Goal: Information Seeking & Learning: Learn about a topic

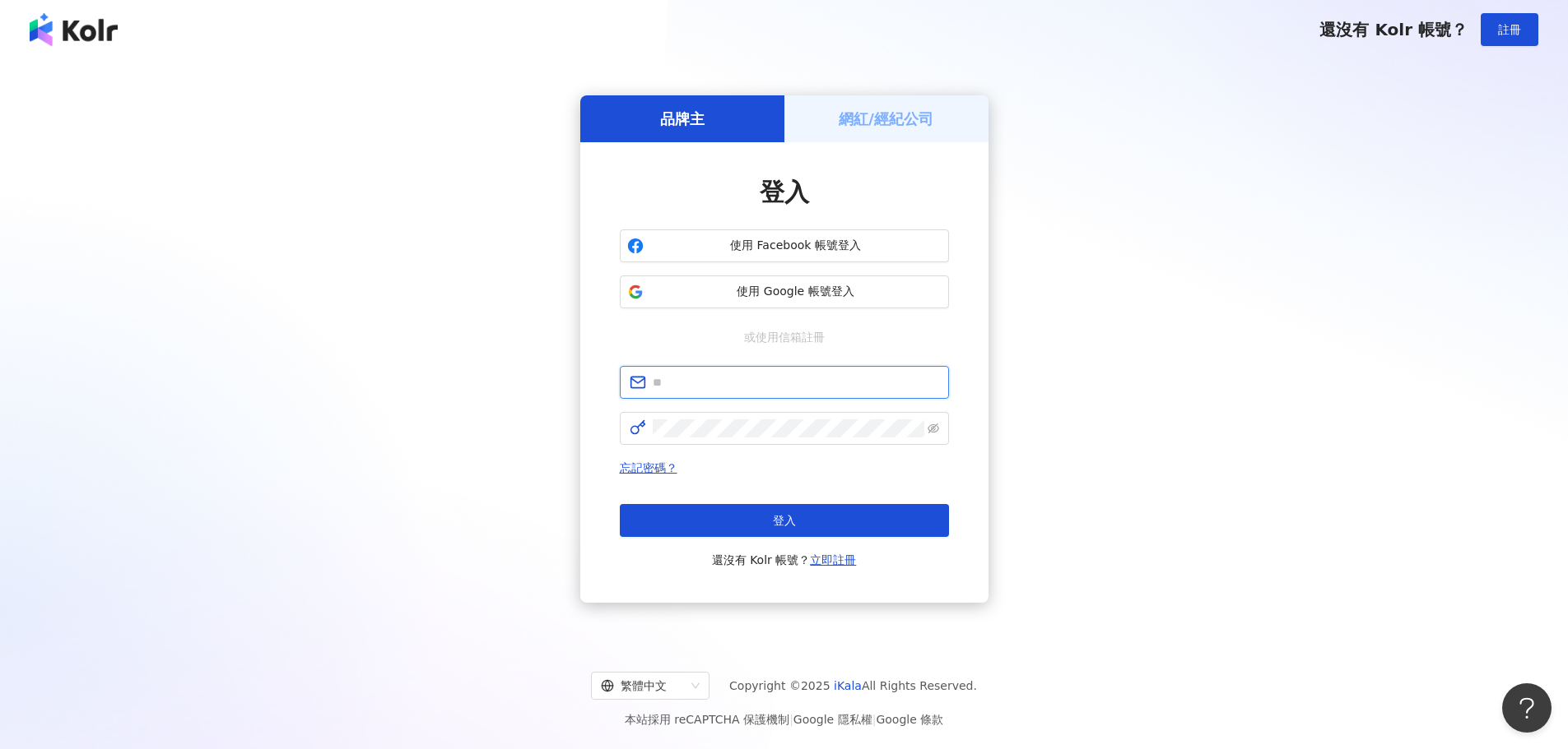
click at [729, 386] on input "text" at bounding box center [796, 382] width 287 height 18
paste input "**********"
type input "**********"
click at [745, 438] on span at bounding box center [784, 428] width 329 height 33
click at [760, 514] on button "登入" at bounding box center [784, 520] width 329 height 33
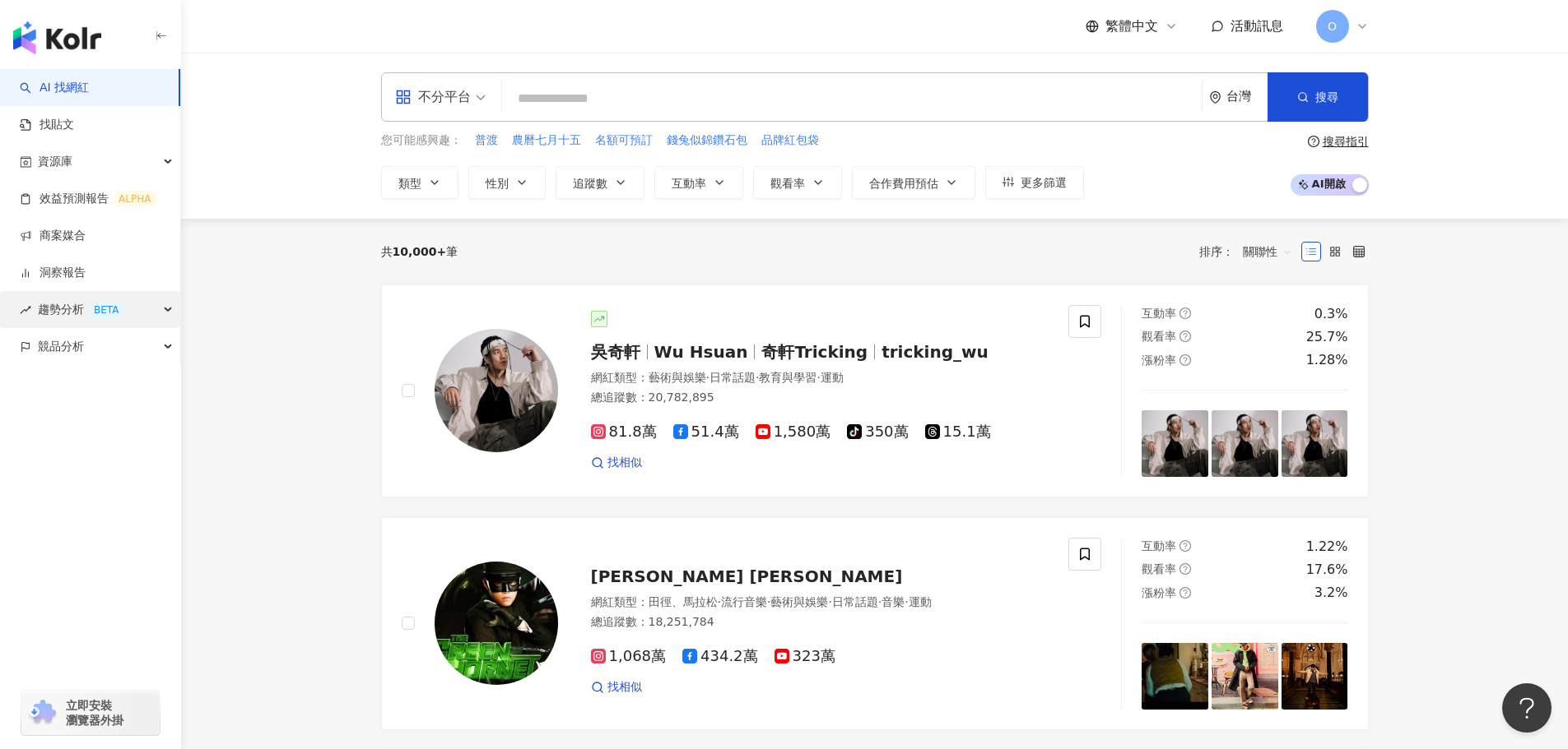
click at [166, 311] on div "趨勢分析 BETA" at bounding box center [90, 309] width 180 height 37
click at [75, 421] on link "社群帳號排行" at bounding box center [73, 421] width 69 height 16
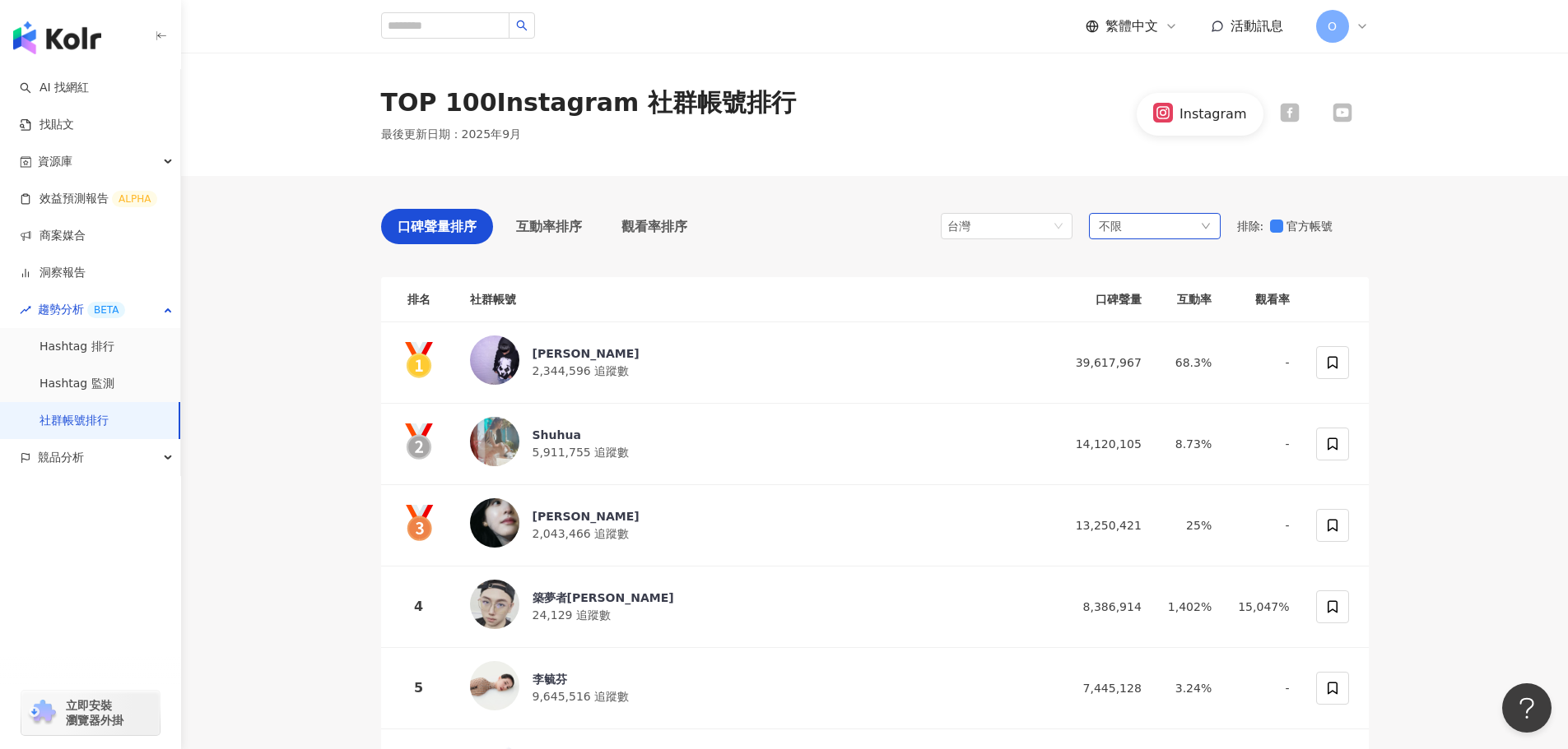
click at [1159, 224] on div "不限" at bounding box center [1155, 226] width 131 height 26
click at [1159, 224] on div "不限 不限 藝術與娛樂 美妝時尚 氣候和環境 日常話題 教育與學習 家庭 財經 美食 命理占卜 遊戲 法政社會 生活風格 影視娛樂 醫療與健康 寵物 攝影 感…" at bounding box center [1155, 226] width 131 height 26
click at [1149, 231] on div "不限" at bounding box center [1155, 226] width 131 height 26
click at [1282, 311] on label "家庭" at bounding box center [1204, 308] width 199 height 32
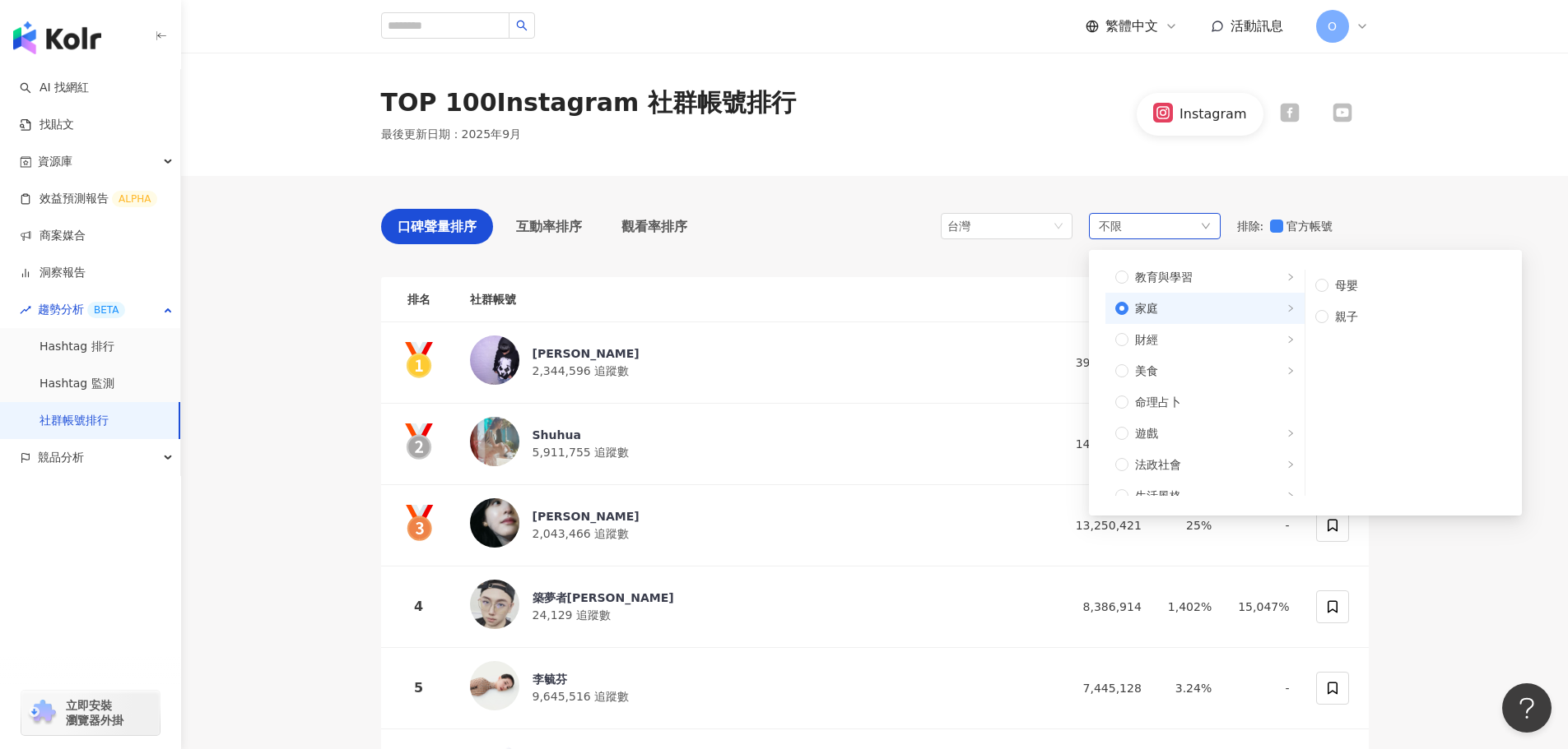
click at [1282, 311] on label "家庭" at bounding box center [1204, 308] width 199 height 32
click at [1286, 447] on icon "right" at bounding box center [1291, 449] width 9 height 9
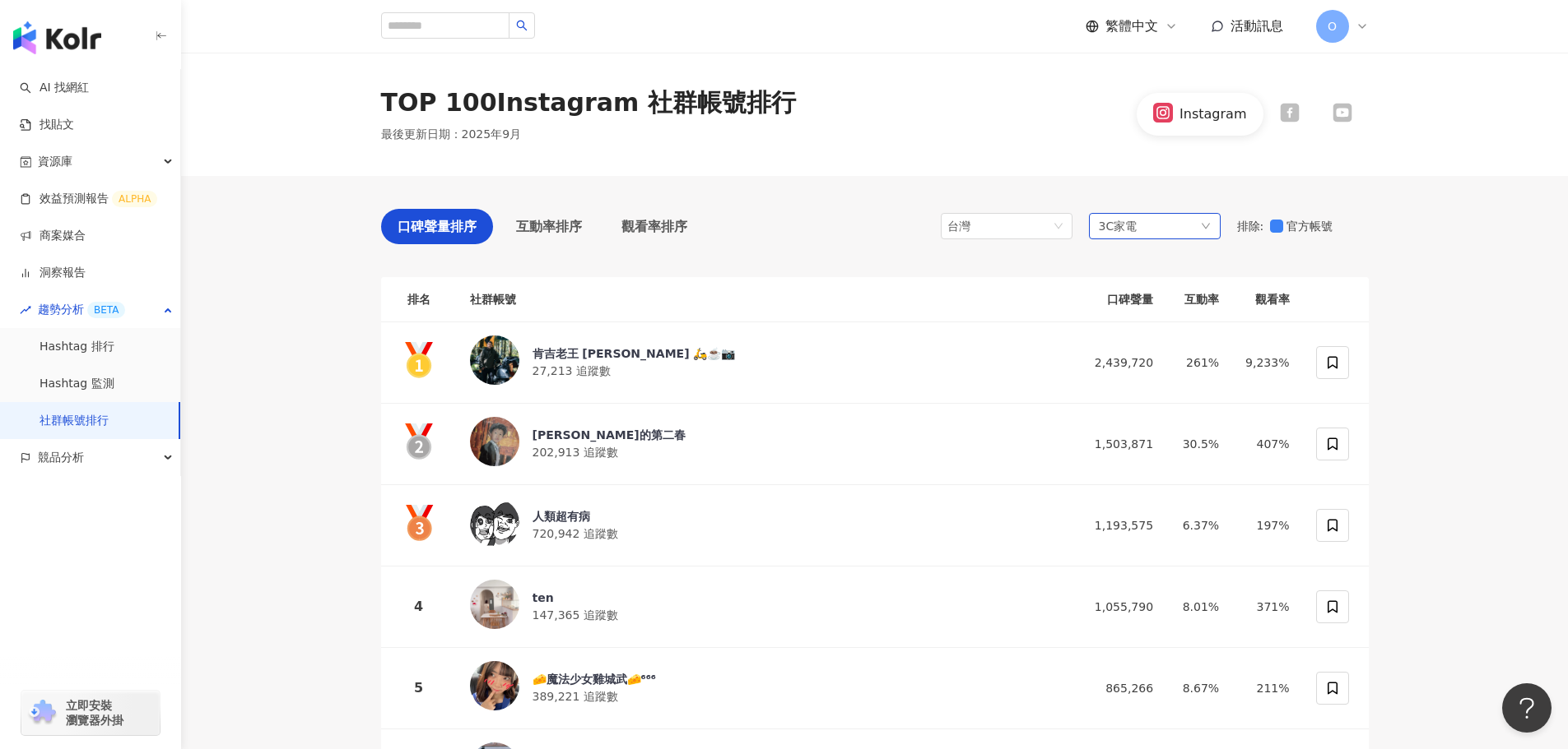
click at [1190, 226] on div "3C家電" at bounding box center [1155, 226] width 131 height 26
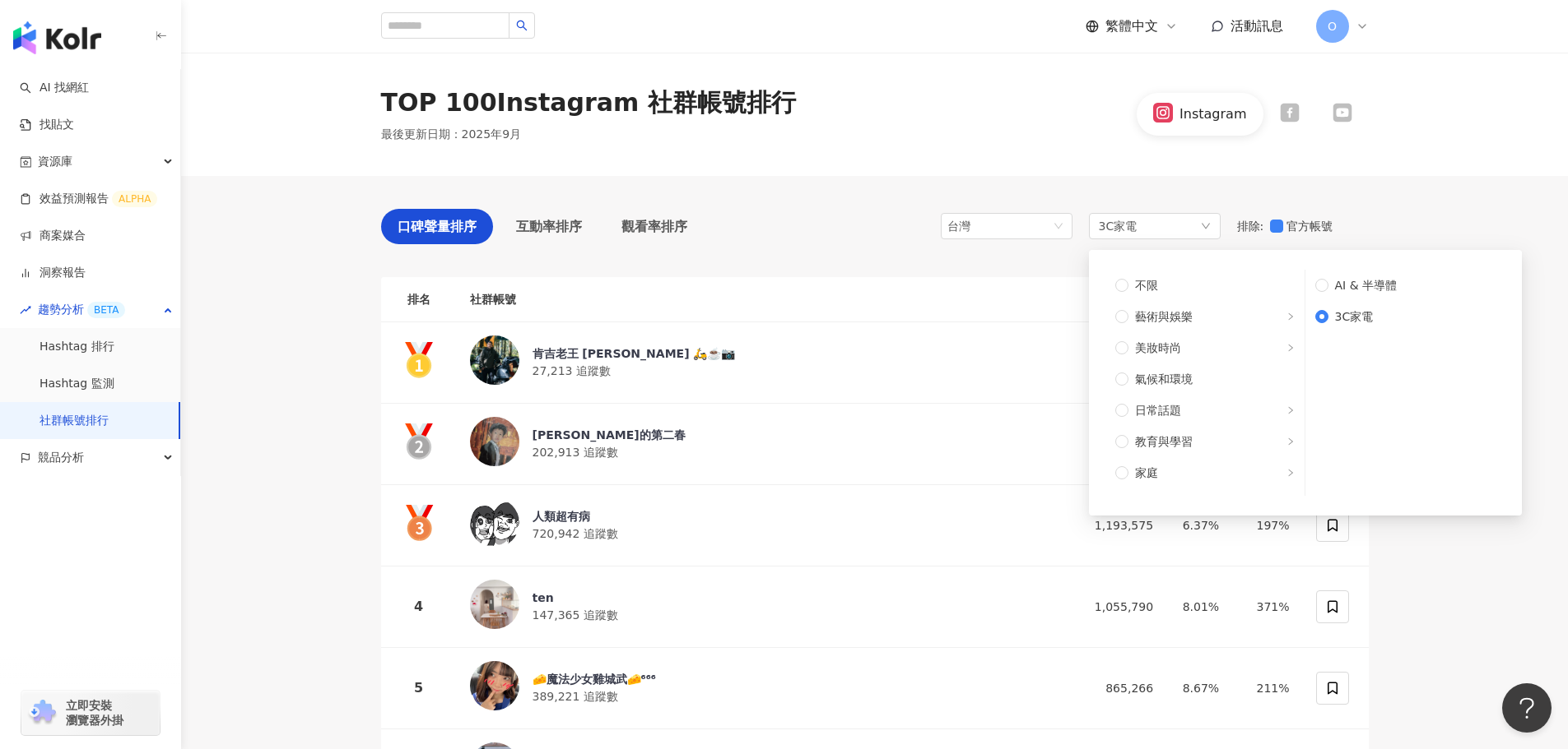
click at [784, 249] on div "口碑聲量排序 互動率排序 觀看率排序 台灣 3C家電 不限 藝術與娛樂 美妝時尚 氣候和環境 日常話題 教育與學習 家庭 財經 美食 命理占卜 遊戲 法政社會…" at bounding box center [874, 230] width 988 height 44
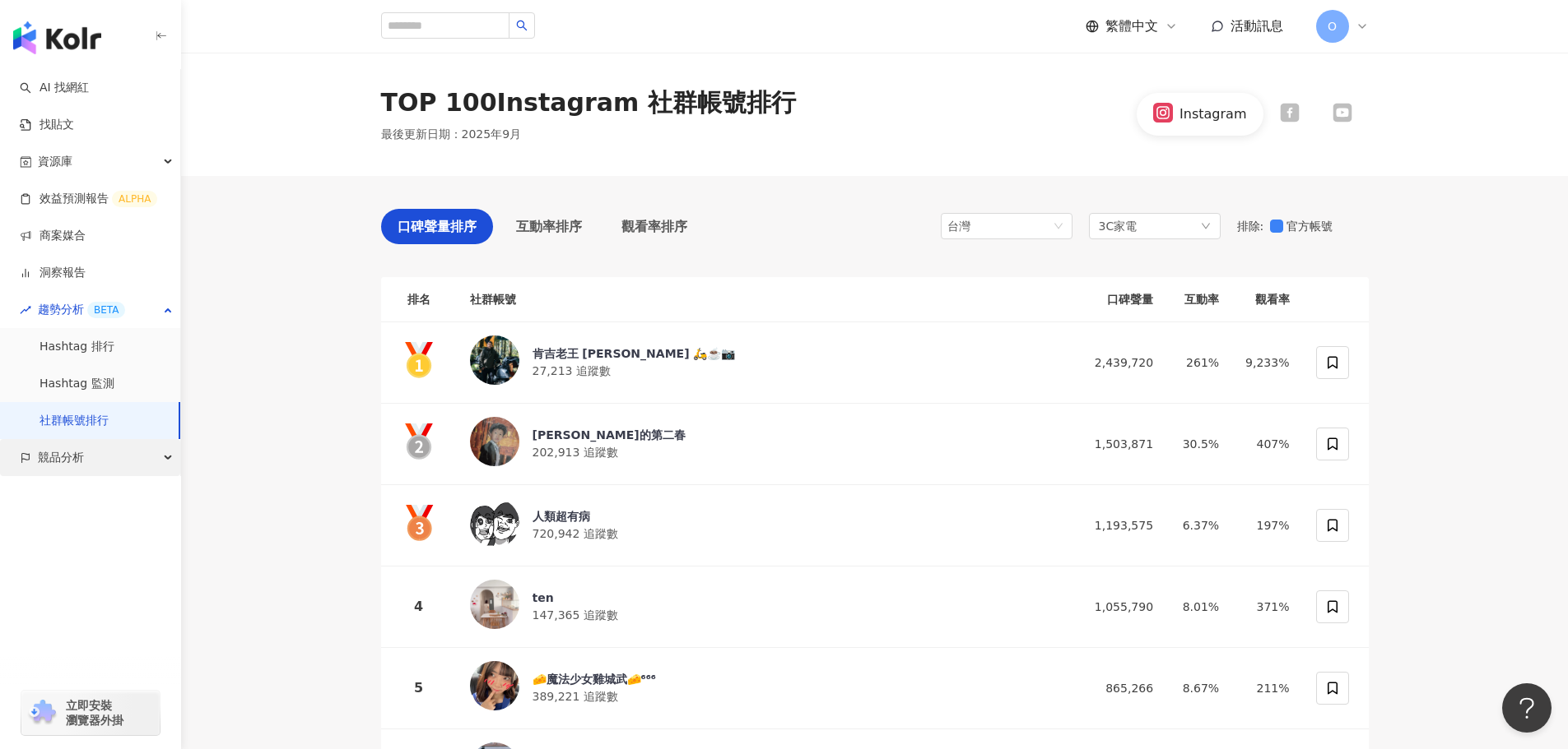
click at [137, 458] on div "競品分析" at bounding box center [90, 457] width 180 height 37
click at [108, 530] on link "關鍵字提及分析" at bounding box center [79, 531] width 80 height 16
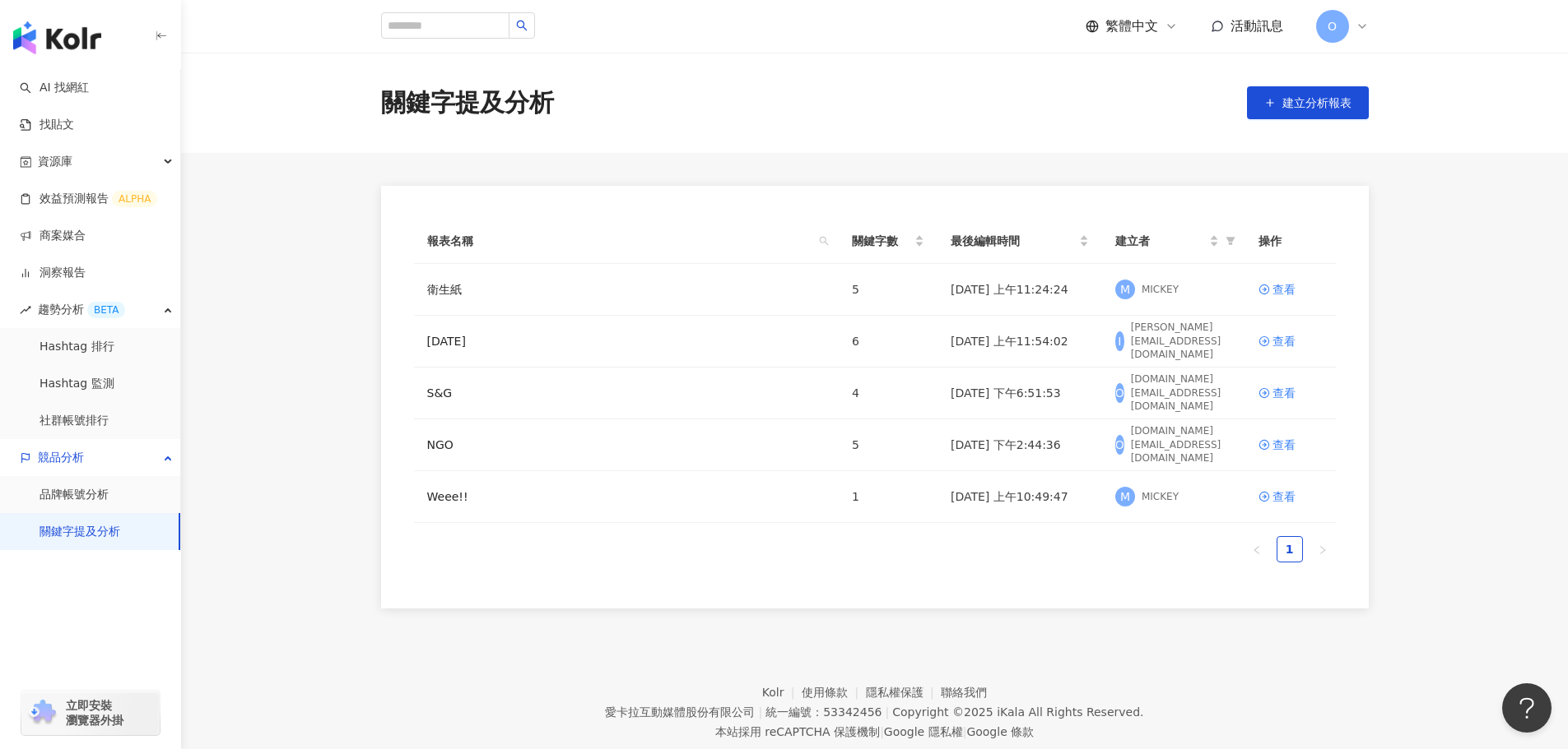
click at [1311, 140] on div "關鍵字提及分析 建立分析報表" at bounding box center [874, 103] width 1387 height 101
click at [1303, 103] on span "建立分析報表" at bounding box center [1316, 102] width 69 height 13
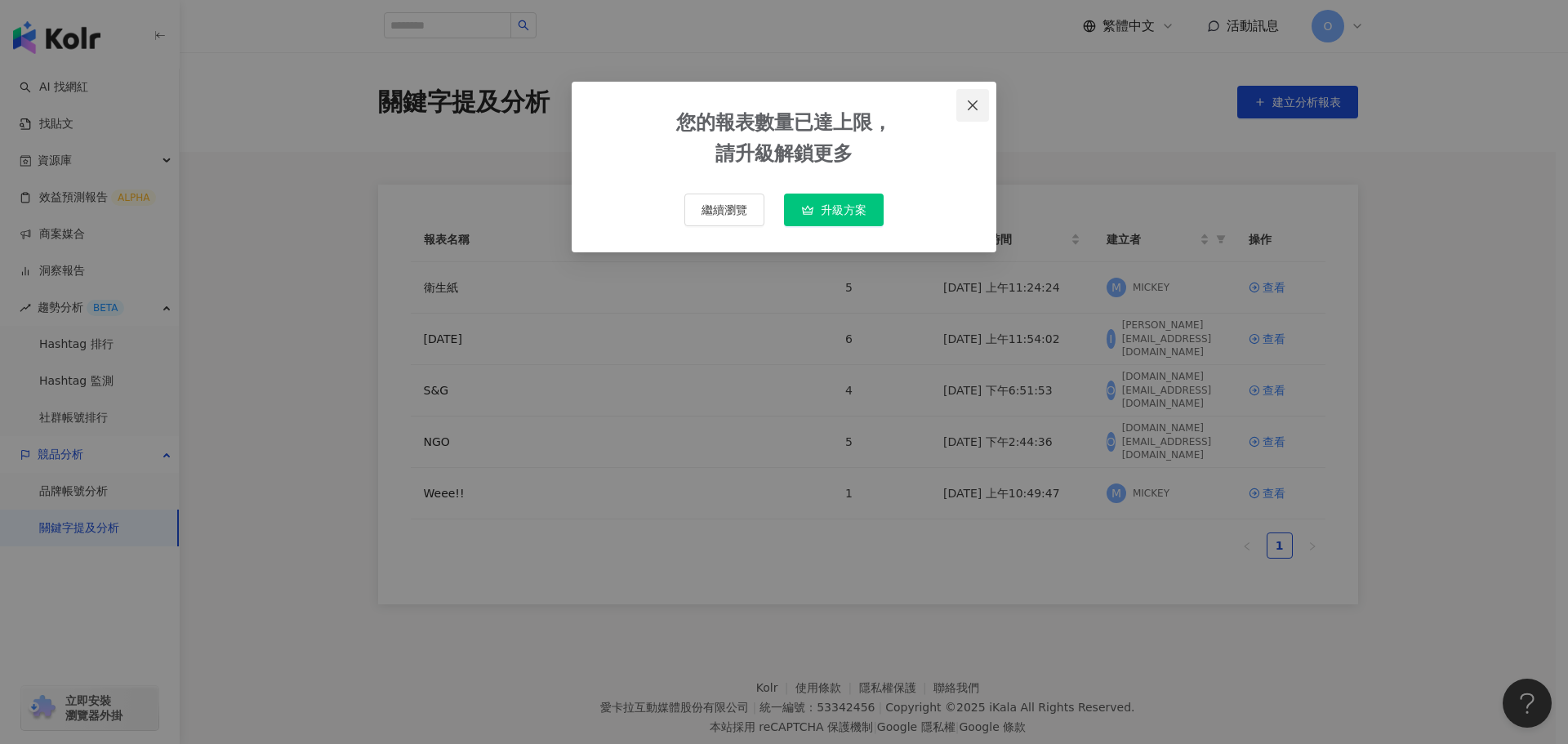
click at [975, 108] on icon "close" at bounding box center [972, 105] width 10 height 10
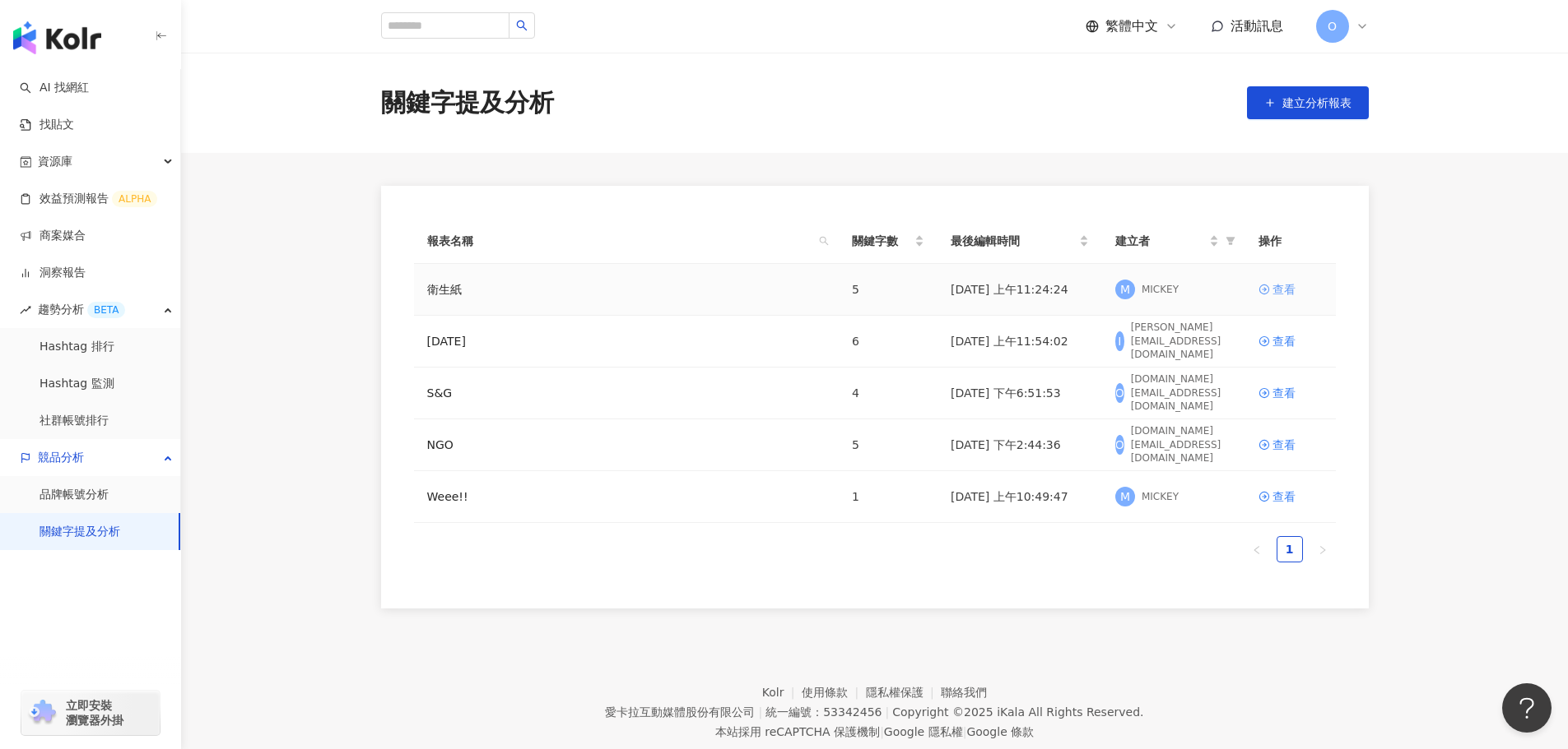
click at [1267, 288] on icon at bounding box center [1263, 289] width 11 height 11
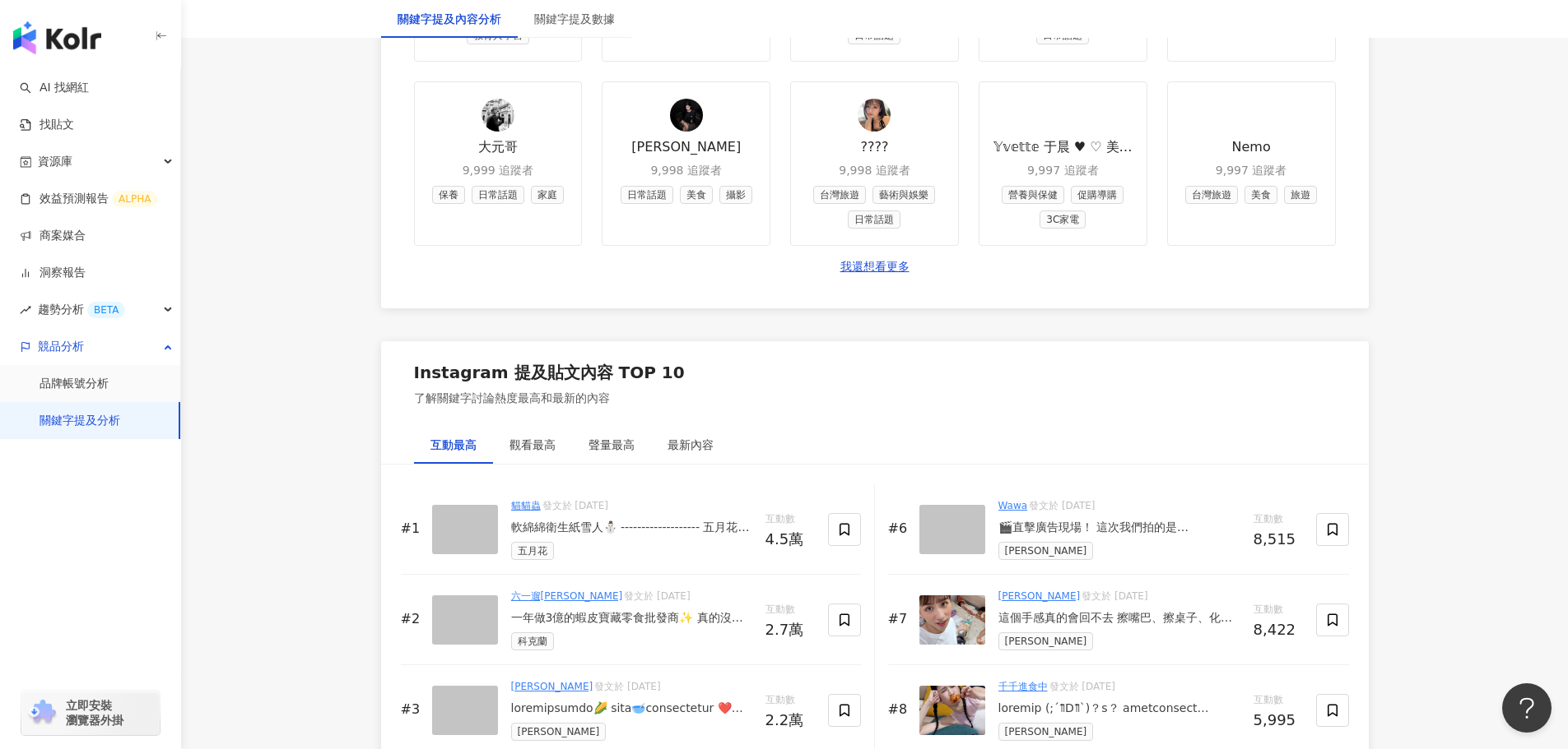
scroll to position [2221, 0]
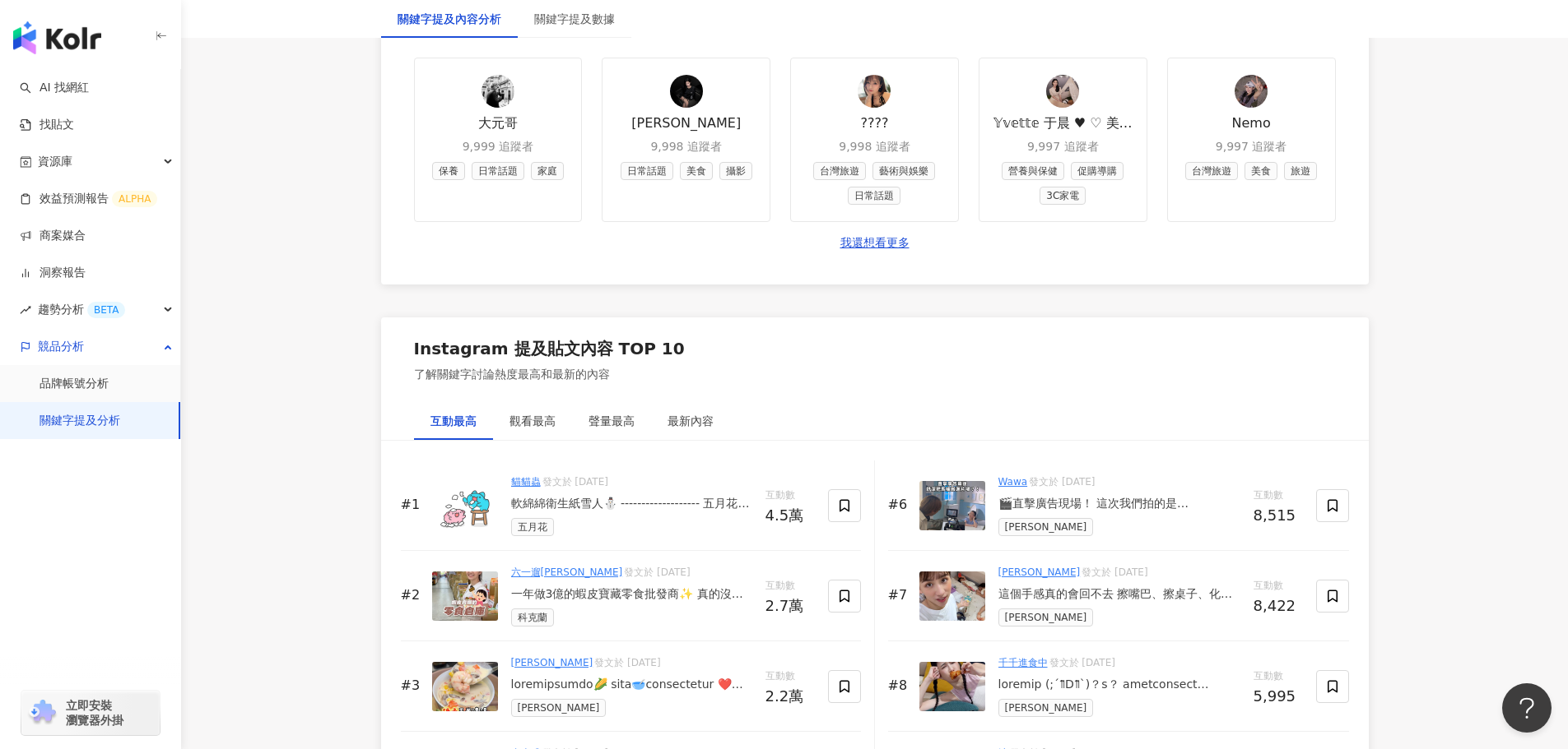
click at [61, 424] on link "關鍵字提及分析" at bounding box center [79, 421] width 80 height 16
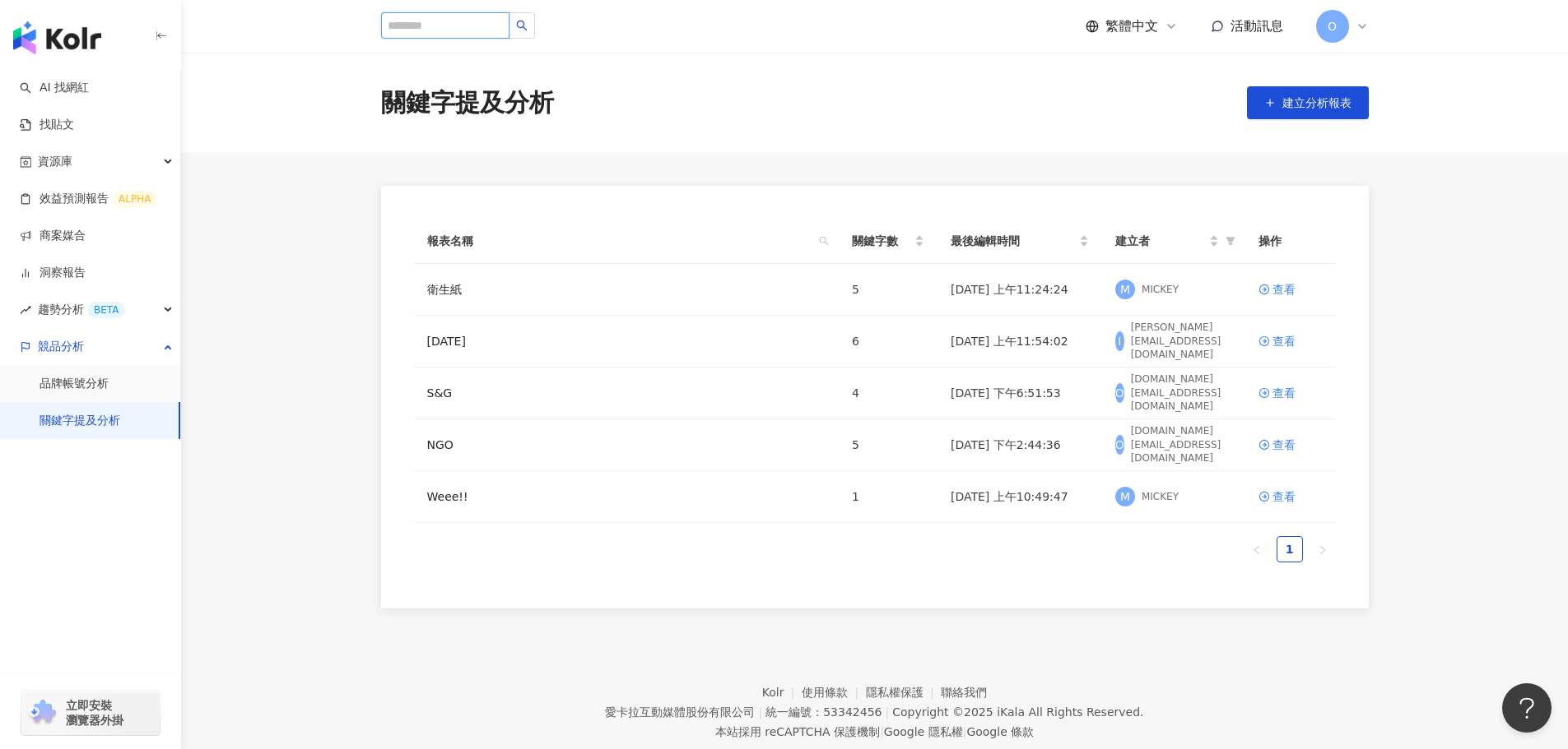
click at [486, 31] on input "search" at bounding box center [445, 25] width 128 height 26
type input "*"
type input "**"
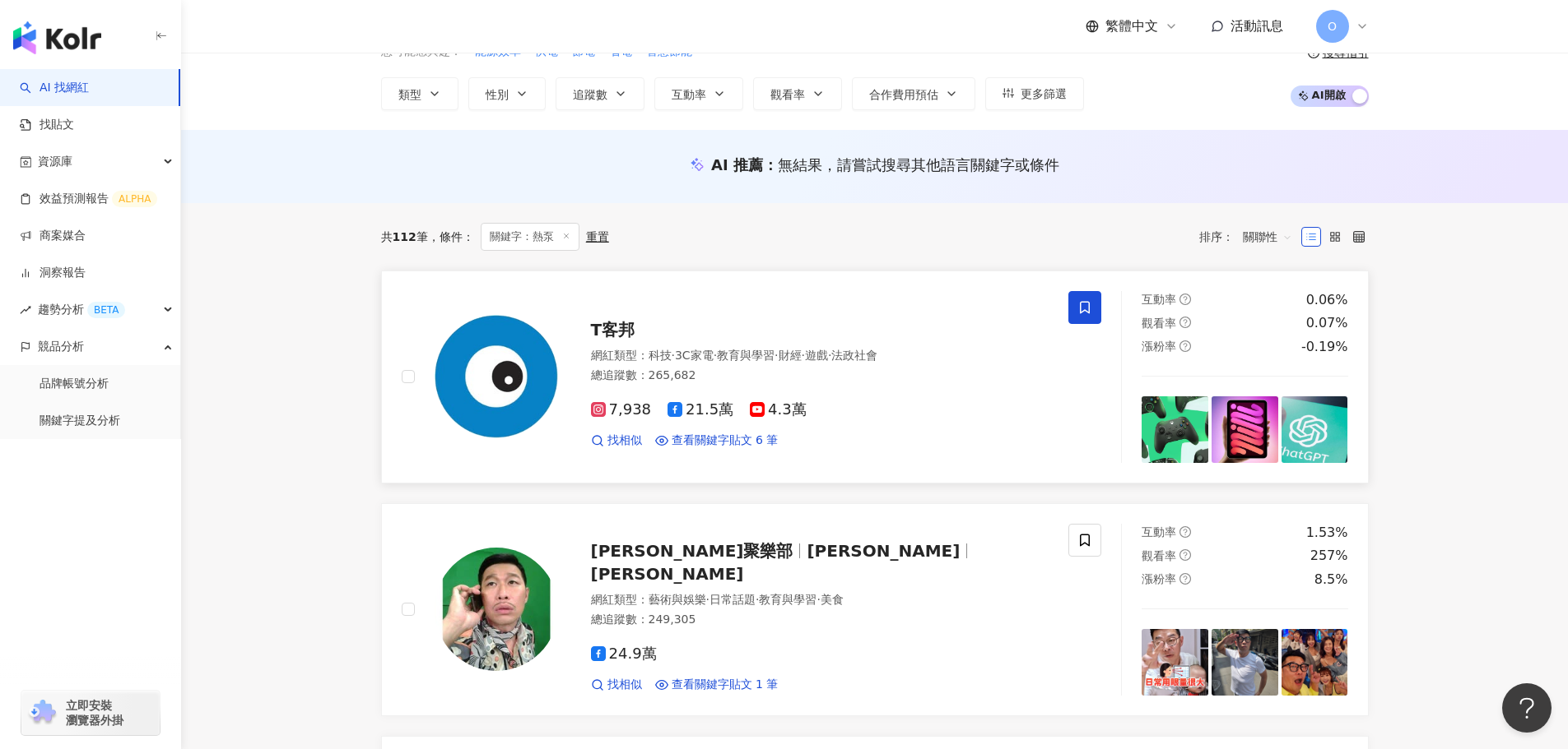
scroll to position [82, 0]
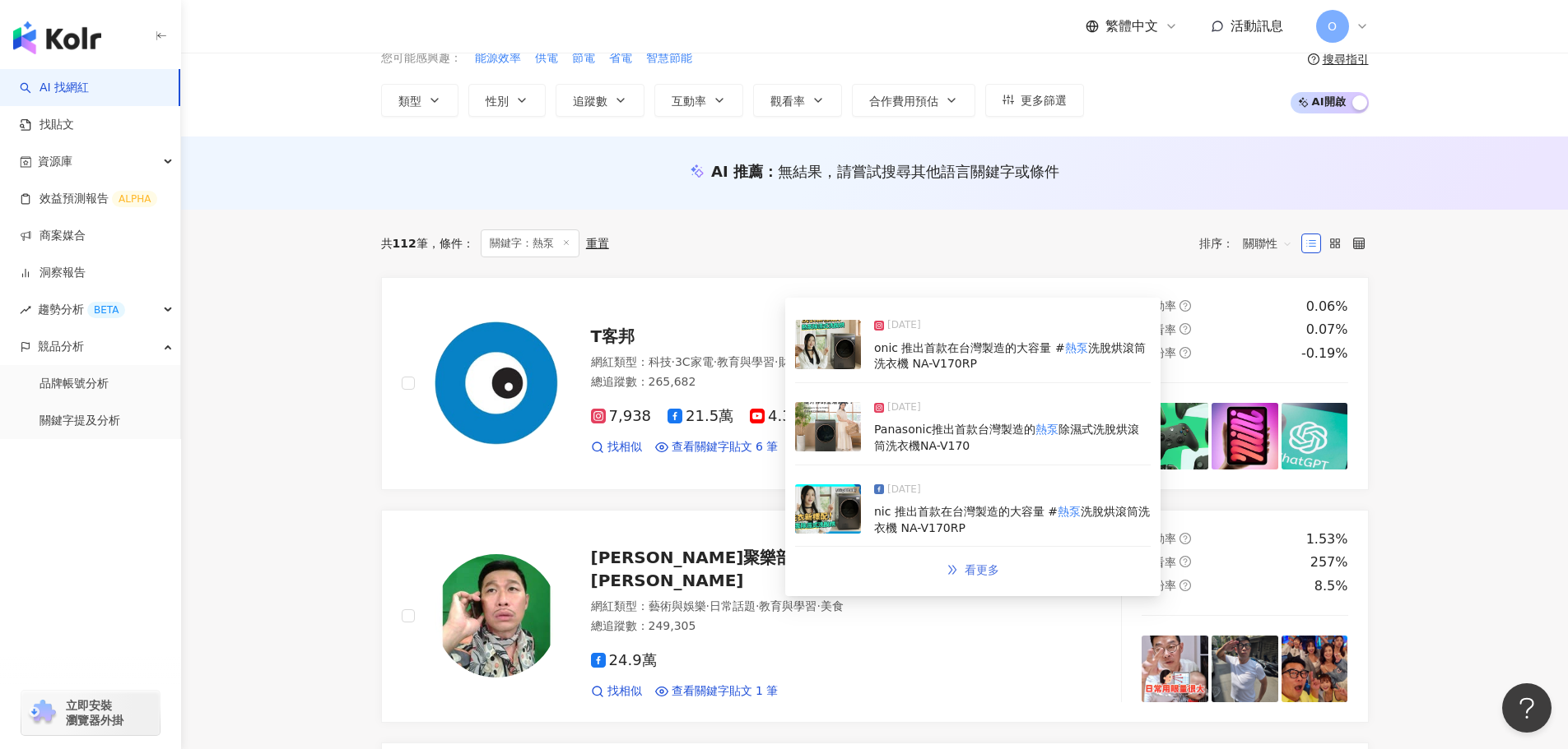
click at [969, 569] on span "看更多" at bounding box center [982, 569] width 34 height 13
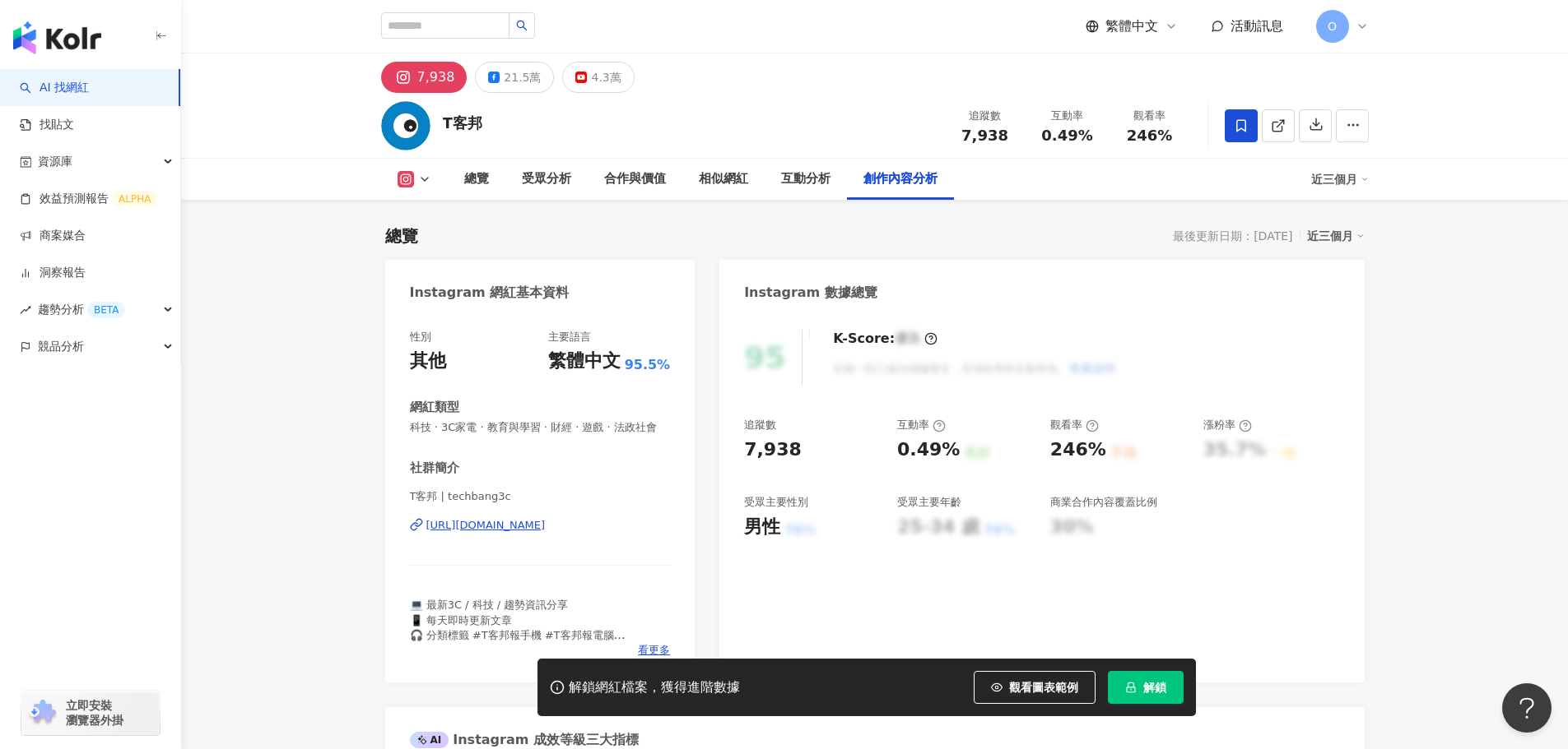
scroll to position [5014, 0]
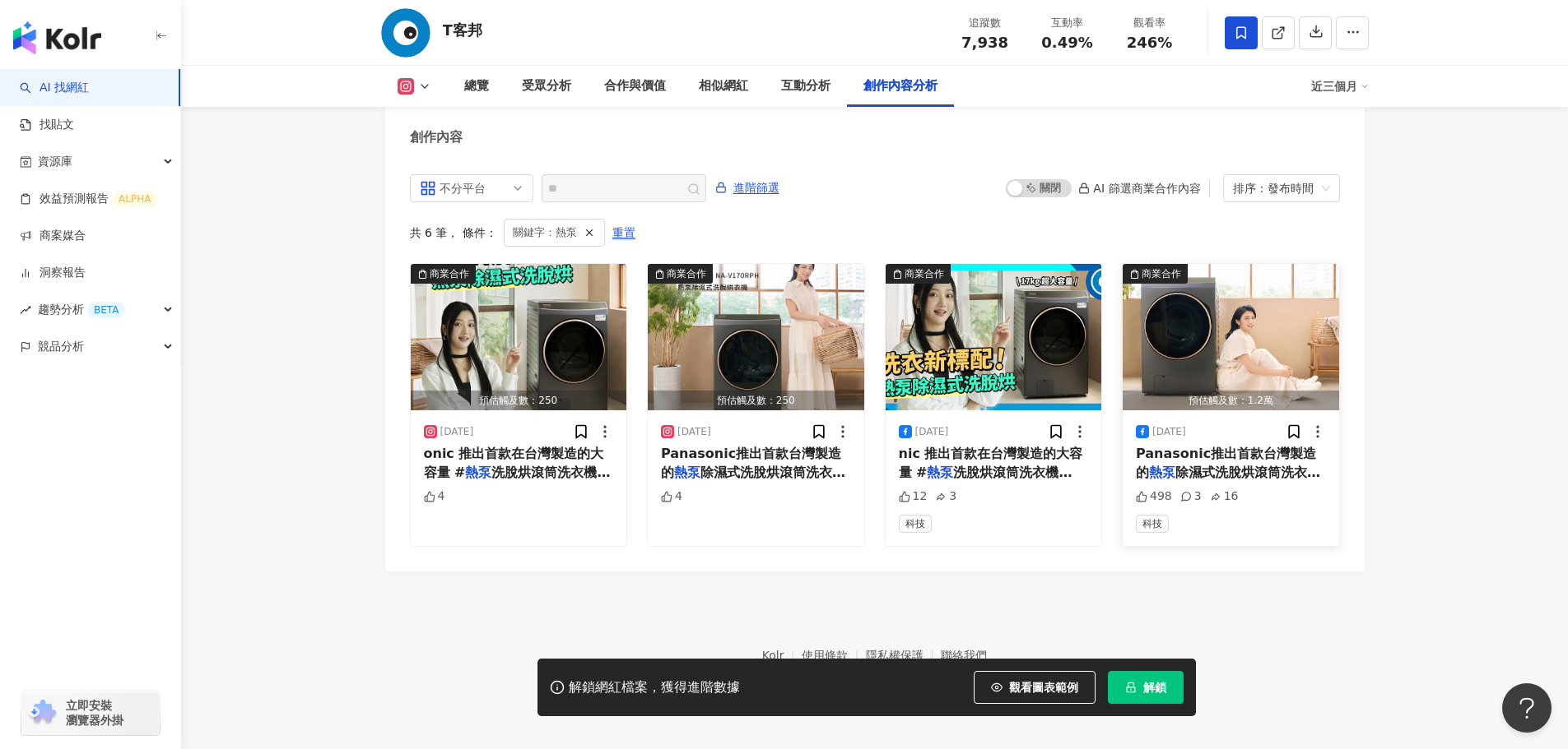
click at [1249, 465] on span "除濕式洗脫烘滾筒洗衣機NA-V170" at bounding box center [1227, 482] width 184 height 34
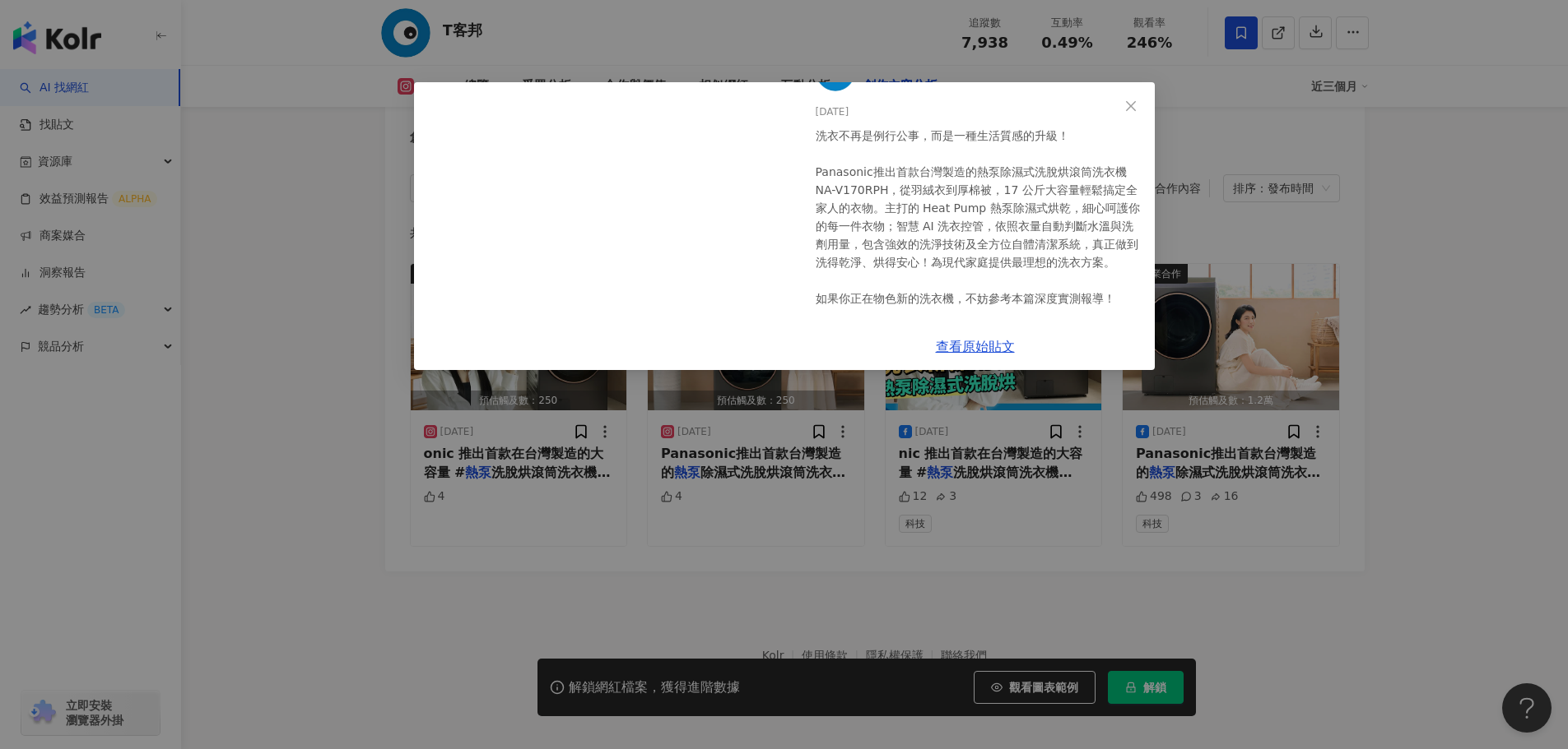
scroll to position [82, 0]
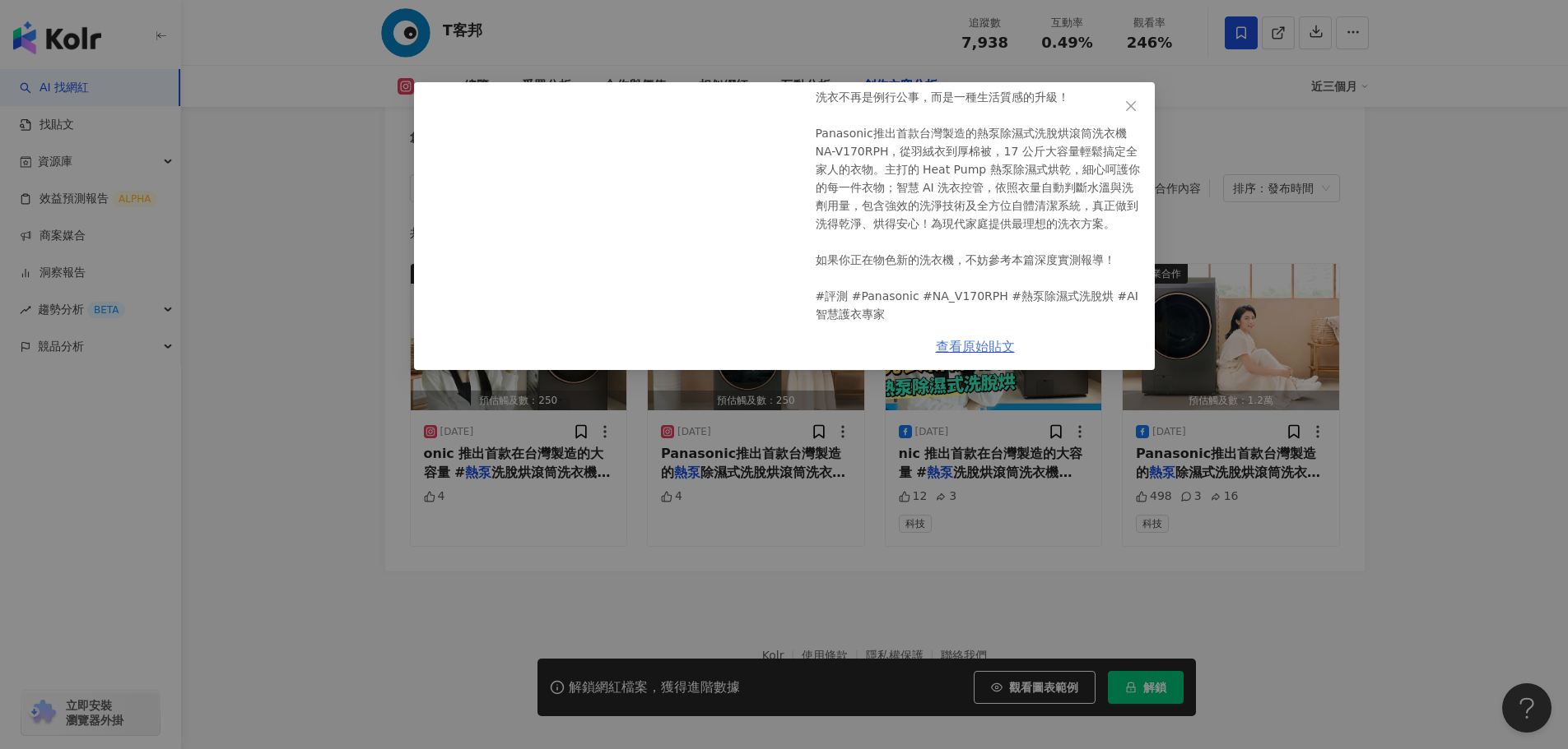
click at [995, 341] on link "查看原始貼文" at bounding box center [975, 346] width 79 height 15
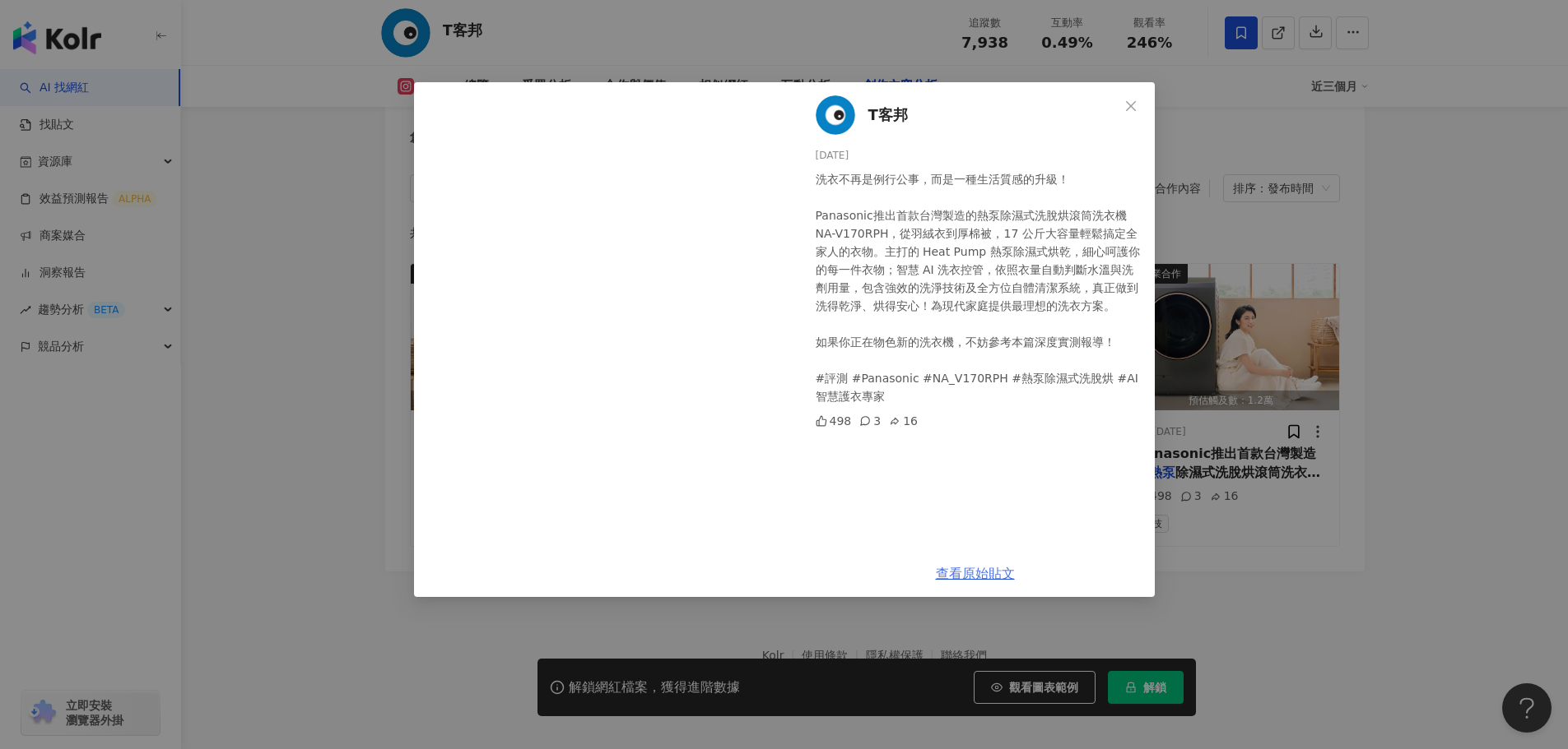
scroll to position [0, 0]
click at [1128, 106] on icon "close" at bounding box center [1130, 106] width 13 height 13
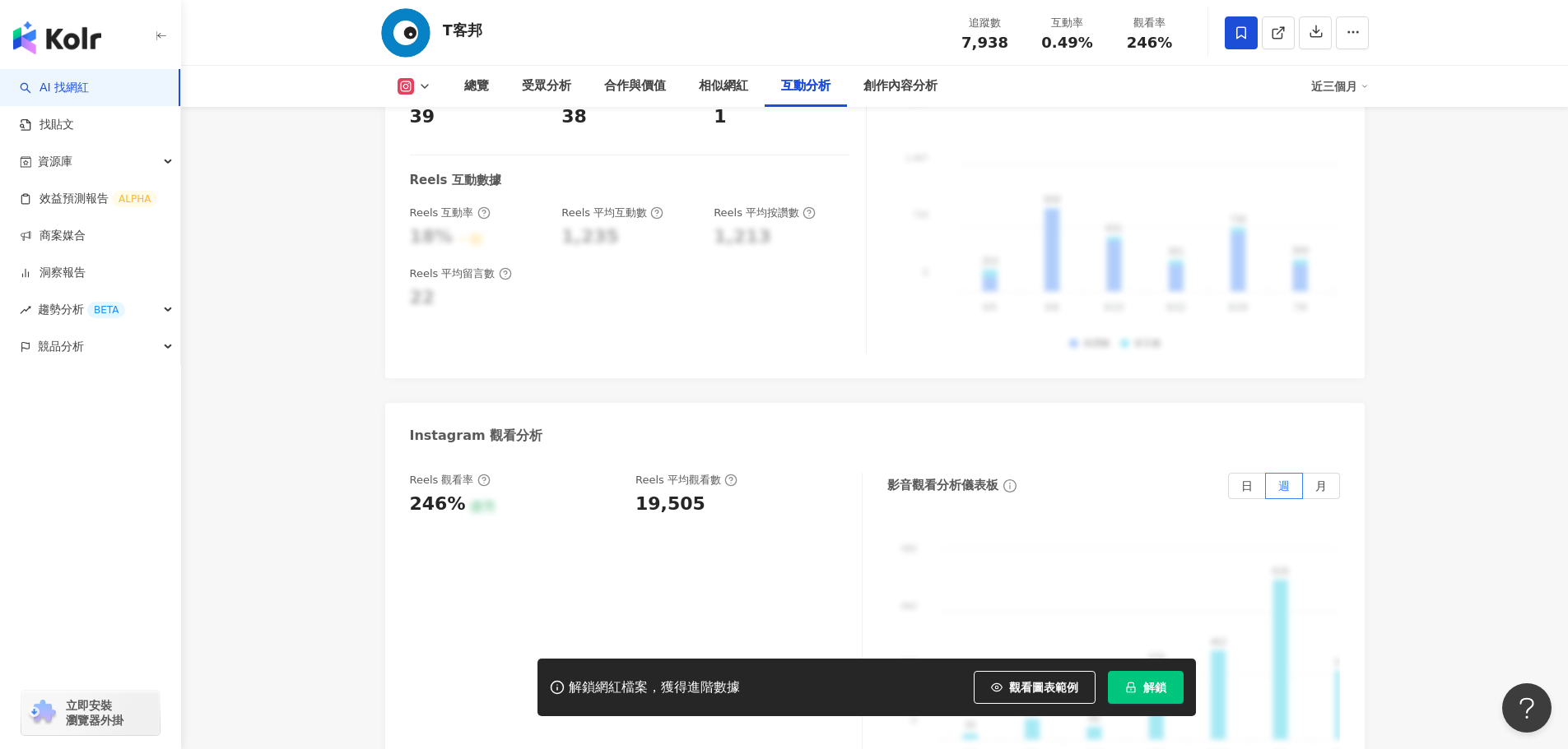
scroll to position [3205, 0]
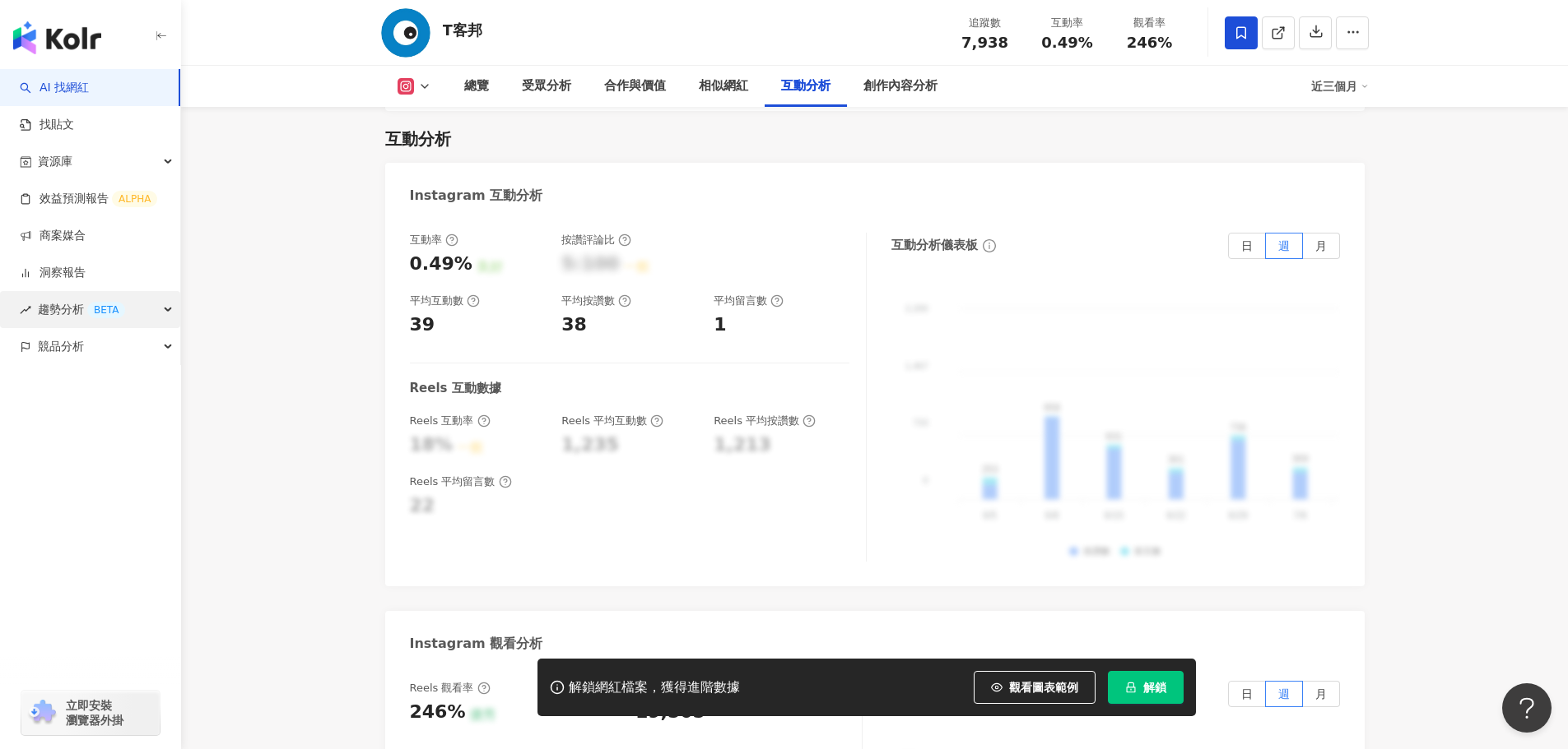
click at [172, 312] on div "趨勢分析 BETA" at bounding box center [90, 309] width 180 height 37
click at [137, 464] on div "競品分析" at bounding box center [90, 457] width 180 height 37
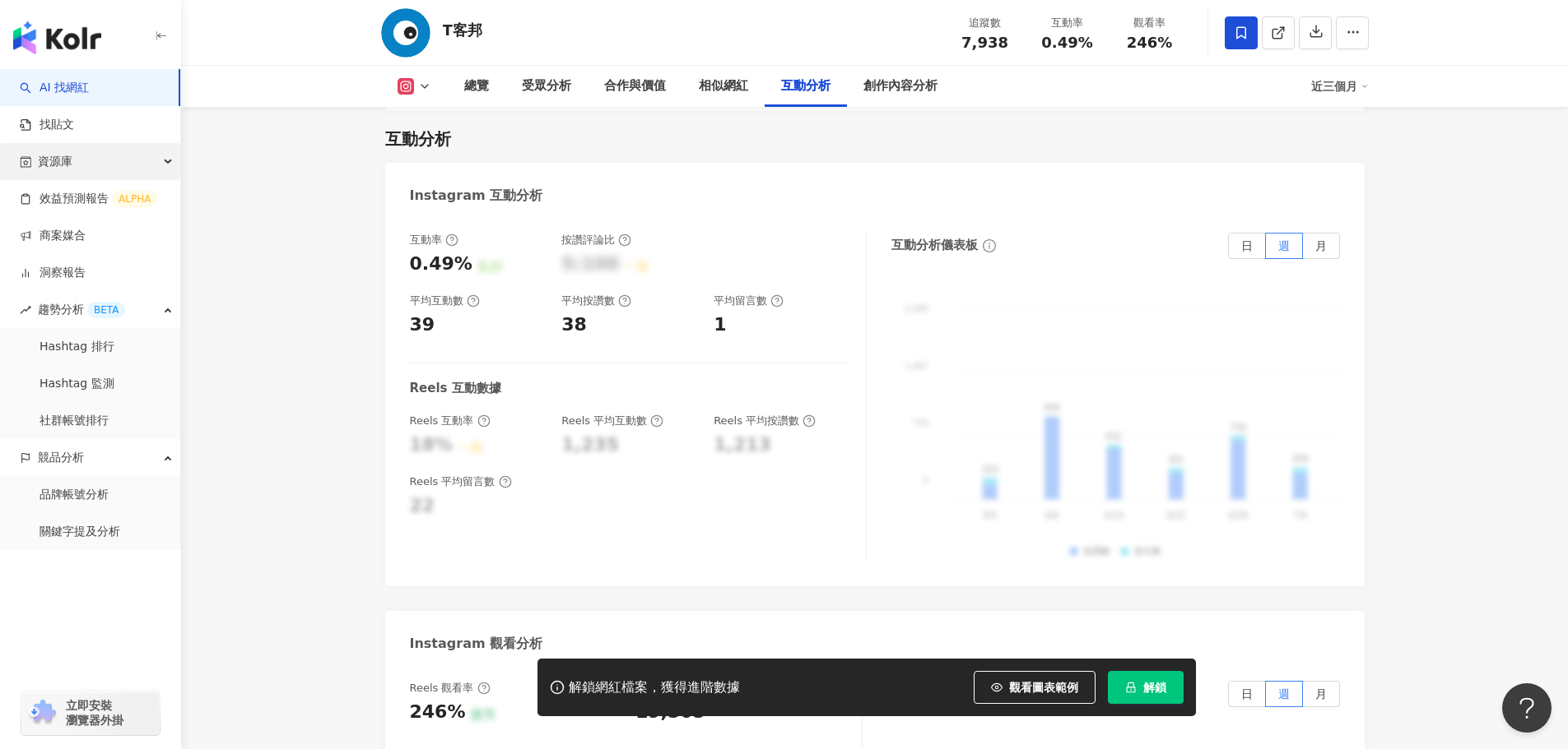
click at [172, 162] on icon "button" at bounding box center [170, 162] width 9 height 0
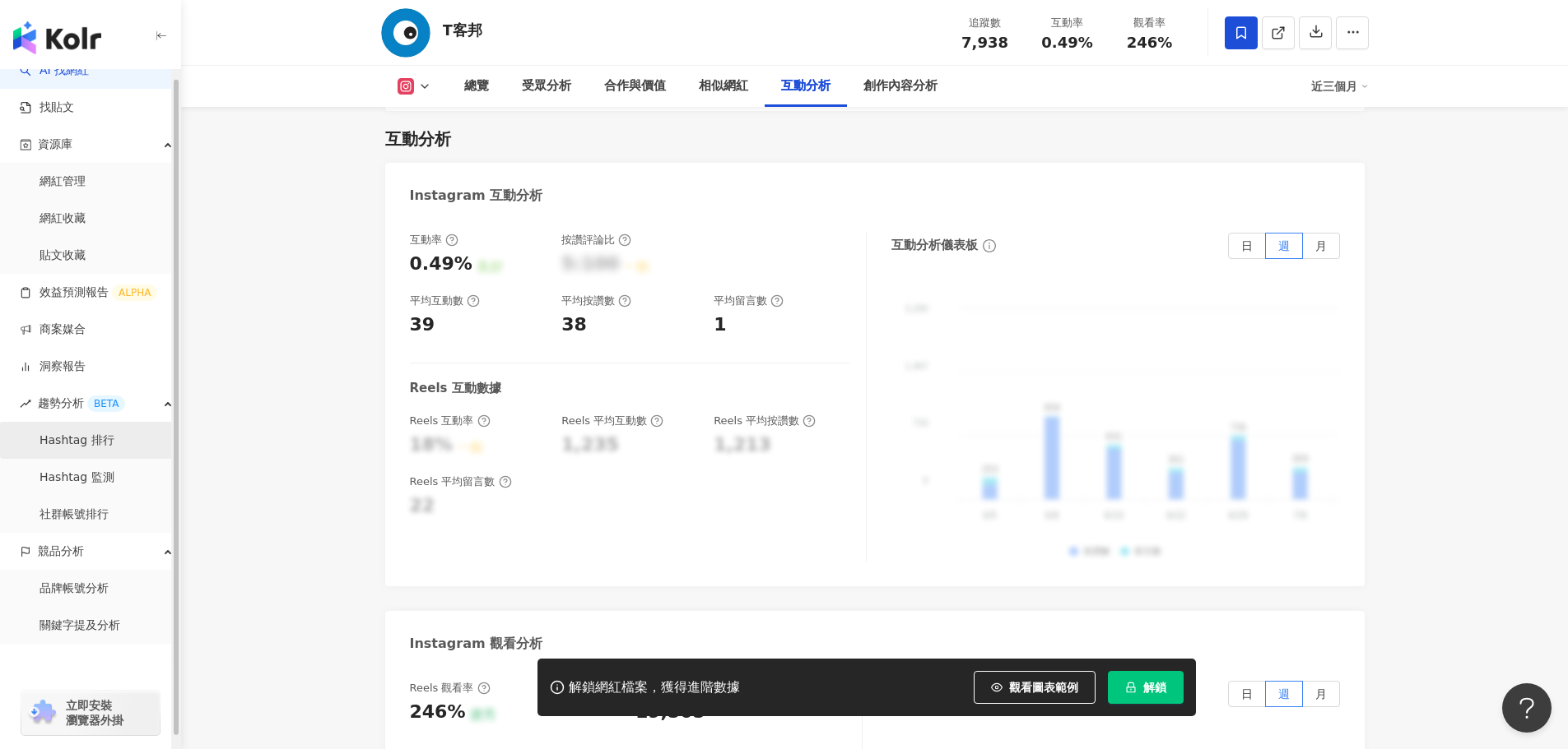
scroll to position [20, 0]
click at [73, 625] on link "關鍵字提及分析" at bounding box center [79, 622] width 80 height 16
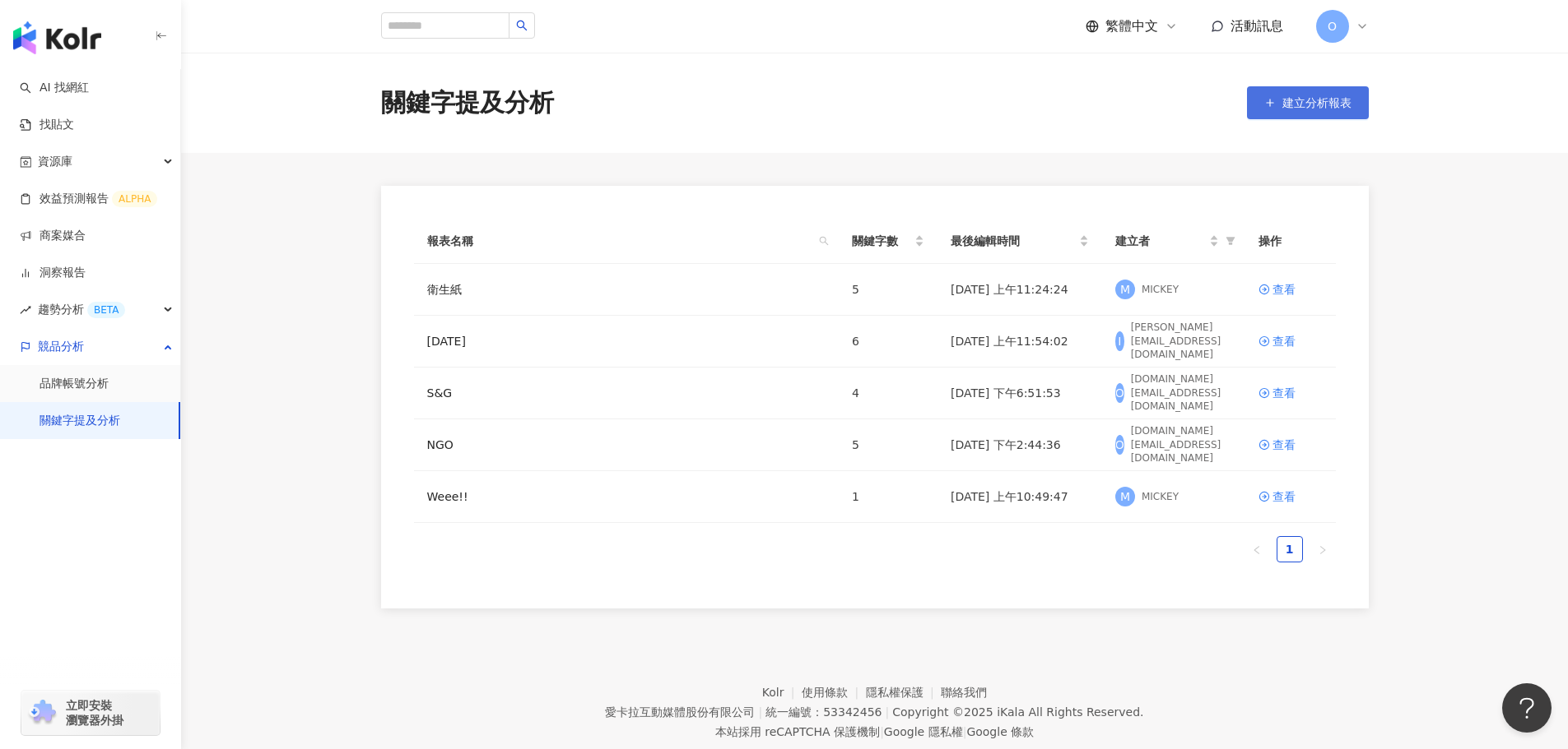
click at [1333, 104] on span "建立分析報表" at bounding box center [1316, 102] width 69 height 13
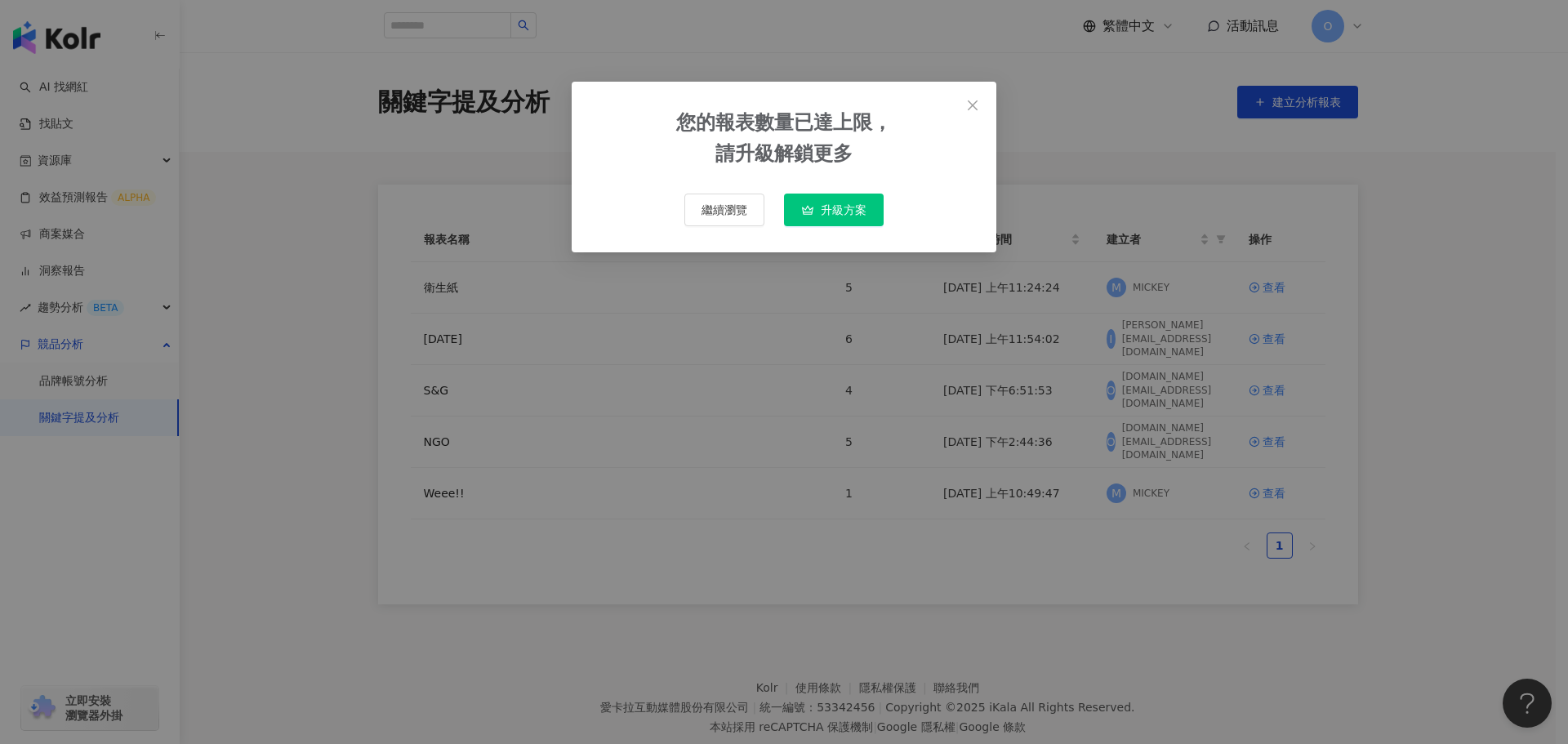
click at [836, 204] on span "升級方案" at bounding box center [844, 209] width 46 height 13
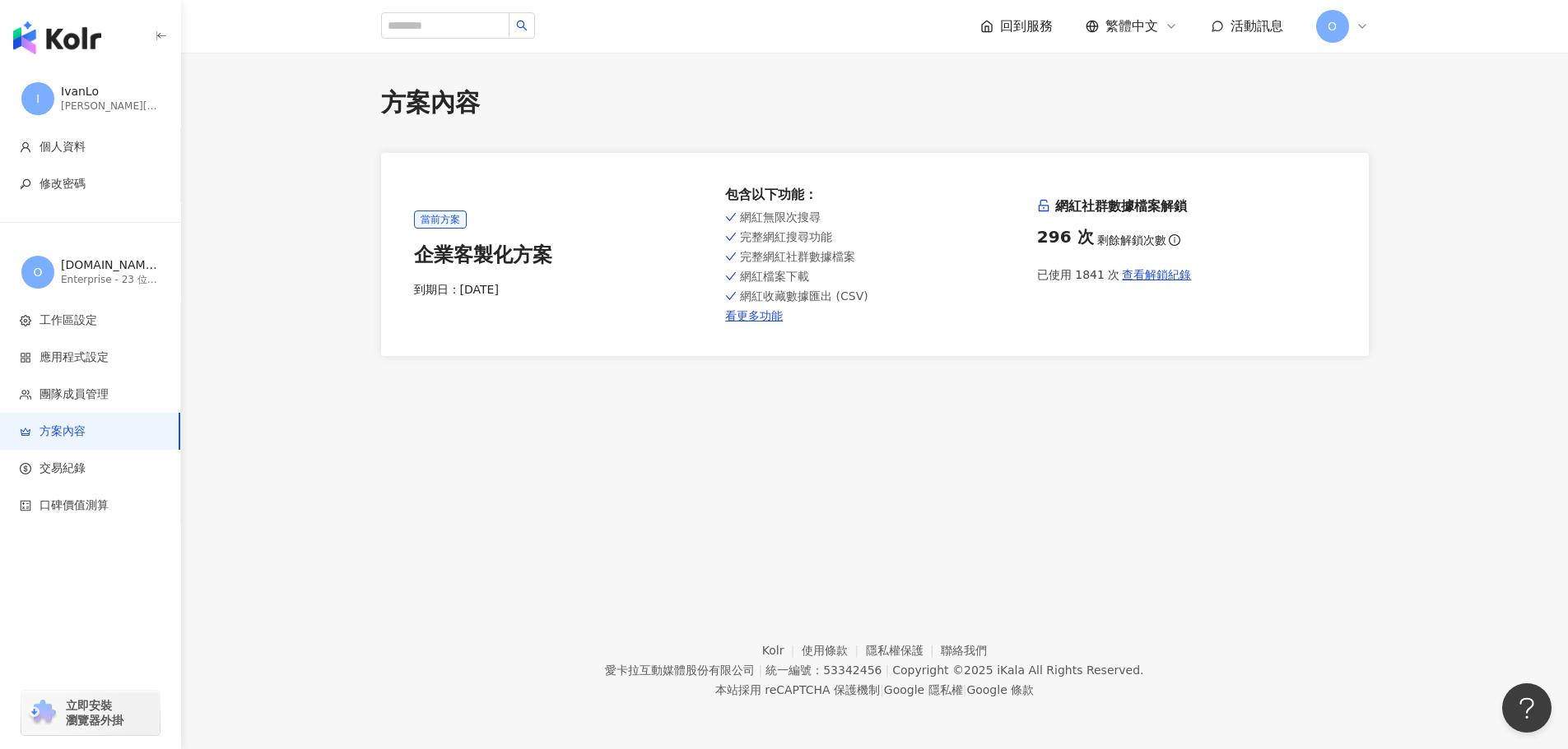
click at [57, 428] on span "方案內容" at bounding box center [62, 432] width 46 height 16
click at [90, 511] on span "口碑價值測算" at bounding box center [73, 505] width 69 height 16
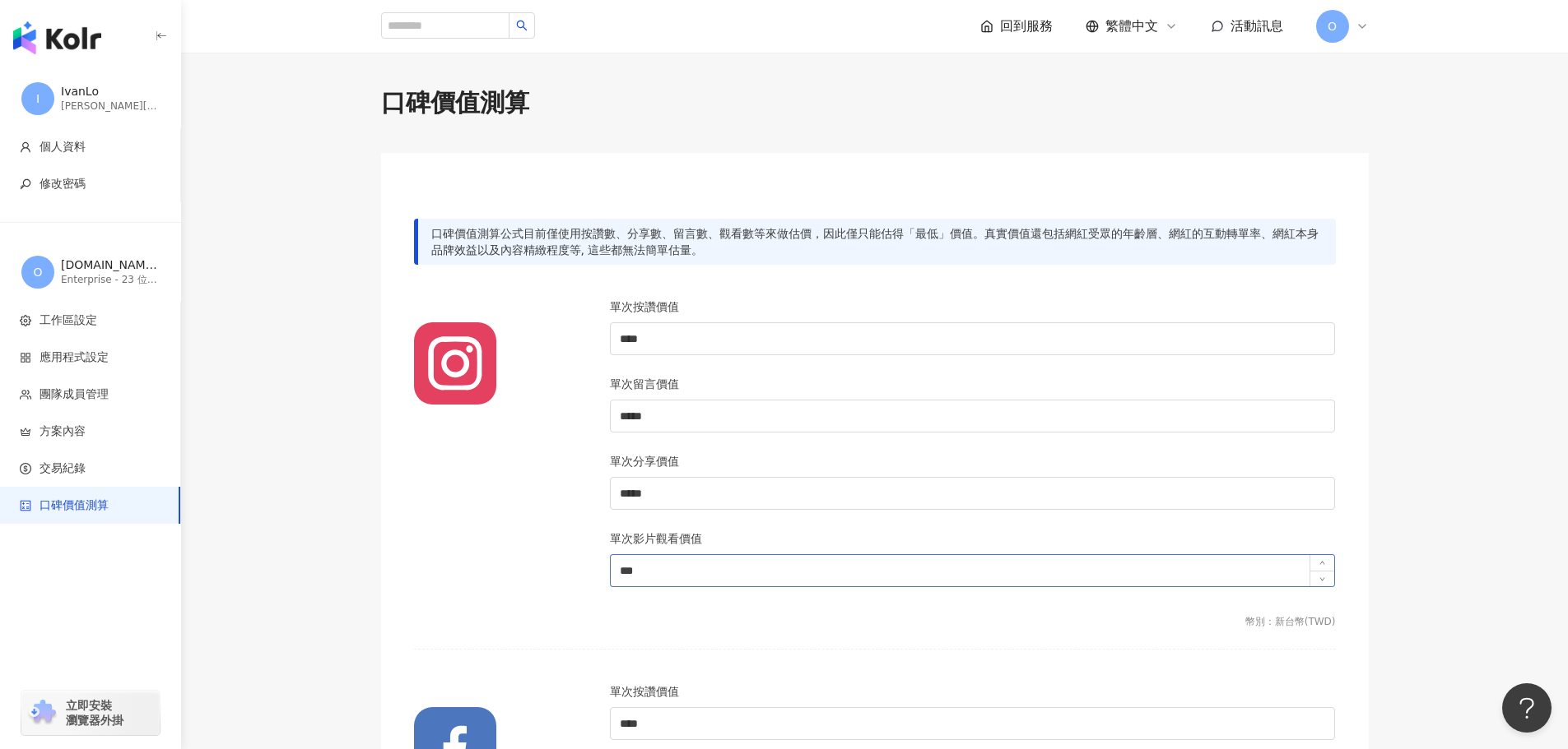
drag, startPoint x: 680, startPoint y: 549, endPoint x: 686, endPoint y: 566, distance: 18.0
click at [679, 553] on div "單次影片觀看價值" at bounding box center [972, 542] width 726 height 25
drag, startPoint x: 676, startPoint y: 566, endPoint x: 585, endPoint y: 561, distance: 91.1
click at [585, 561] on div "單次按讚價值 **** 單次留言價值 ***** 單次分享價值 ***** 單次影片觀看價值 ***" at bounding box center [874, 452] width 941 height 310
click at [526, 549] on div at bounding box center [501, 452] width 195 height 310
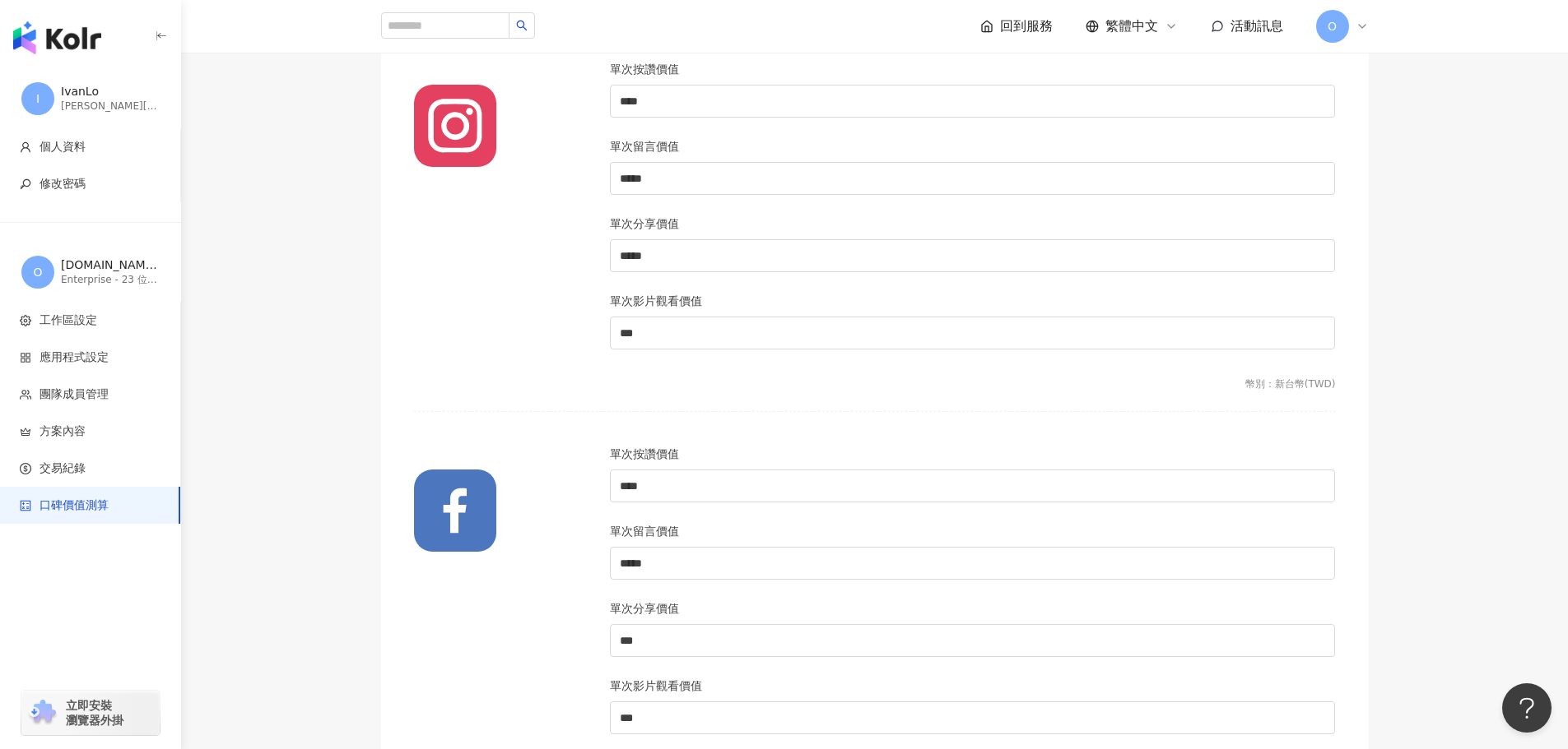
scroll to position [247, 0]
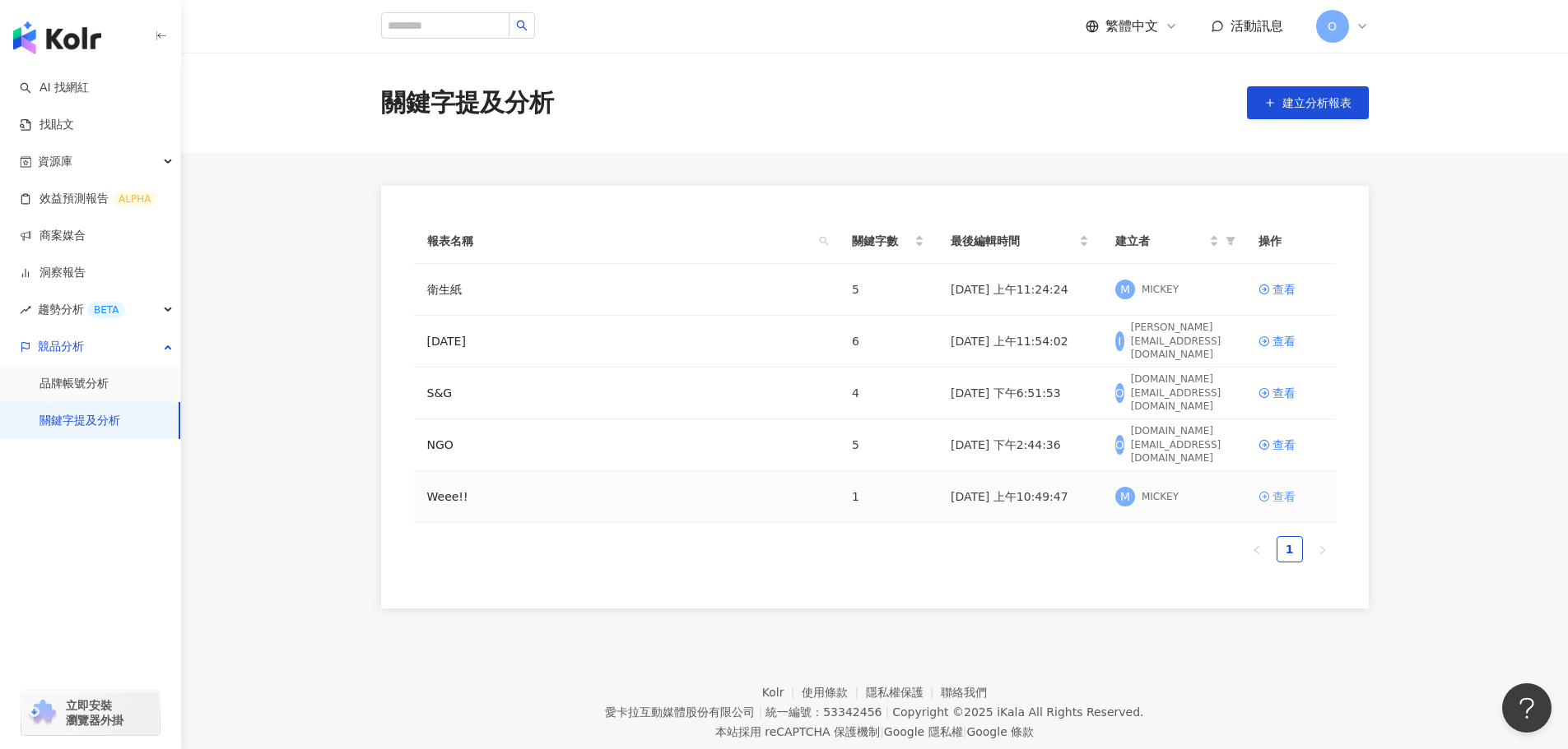
click at [1270, 496] on link "查看" at bounding box center [1290, 496] width 64 height 18
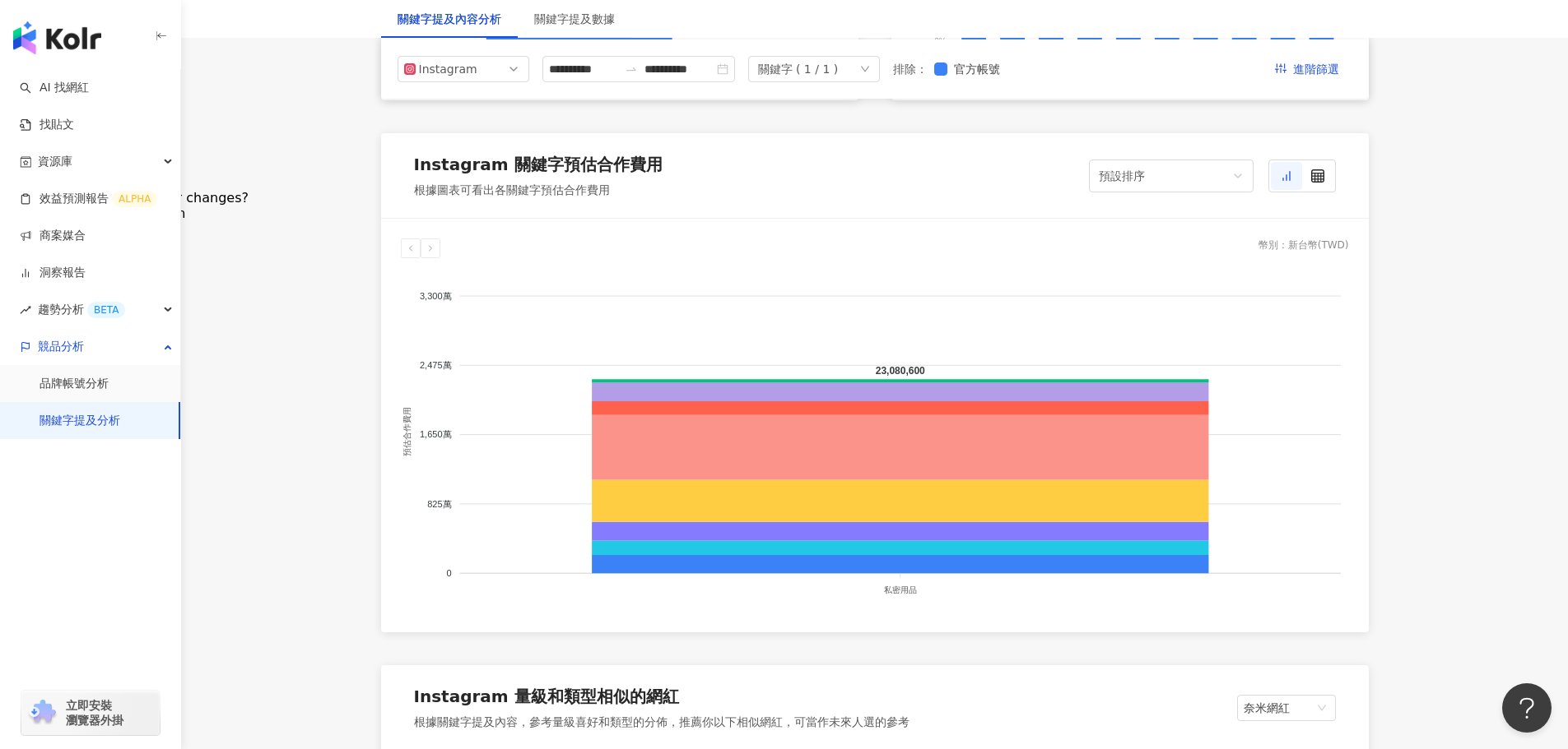
scroll to position [1316, 0]
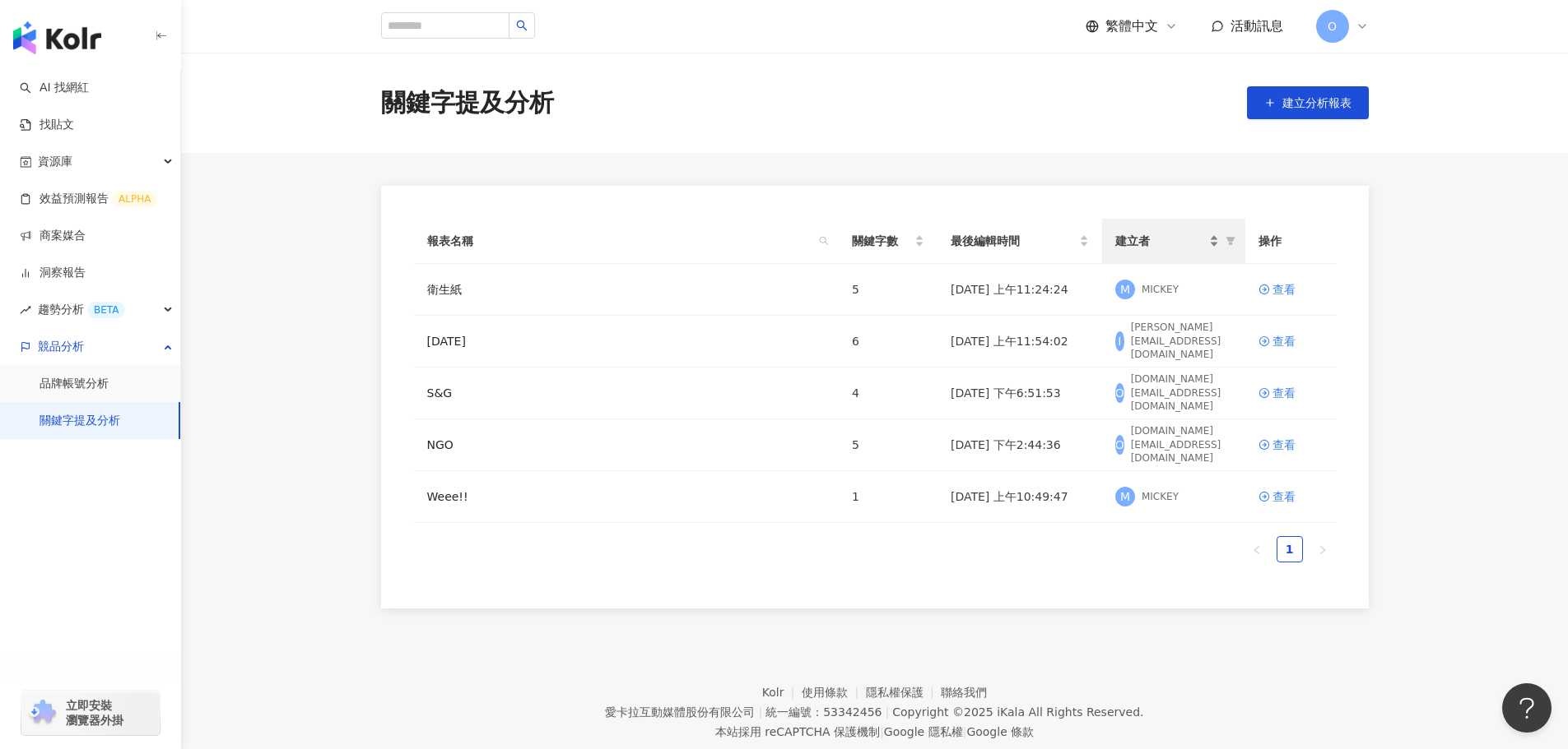
click at [1216, 243] on div "建立者" at bounding box center [1166, 241] width 103 height 18
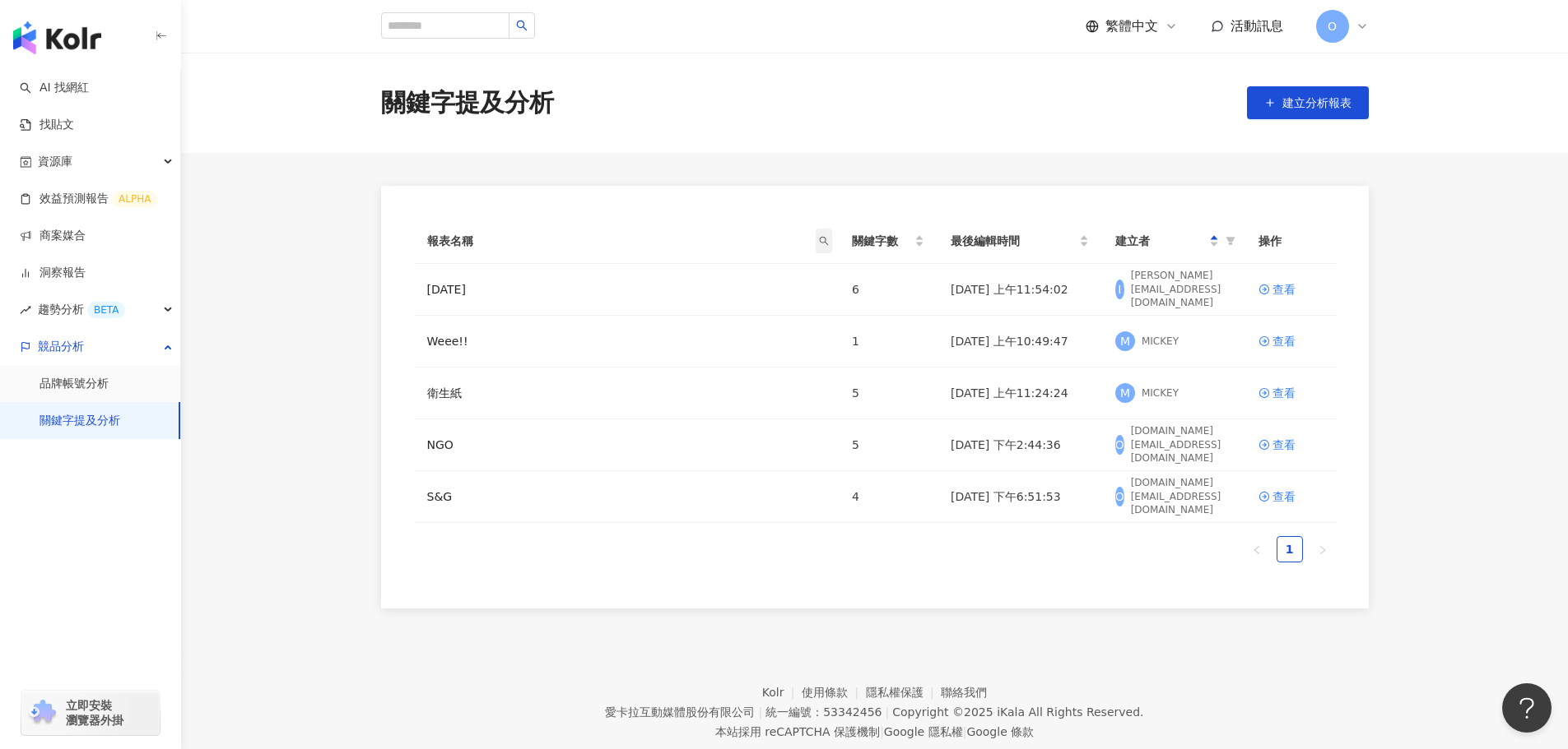
click at [819, 240] on icon "search" at bounding box center [824, 241] width 10 height 10
click at [783, 180] on main "關鍵字提及分析 建立分析報表 報表名稱 關鍵字數 最後編輯時間 建立者 操作 七夕 6 2025/8/8 上午11:54:02 I Ivan.lo@phdme…" at bounding box center [874, 331] width 1387 height 556
click at [393, 25] on input "search" at bounding box center [445, 25] width 128 height 26
type input "***"
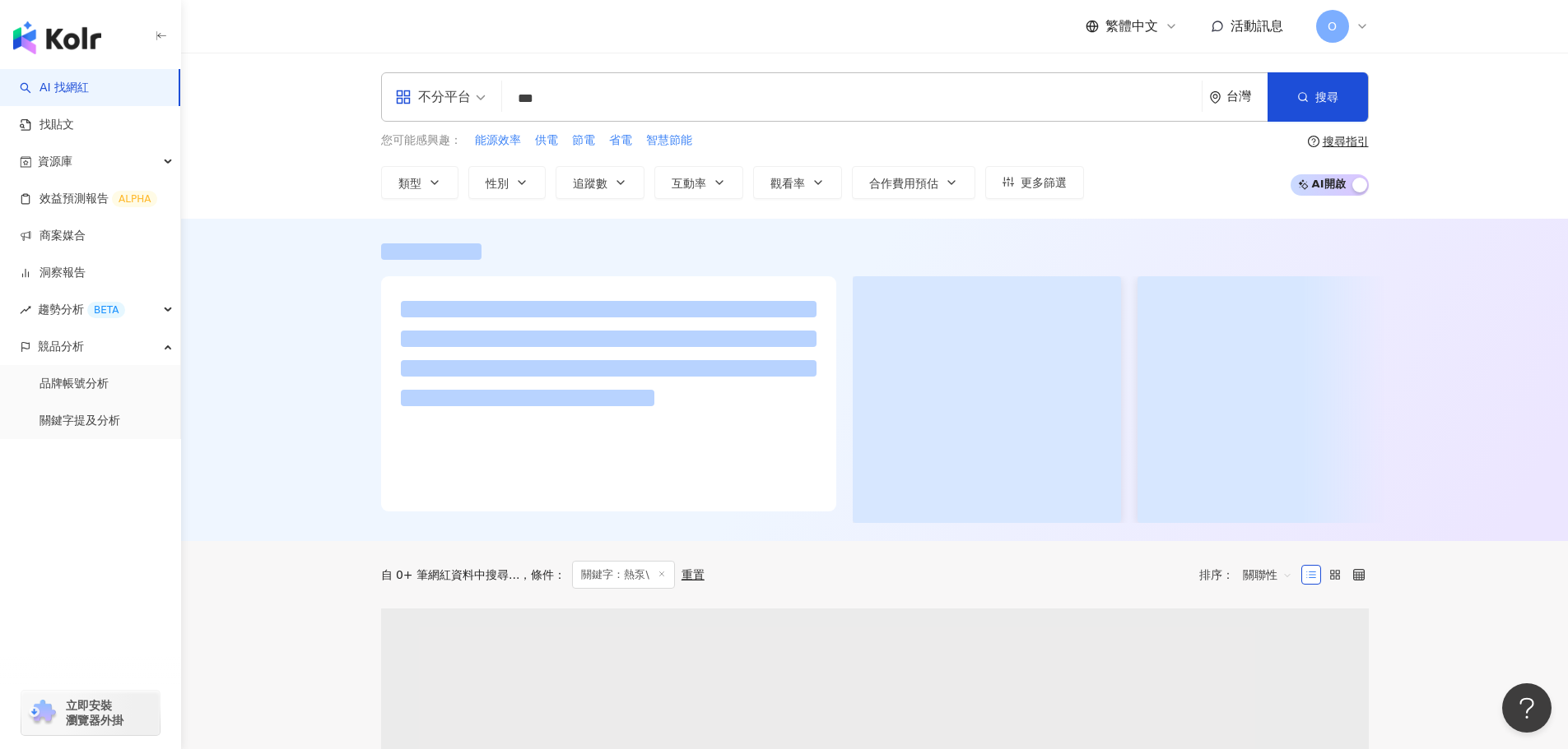
click at [597, 111] on input "***" at bounding box center [852, 98] width 686 height 32
click at [593, 99] on input "***" at bounding box center [852, 98] width 686 height 32
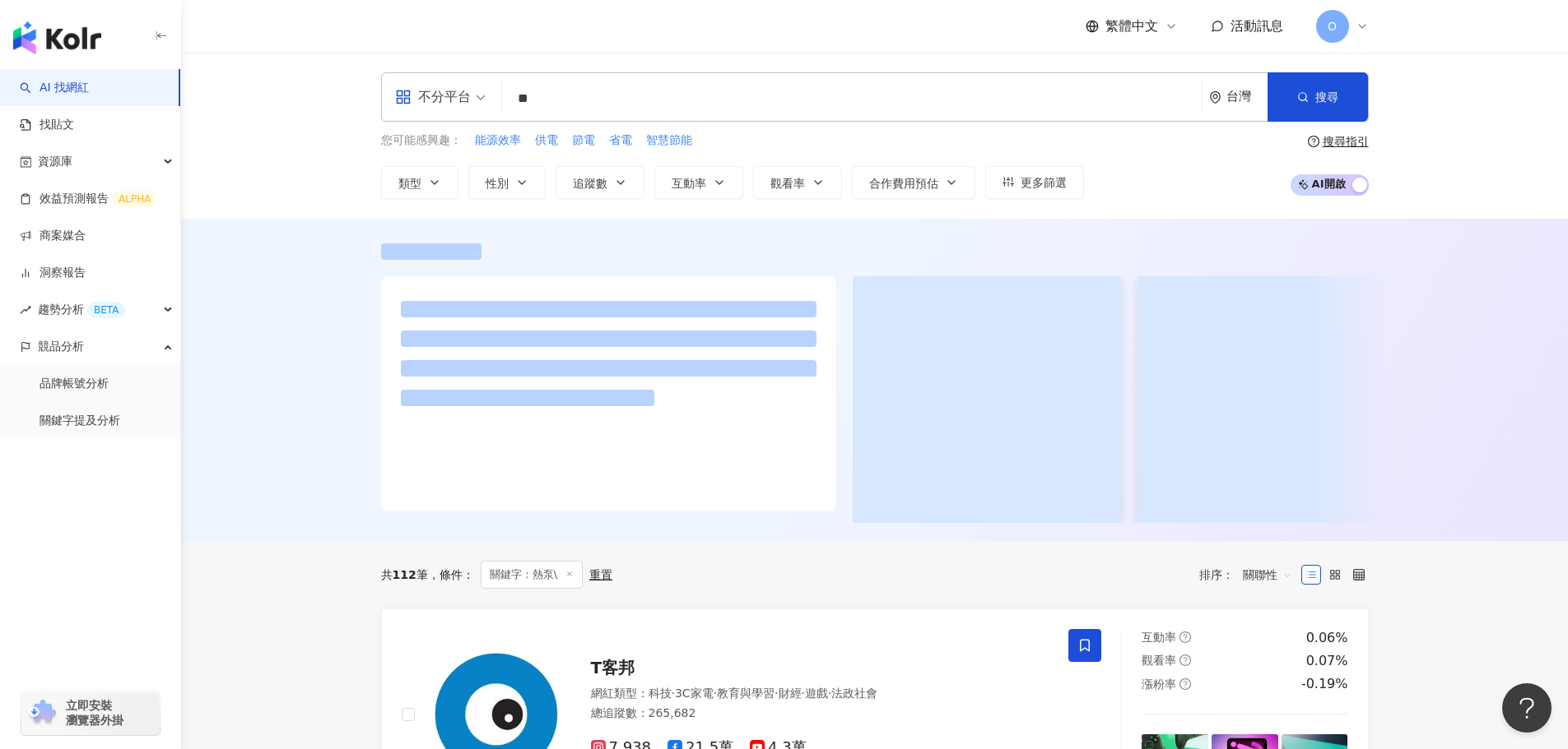
type input "**"
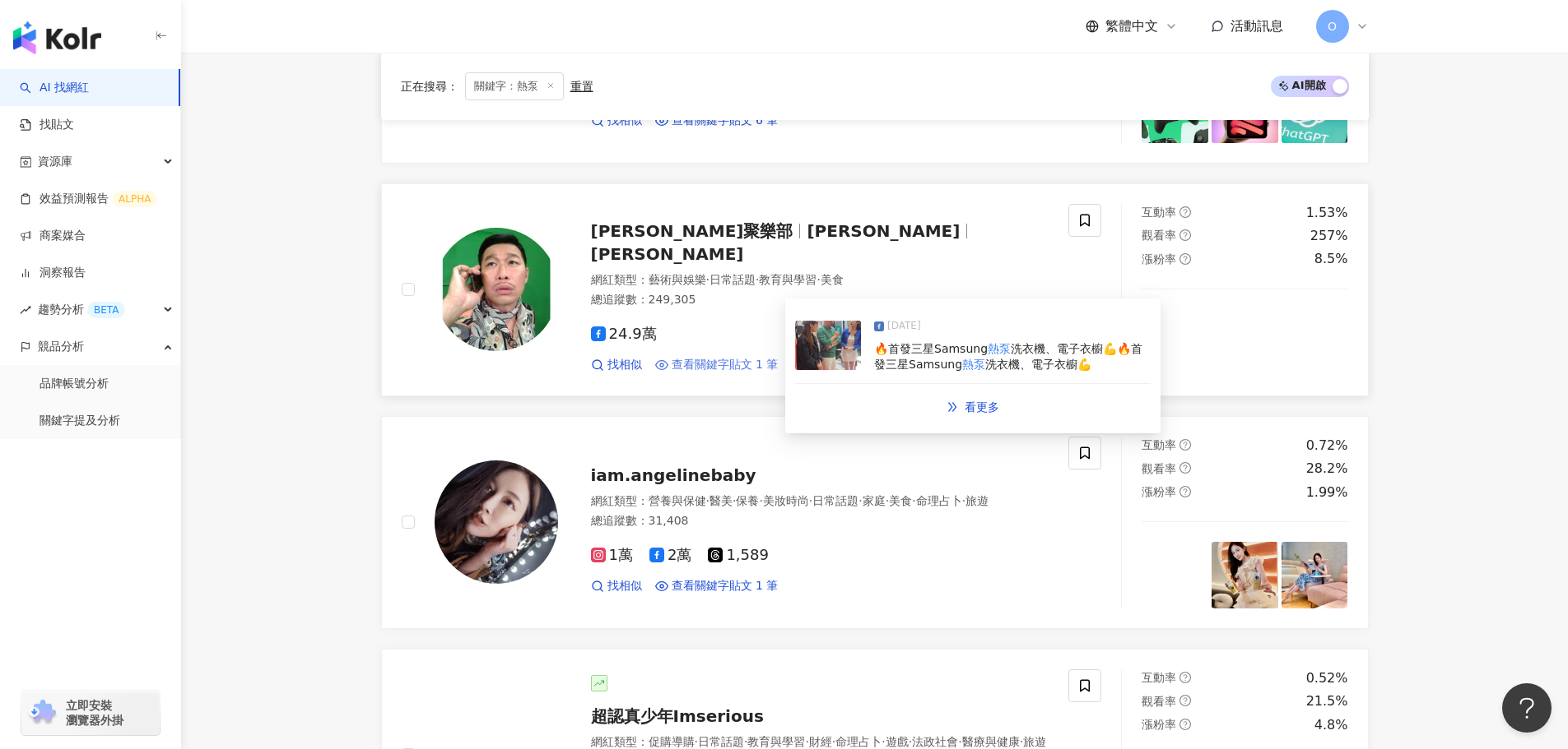
scroll to position [397, 0]
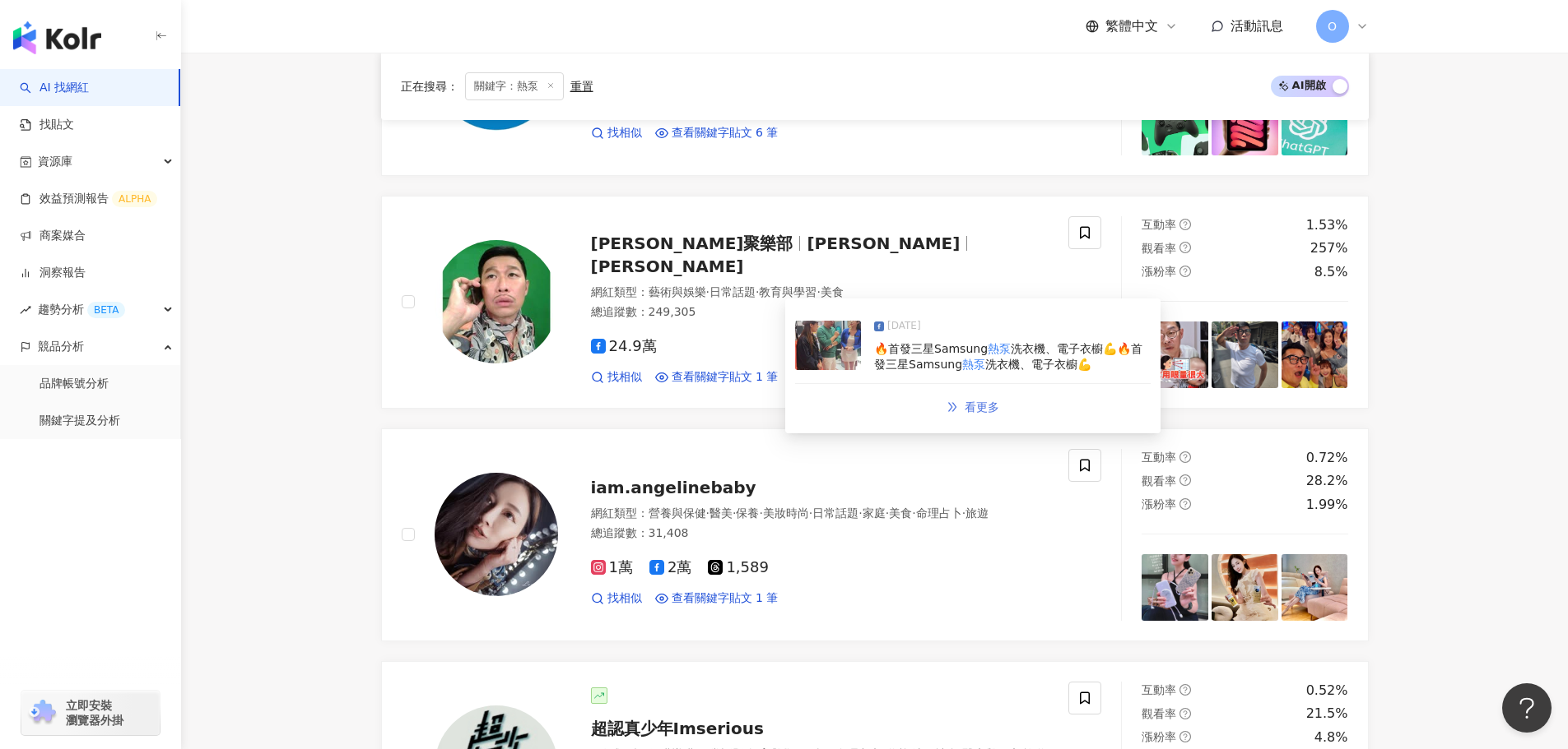
click at [987, 410] on span "看更多" at bounding box center [982, 407] width 34 height 13
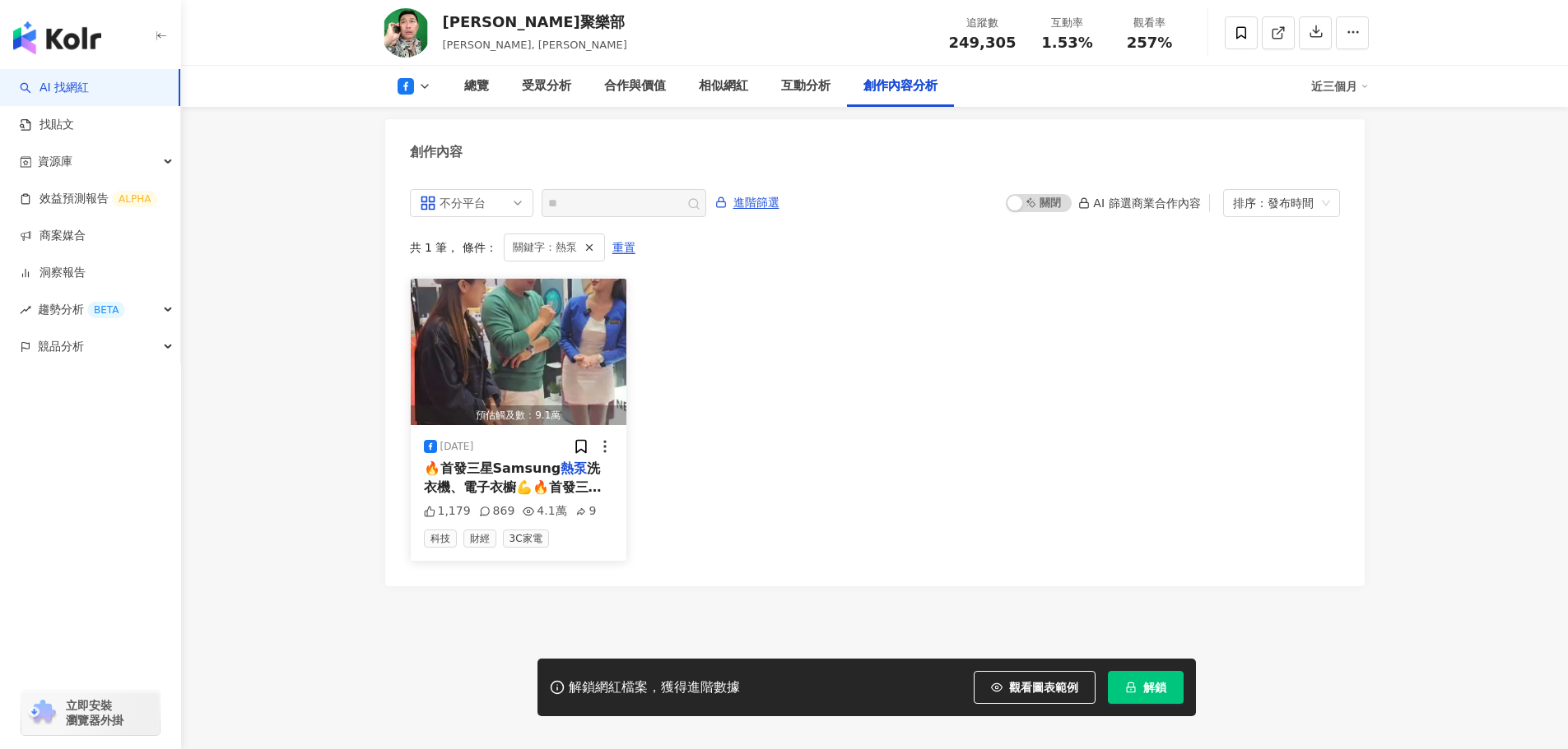
click at [532, 474] on span "洗衣機、電子衣櫥💪🔥首發三星Samsung" at bounding box center [513, 487] width 178 height 53
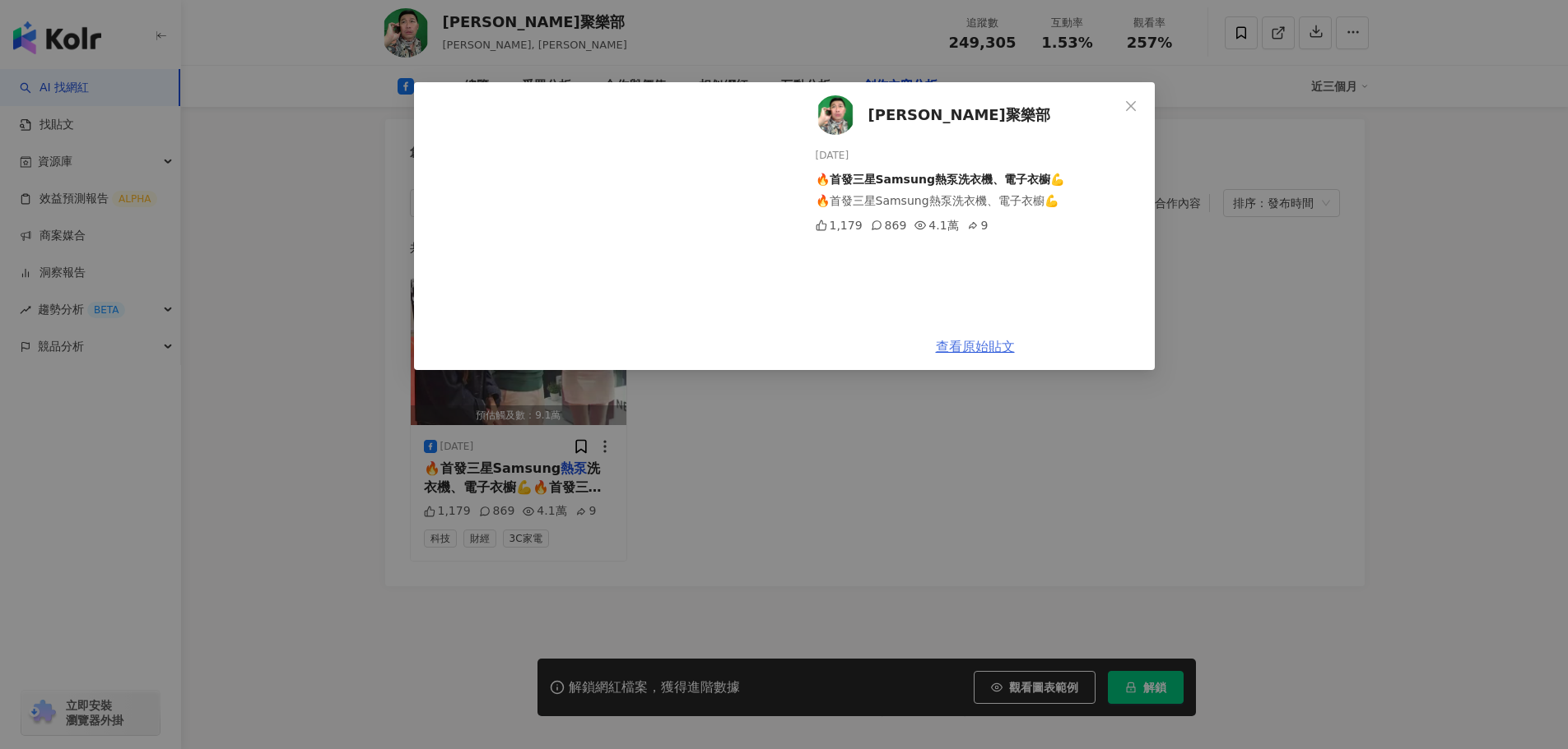
scroll to position [4405, 0]
click at [984, 351] on link "查看原始貼文" at bounding box center [975, 346] width 79 height 15
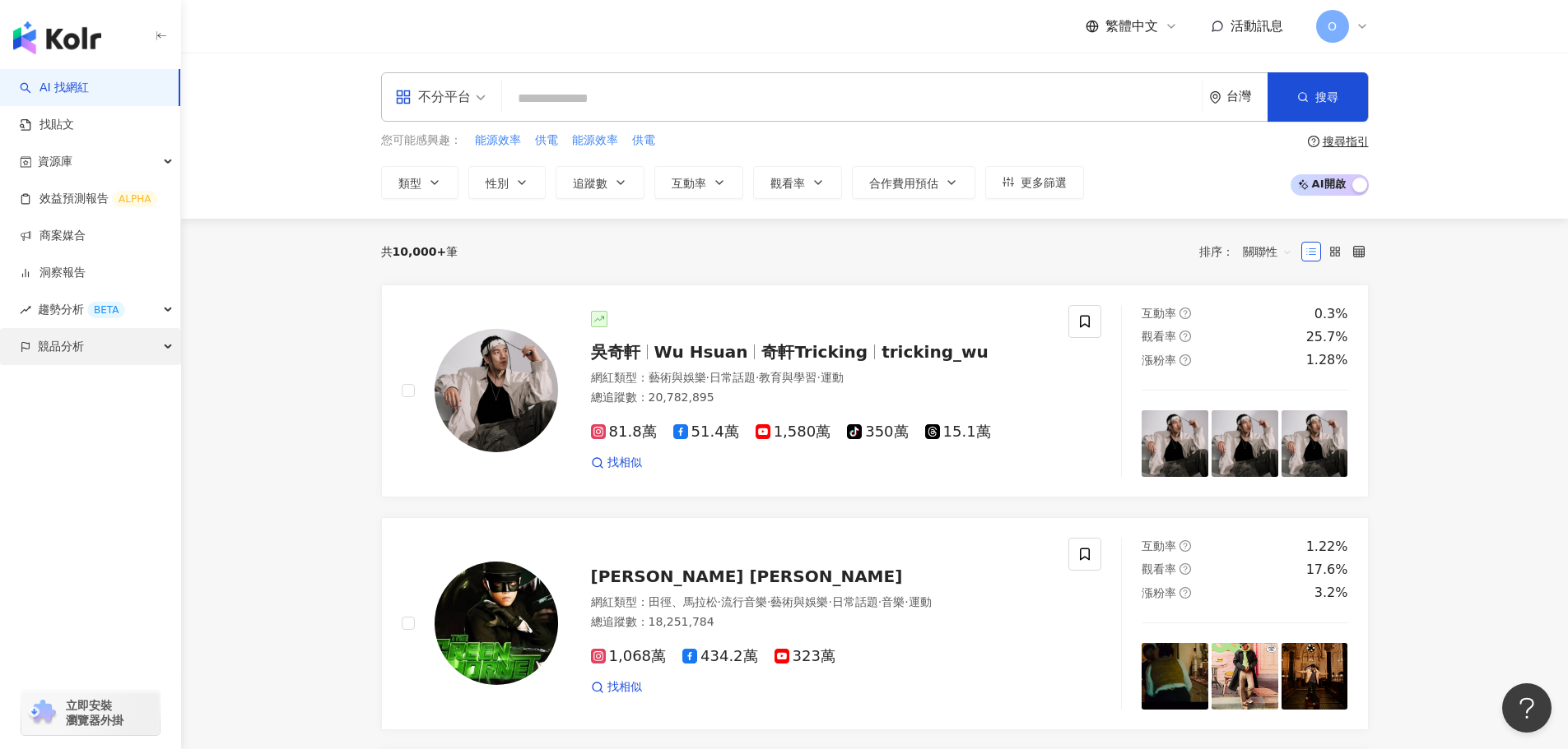
click at [123, 353] on div "競品分析" at bounding box center [90, 346] width 180 height 37
click at [105, 423] on link "關鍵字提及分析" at bounding box center [79, 421] width 80 height 16
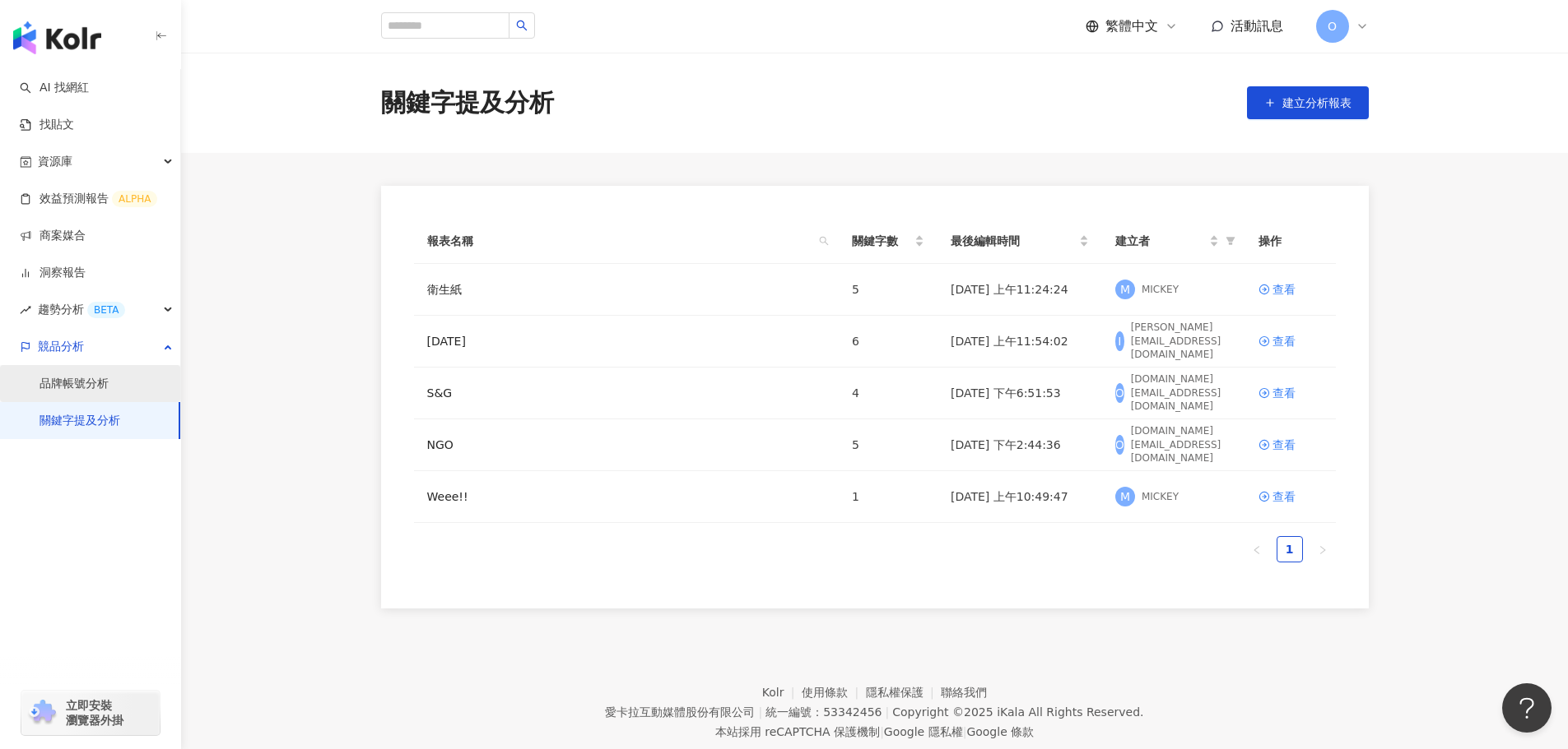
click at [74, 386] on link "品牌帳號分析" at bounding box center [73, 384] width 69 height 16
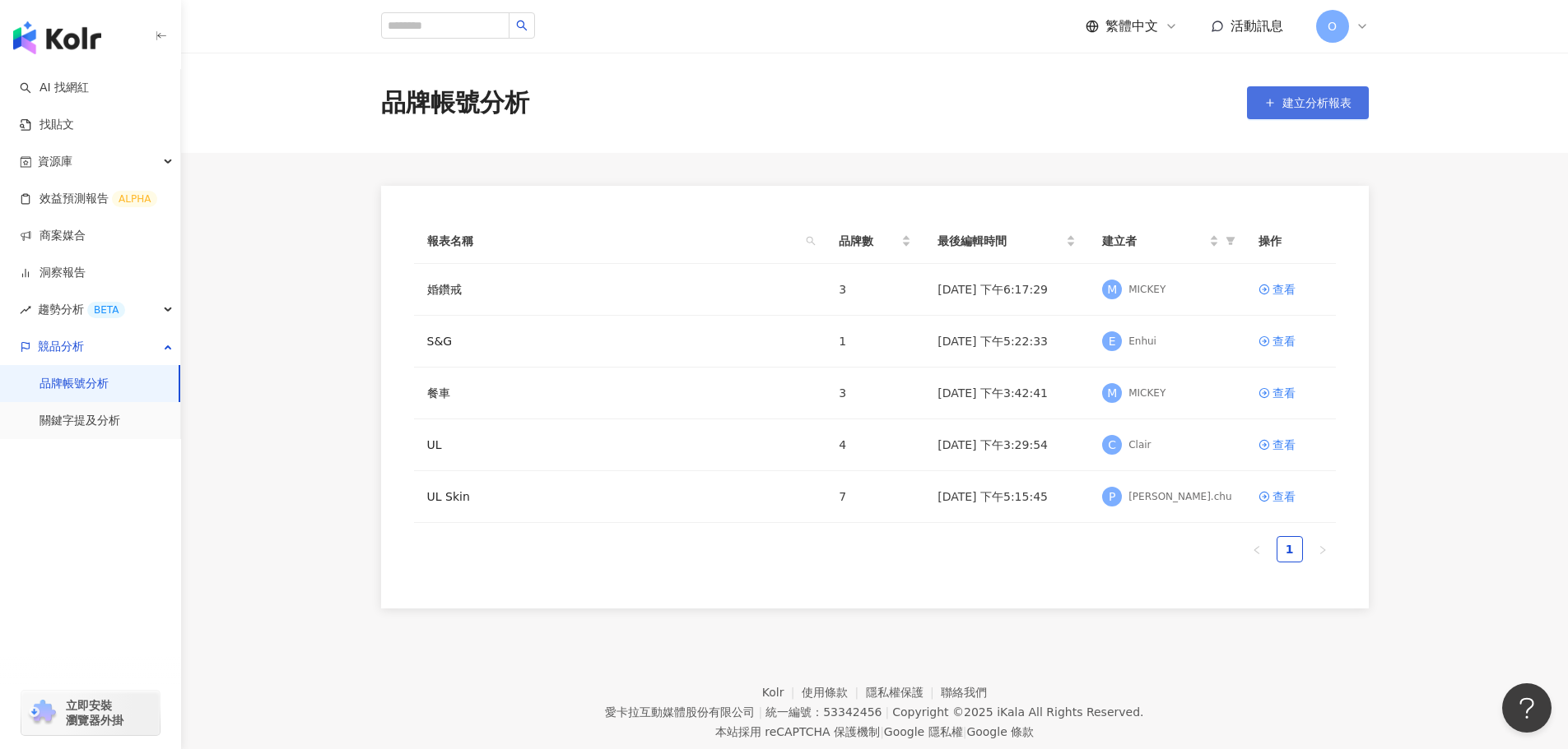
click at [1301, 103] on span "建立分析報表" at bounding box center [1316, 102] width 69 height 13
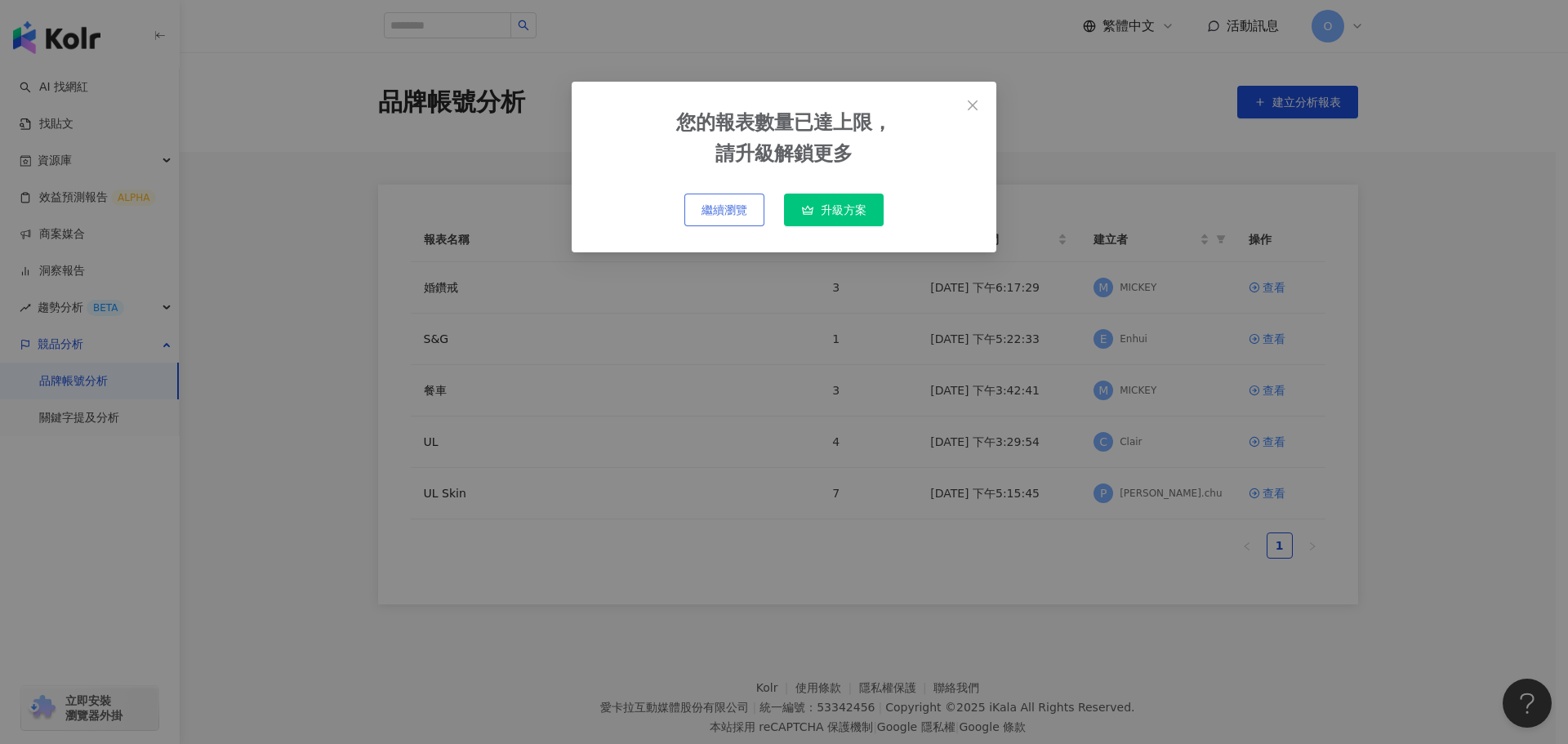
click at [723, 216] on span "繼續瀏覽" at bounding box center [724, 209] width 46 height 13
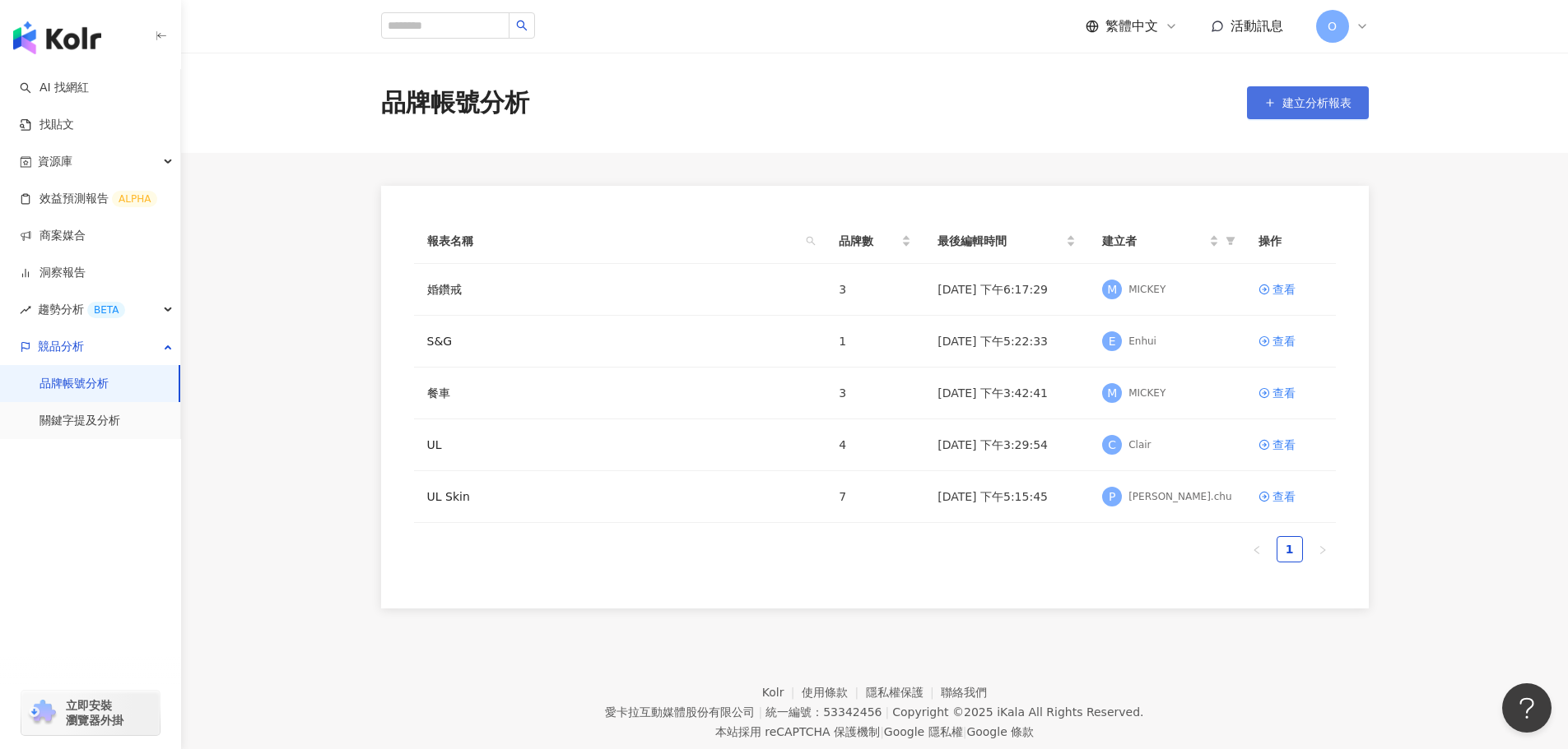
click at [1301, 101] on span "建立分析報表" at bounding box center [1316, 102] width 69 height 13
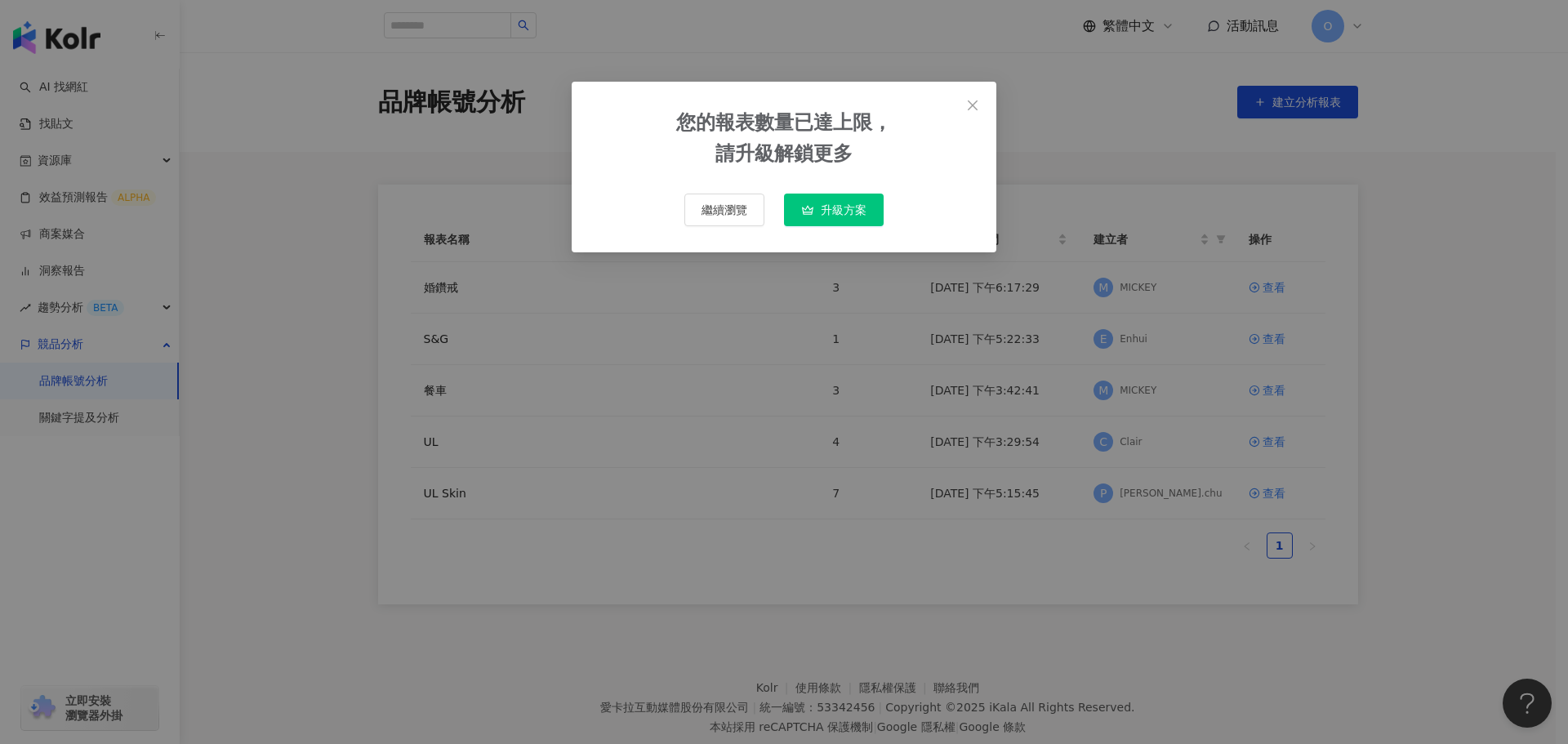
drag, startPoint x: 983, startPoint y: 97, endPoint x: 956, endPoint y: 110, distance: 30.0
click at [980, 97] on button "Close" at bounding box center [972, 105] width 33 height 33
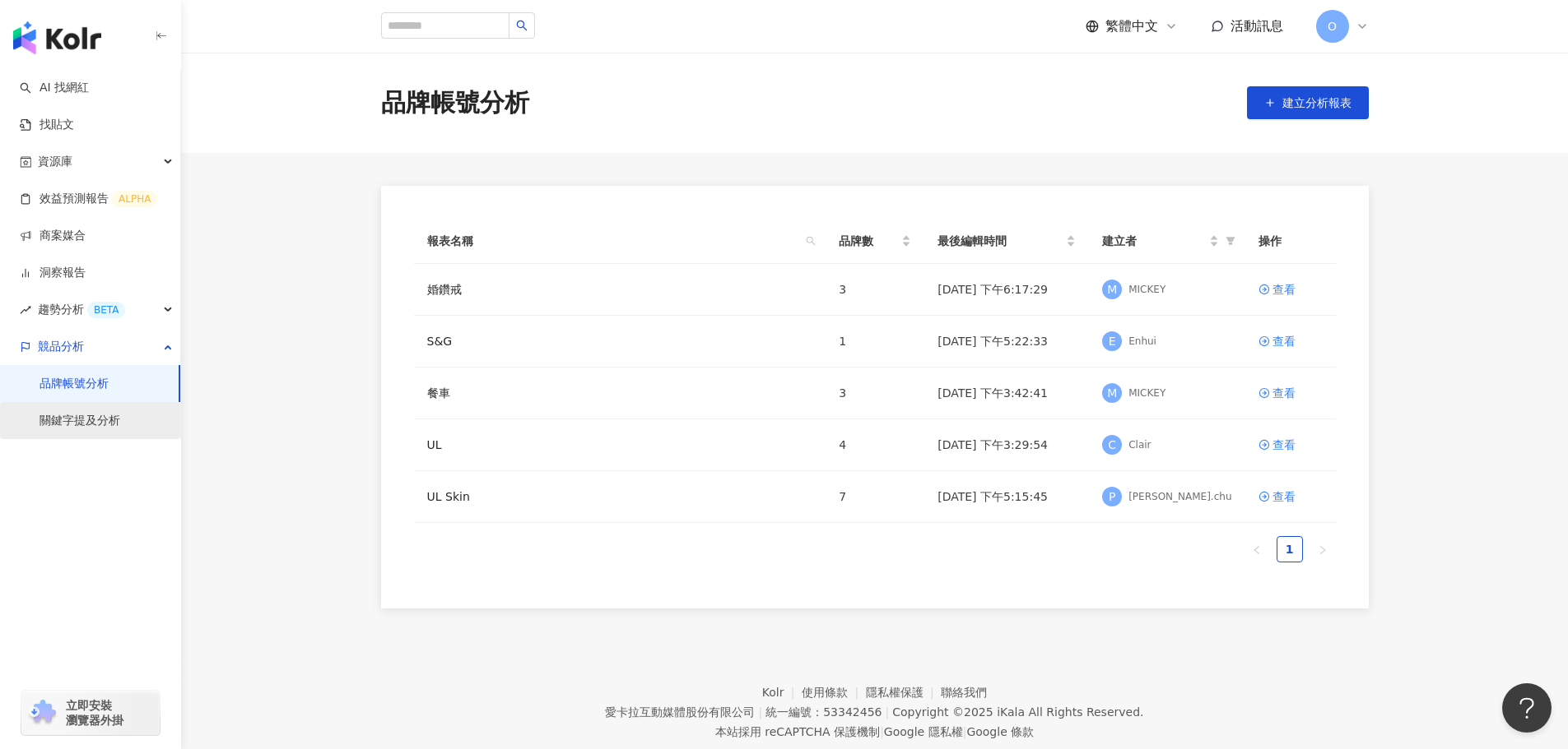
click at [99, 419] on link "關鍵字提及分析" at bounding box center [79, 421] width 80 height 16
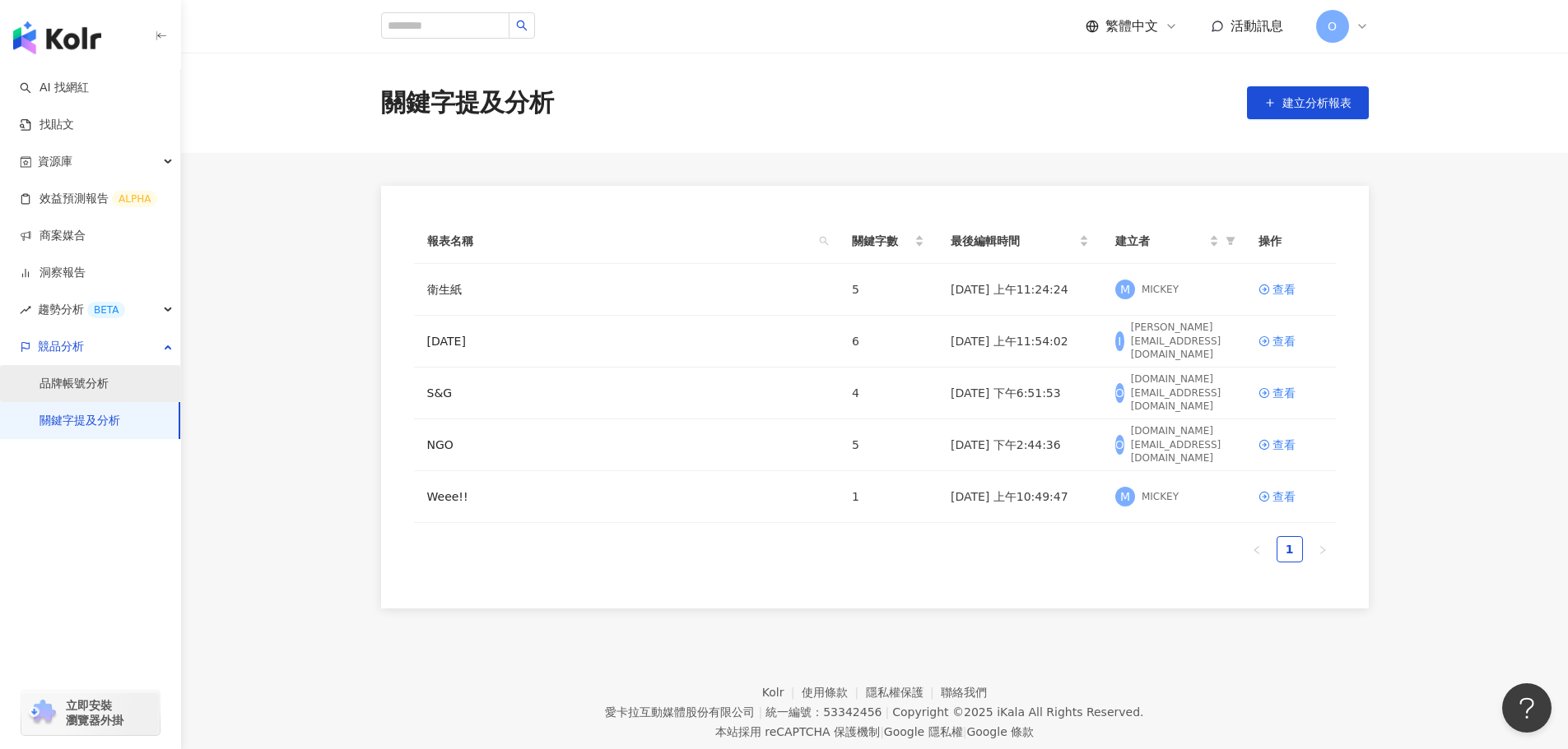
click at [82, 381] on link "品牌帳號分析" at bounding box center [73, 384] width 69 height 16
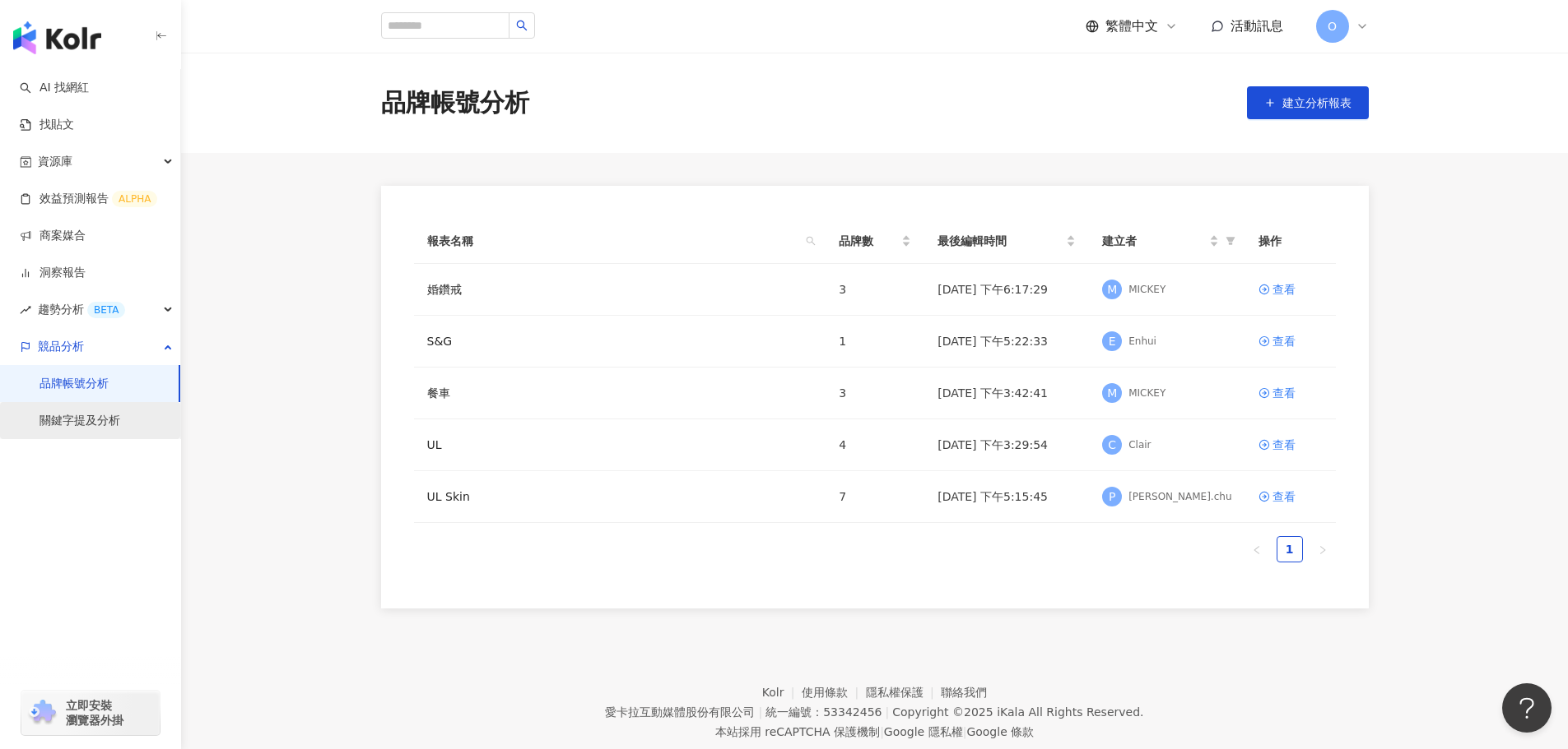
click at [96, 413] on link "關鍵字提及分析" at bounding box center [79, 421] width 80 height 16
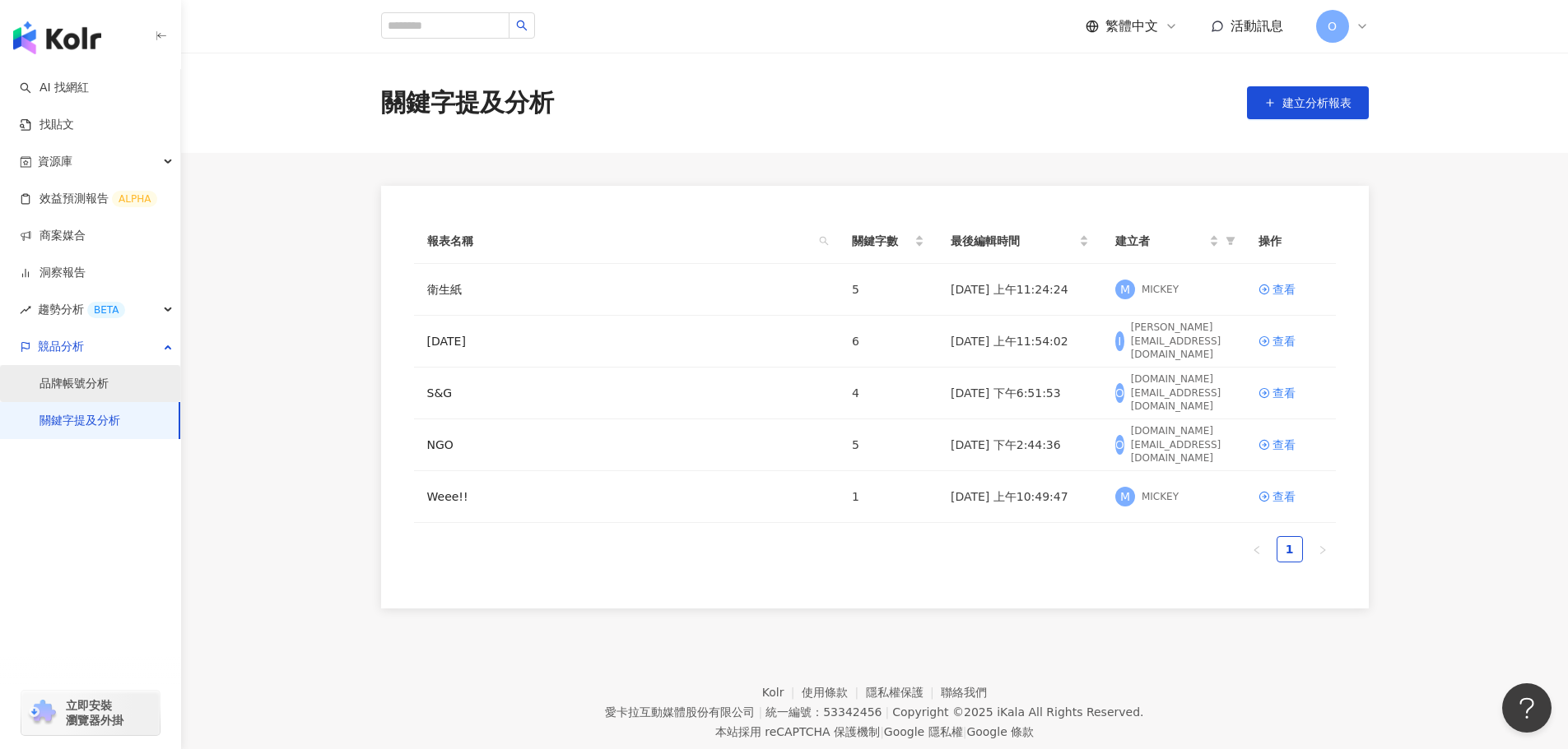
click at [85, 382] on link "品牌帳號分析" at bounding box center [73, 384] width 69 height 16
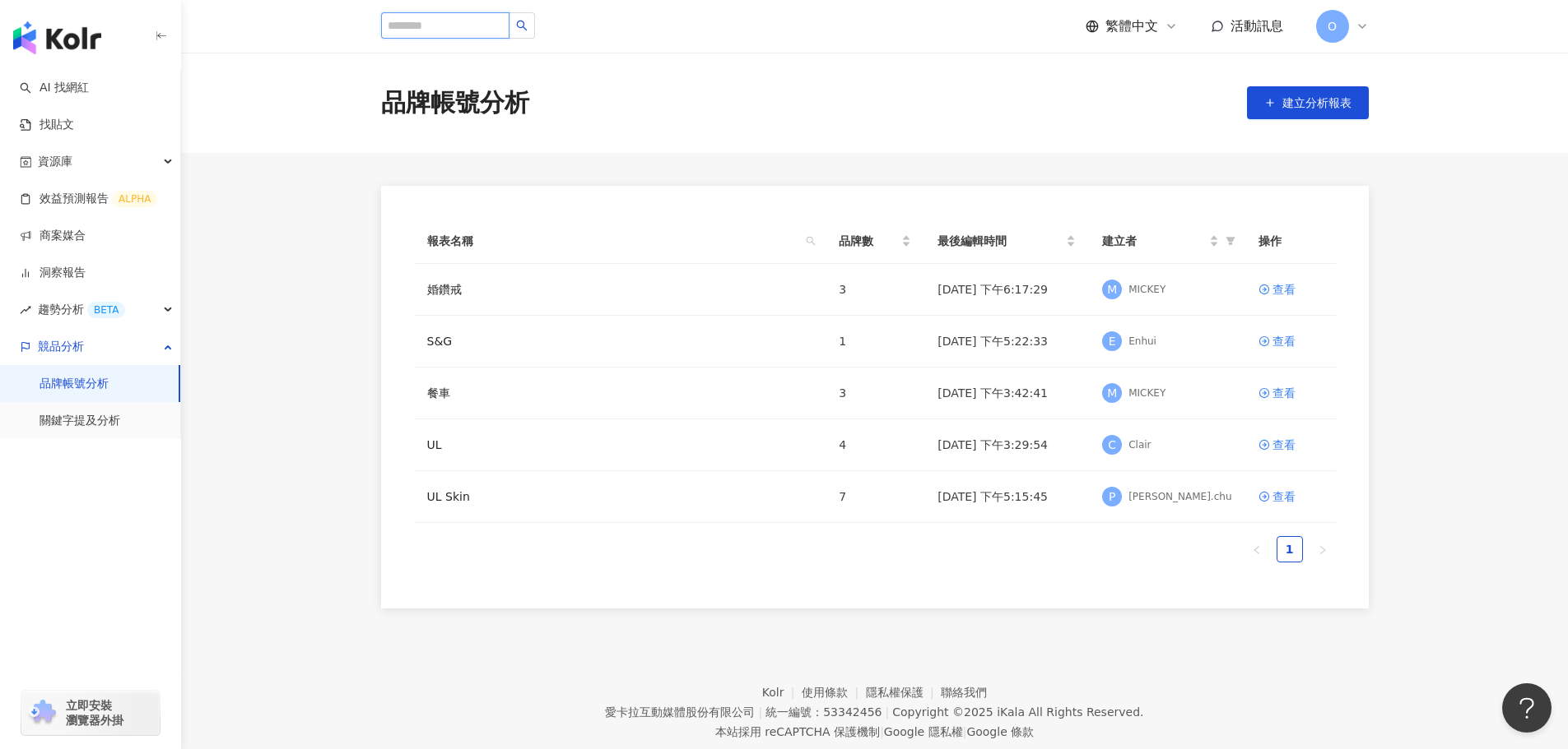
click at [446, 33] on input "search" at bounding box center [445, 25] width 128 height 26
type input "**"
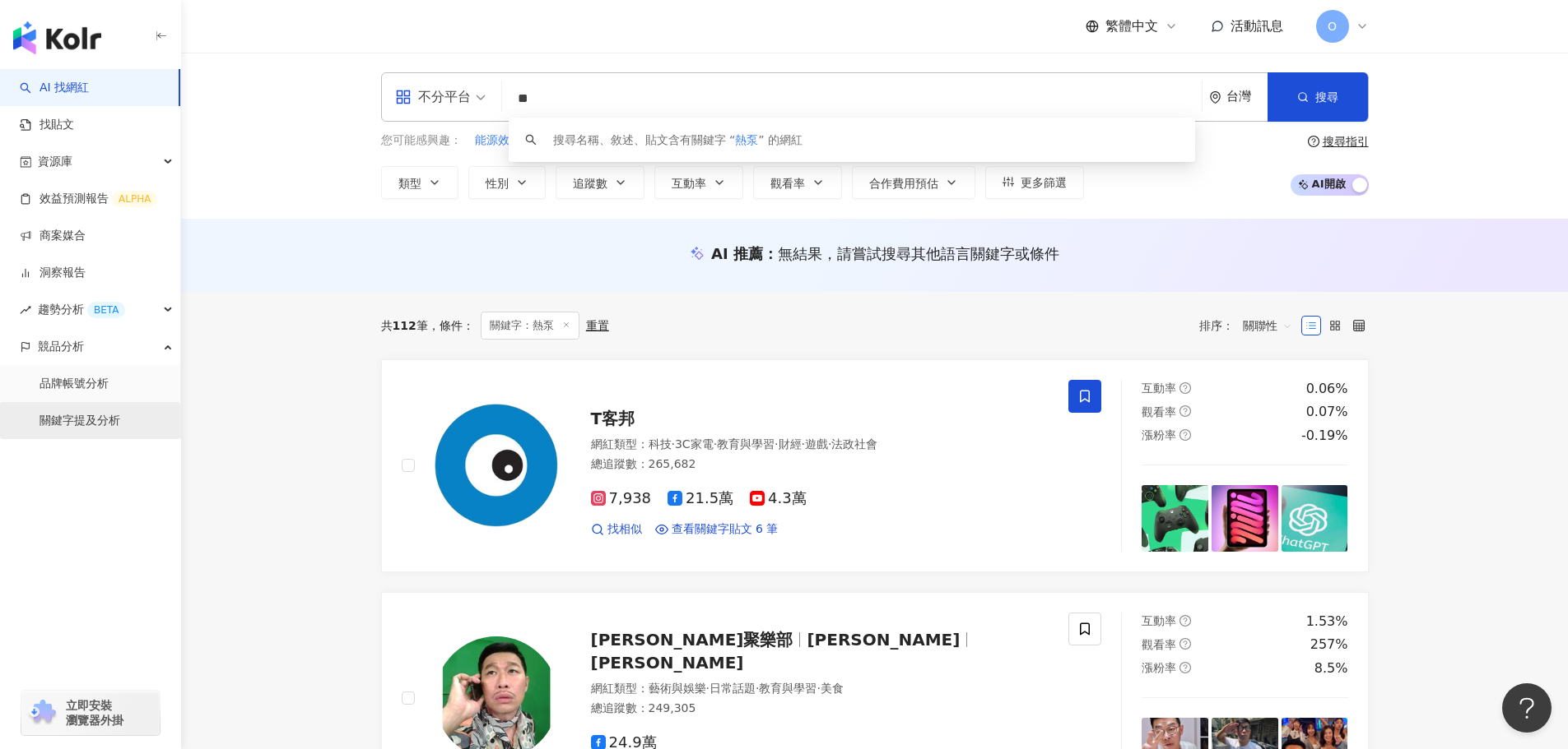
click at [91, 421] on link "關鍵字提及分析" at bounding box center [79, 421] width 80 height 16
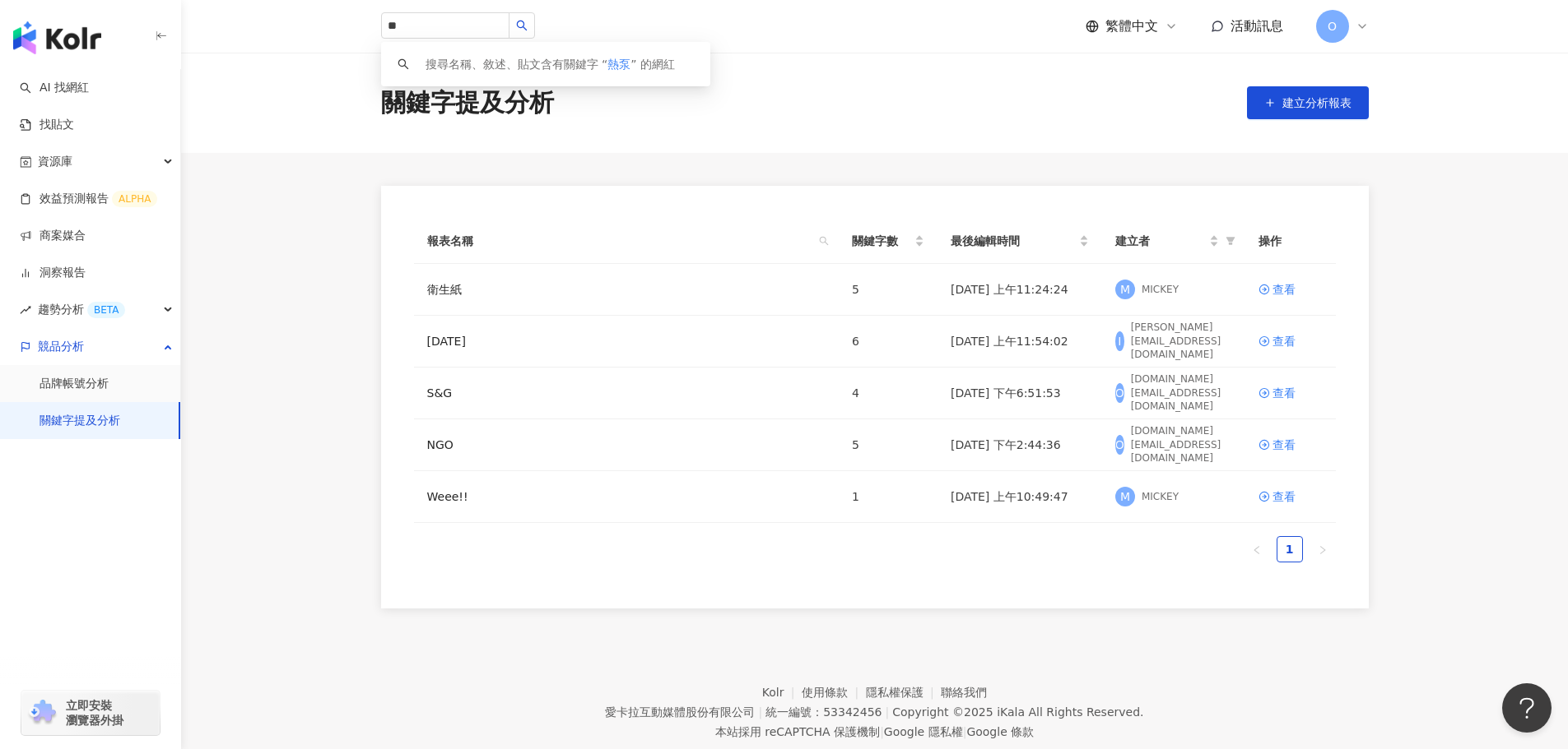
click at [810, 126] on div "關鍵字提及分析 建立分析報表" at bounding box center [874, 103] width 1387 height 101
click at [1360, 21] on icon at bounding box center [1361, 26] width 13 height 13
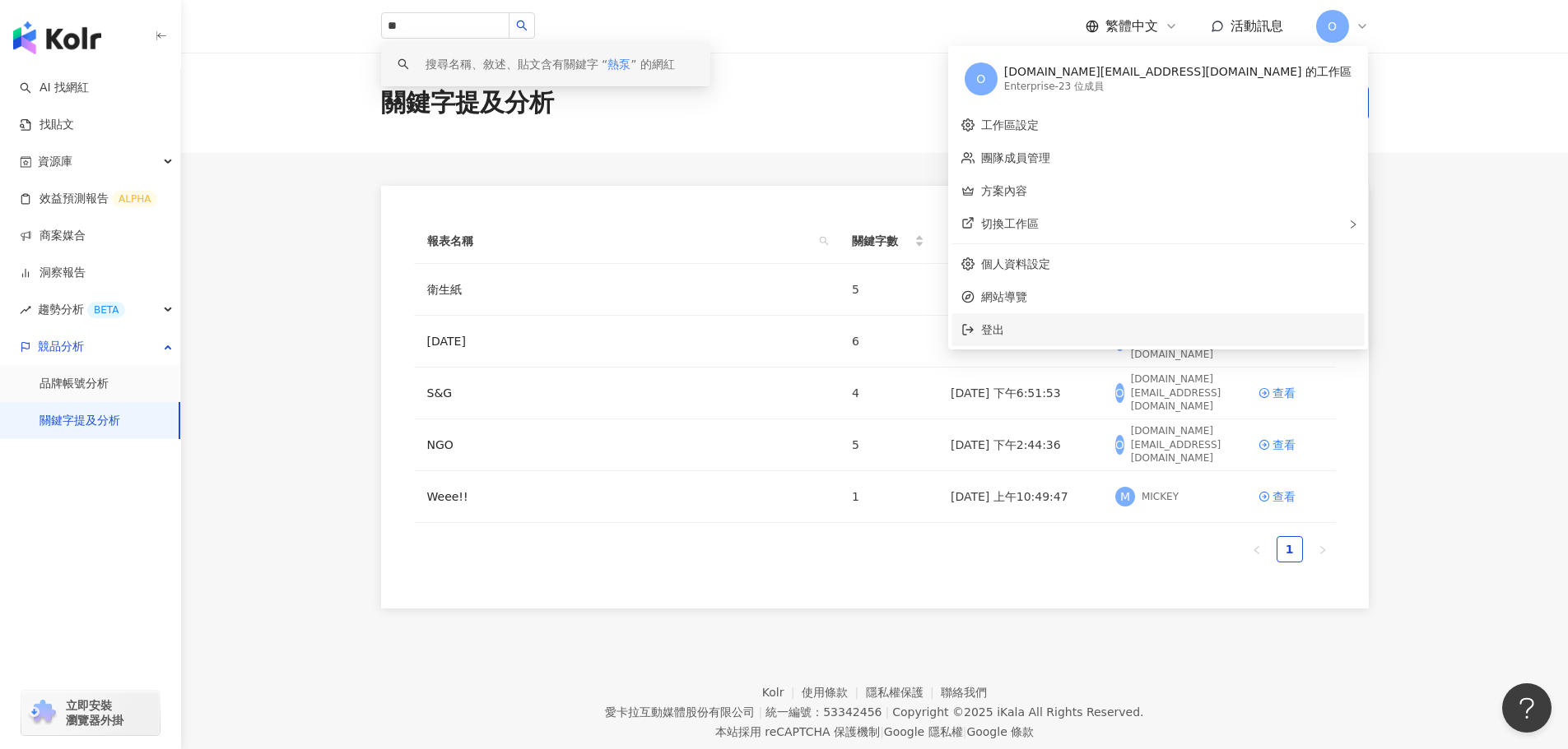
click at [1004, 325] on span "登出" at bounding box center [992, 329] width 23 height 13
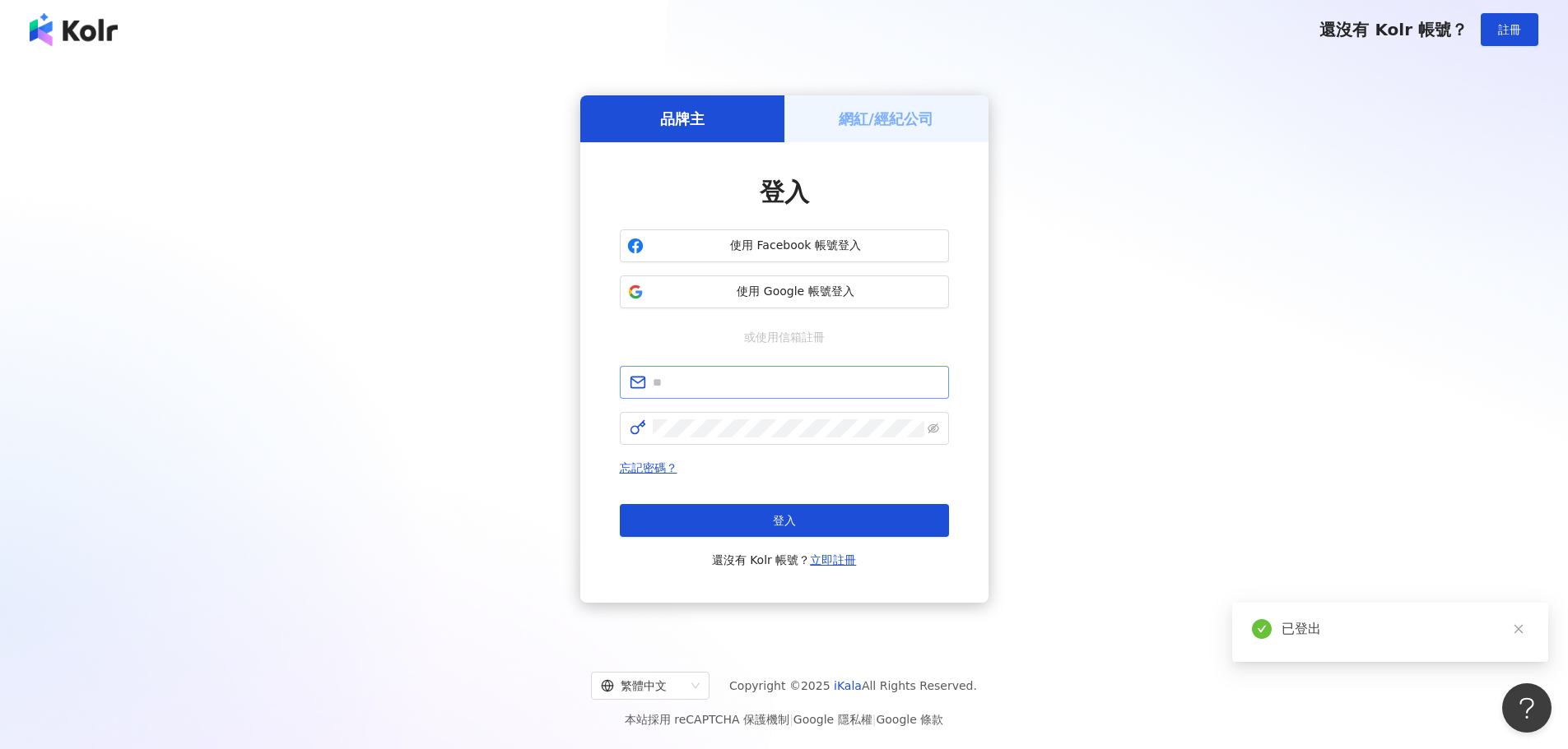
click at [779, 392] on span at bounding box center [784, 382] width 329 height 33
paste input "**********"
type input "**********"
click at [830, 516] on button "登入" at bounding box center [784, 520] width 329 height 33
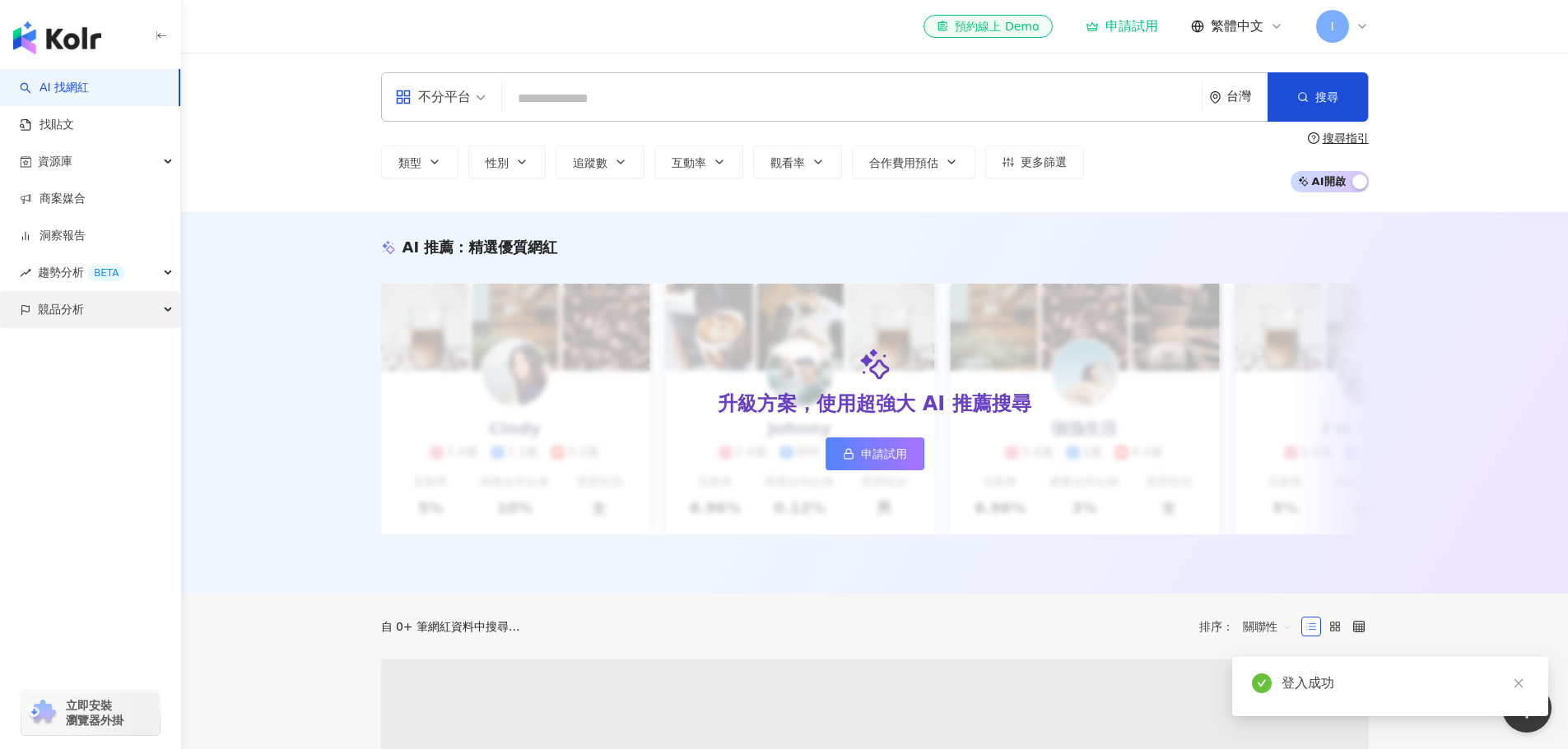
click at [155, 310] on div "競品分析" at bounding box center [90, 309] width 180 height 37
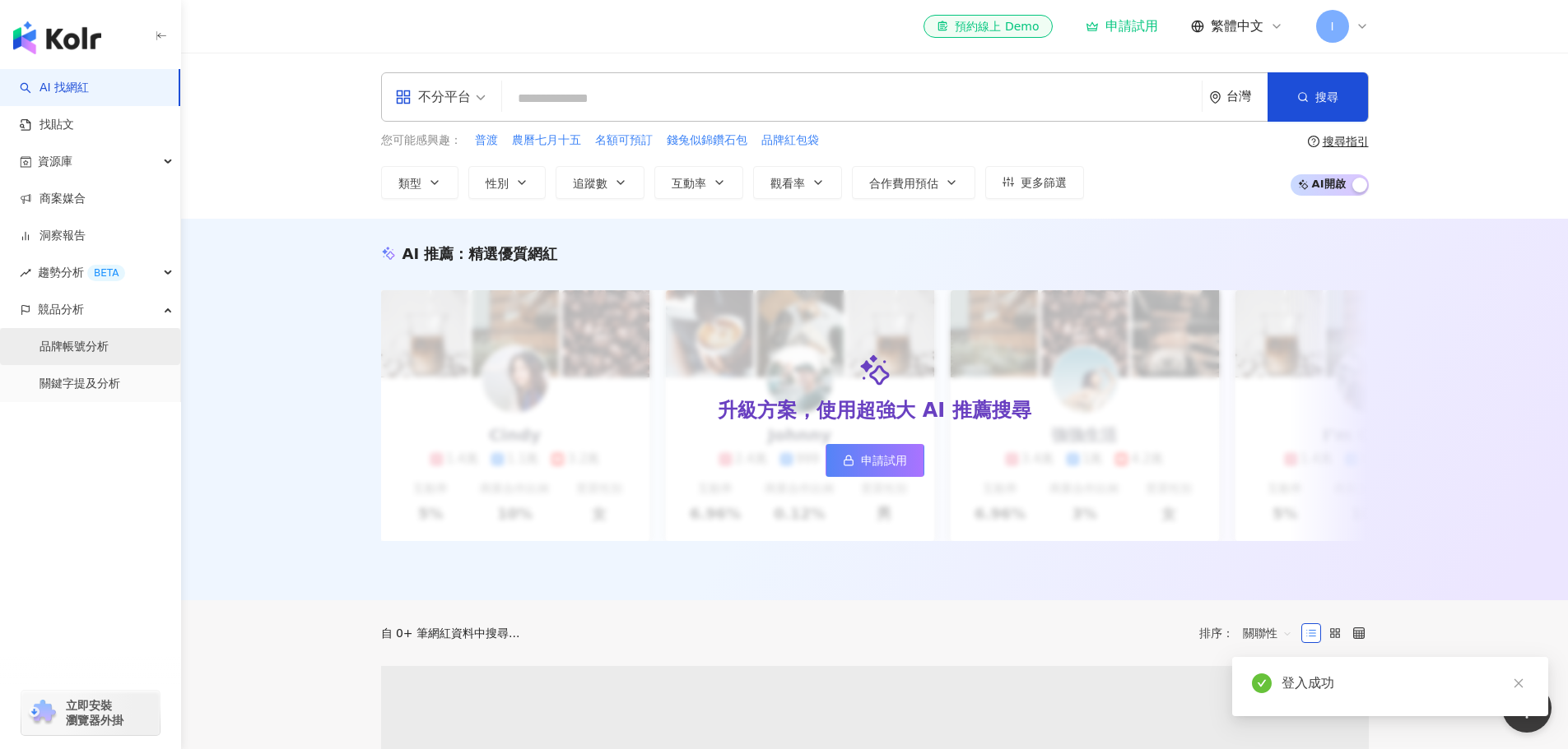
click at [78, 353] on link "品牌帳號分析" at bounding box center [73, 346] width 69 height 16
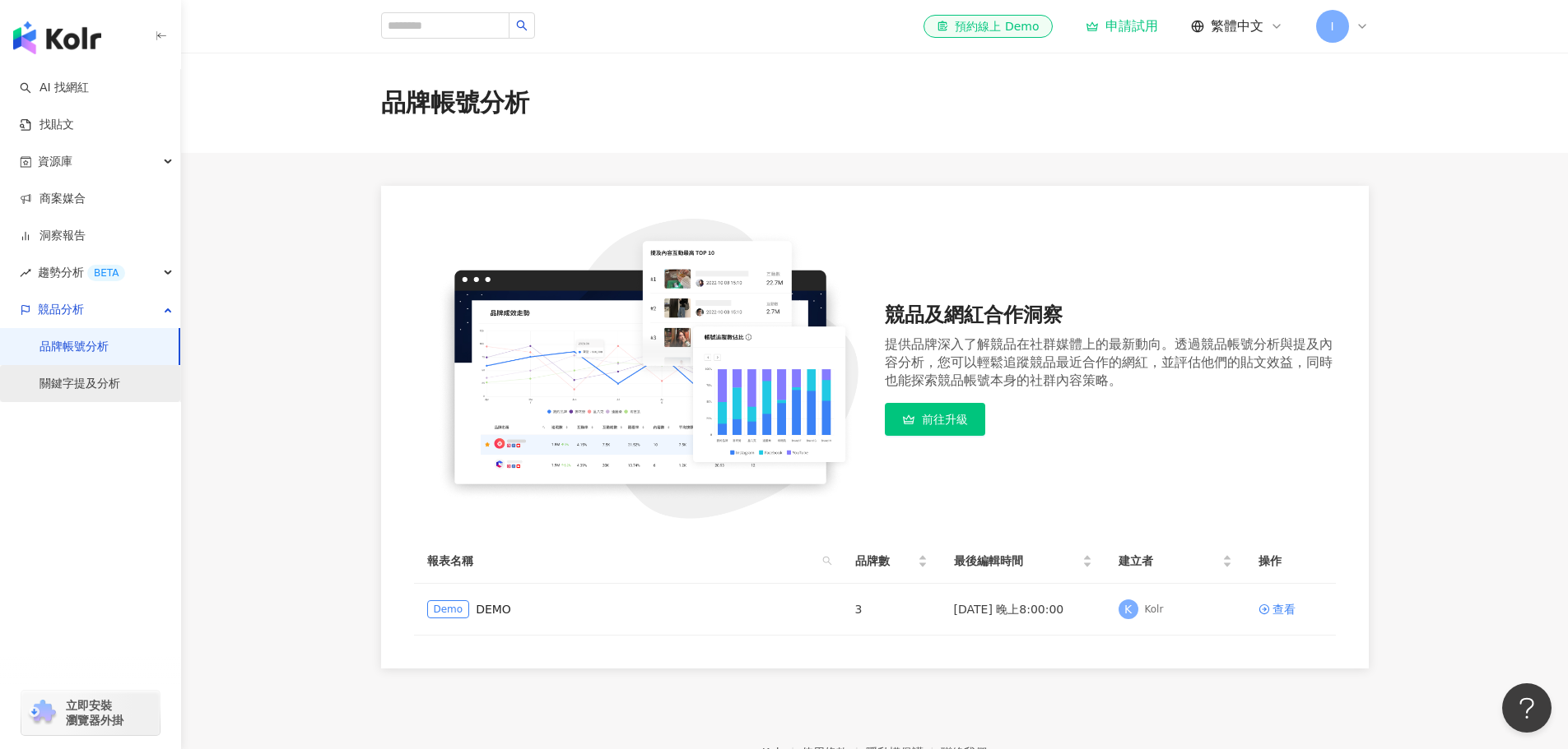
click at [84, 392] on link "關鍵字提及分析" at bounding box center [79, 384] width 80 height 16
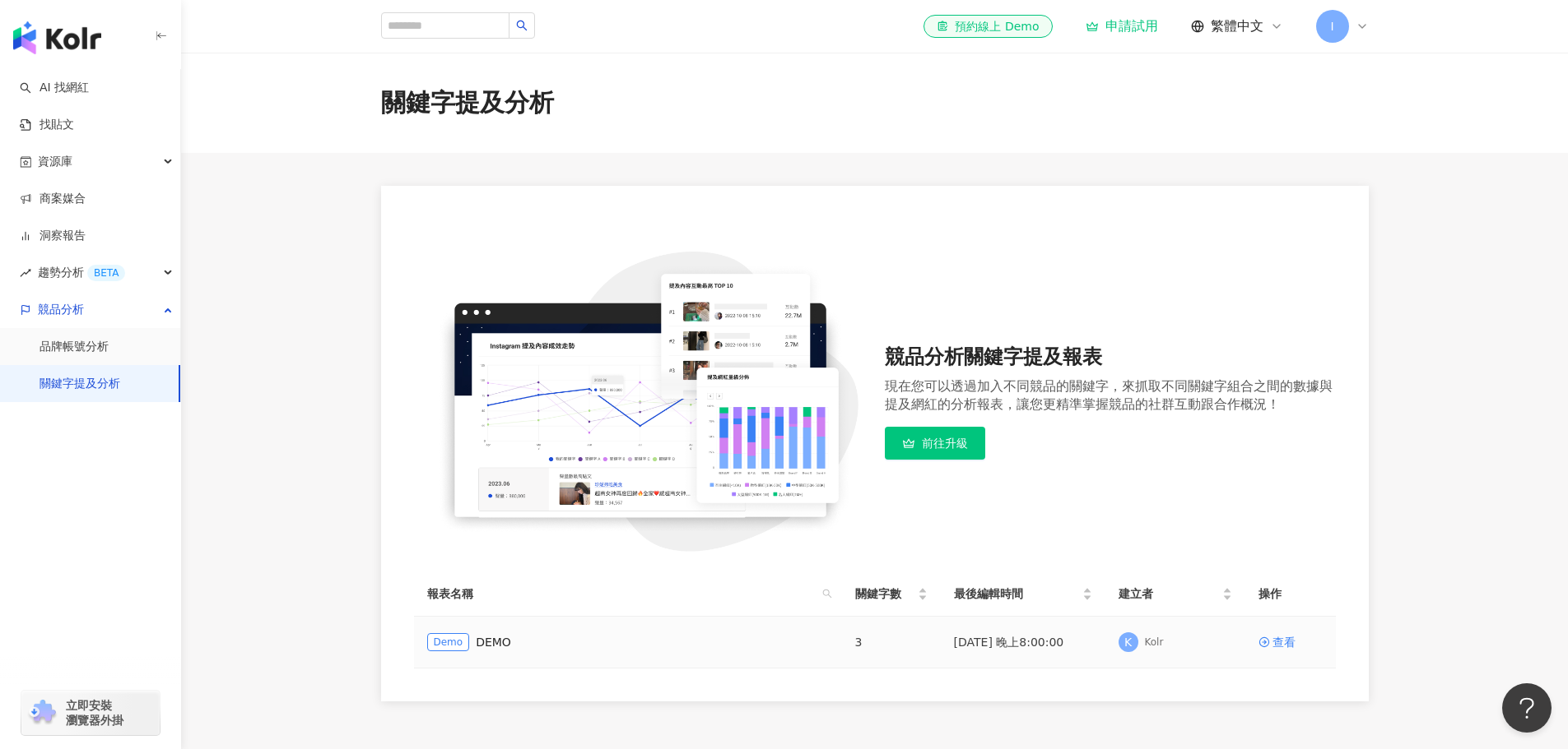
click at [447, 647] on span "Demo" at bounding box center [448, 642] width 43 height 18
click at [835, 640] on td "Demo DEMO" at bounding box center [627, 642] width 428 height 52
click at [1163, 645] on div "K Kolr" at bounding box center [1175, 642] width 114 height 25
click at [1274, 648] on div "查看" at bounding box center [1284, 642] width 23 height 18
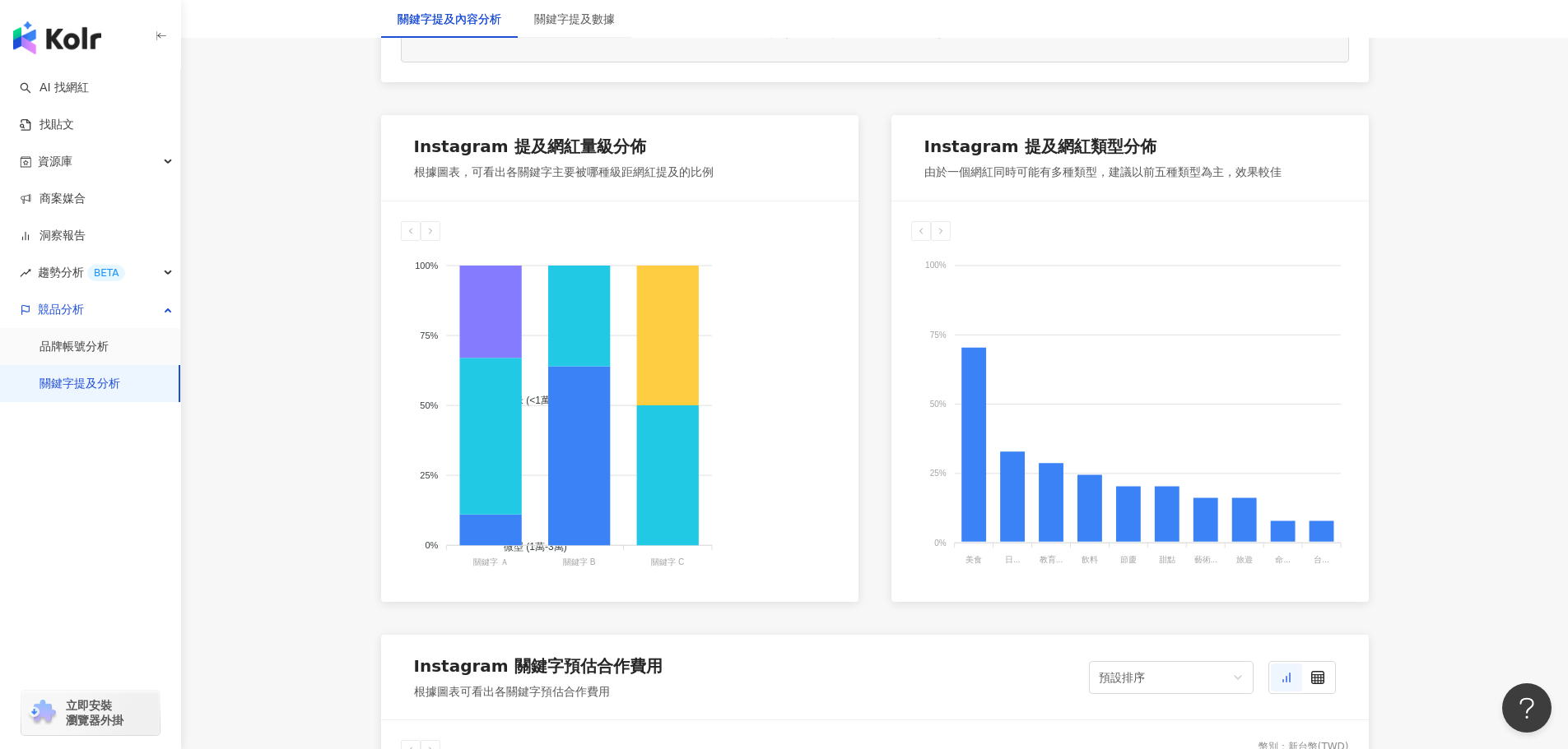
scroll to position [822, 0]
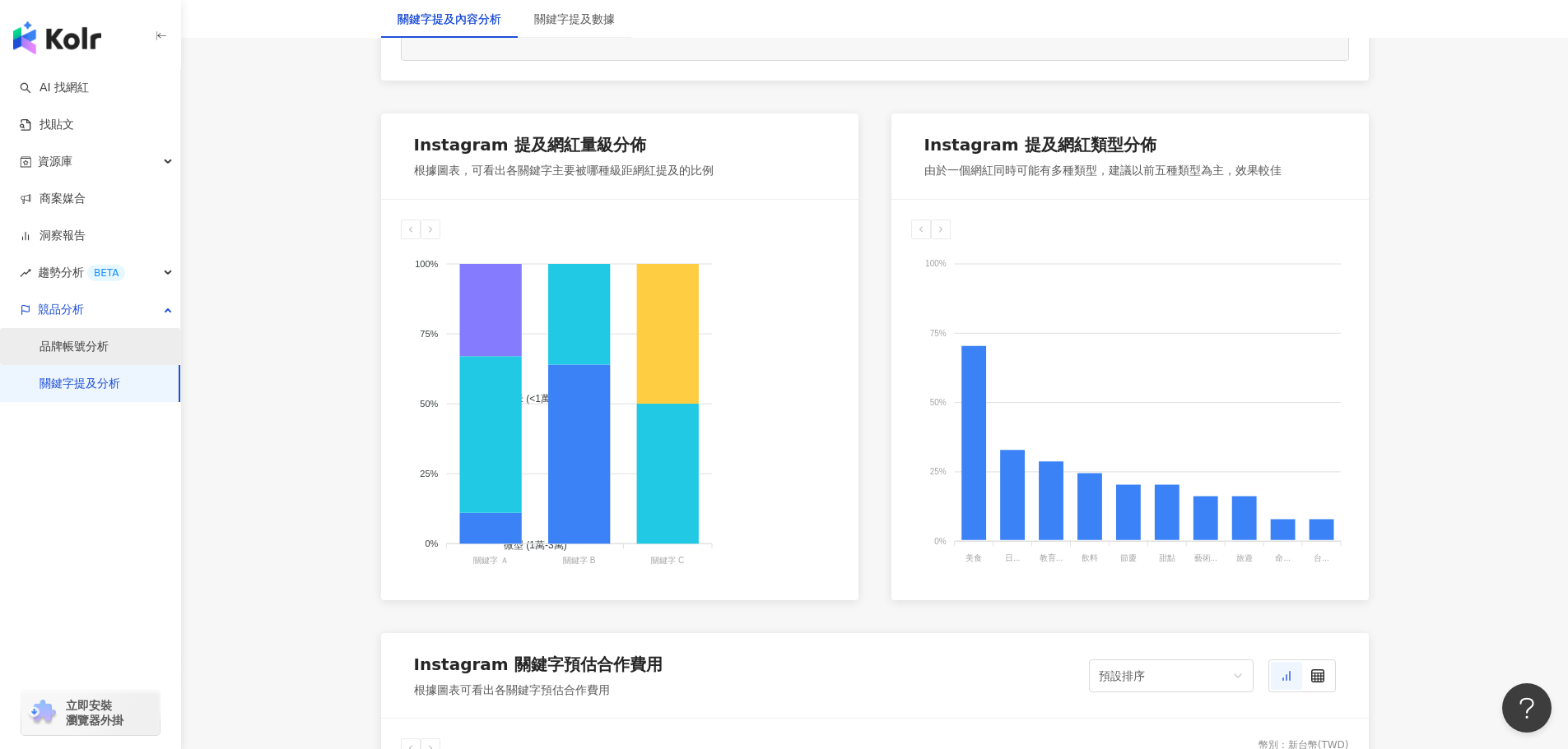
click at [96, 347] on link "品牌帳號分析" at bounding box center [73, 346] width 69 height 16
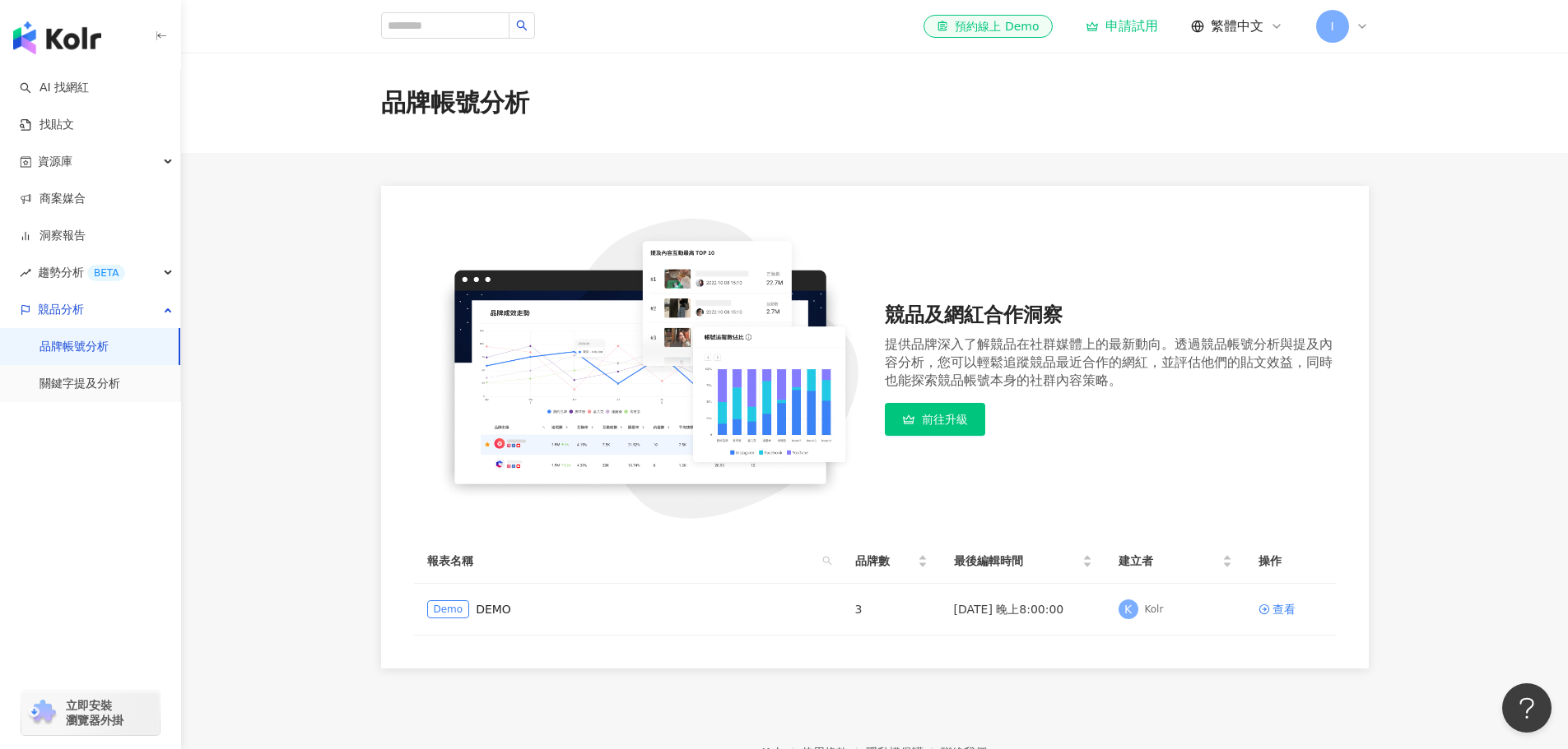
click at [1135, 26] on div "申請試用" at bounding box center [1122, 26] width 73 height 16
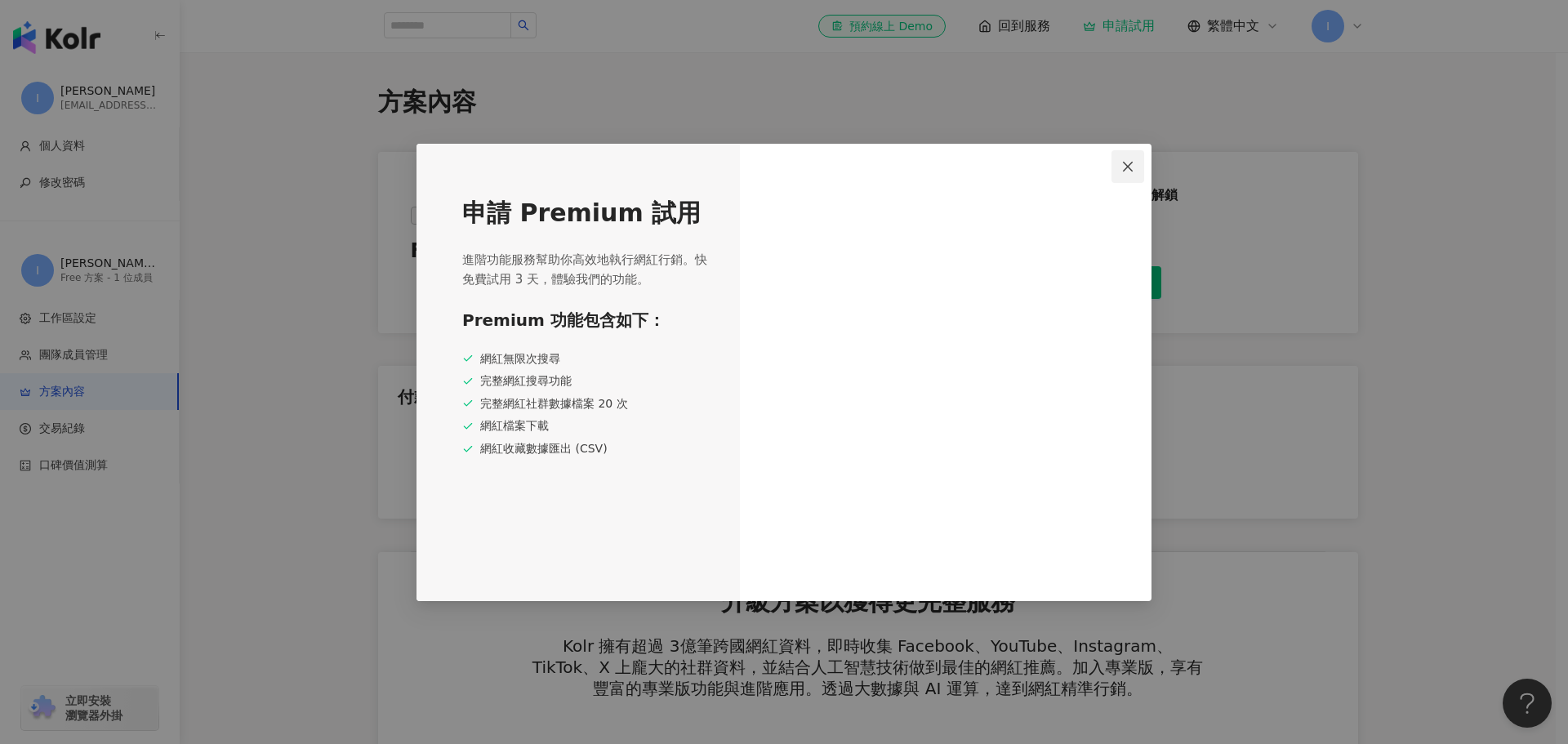
click at [1127, 168] on icon "close" at bounding box center [1128, 166] width 13 height 13
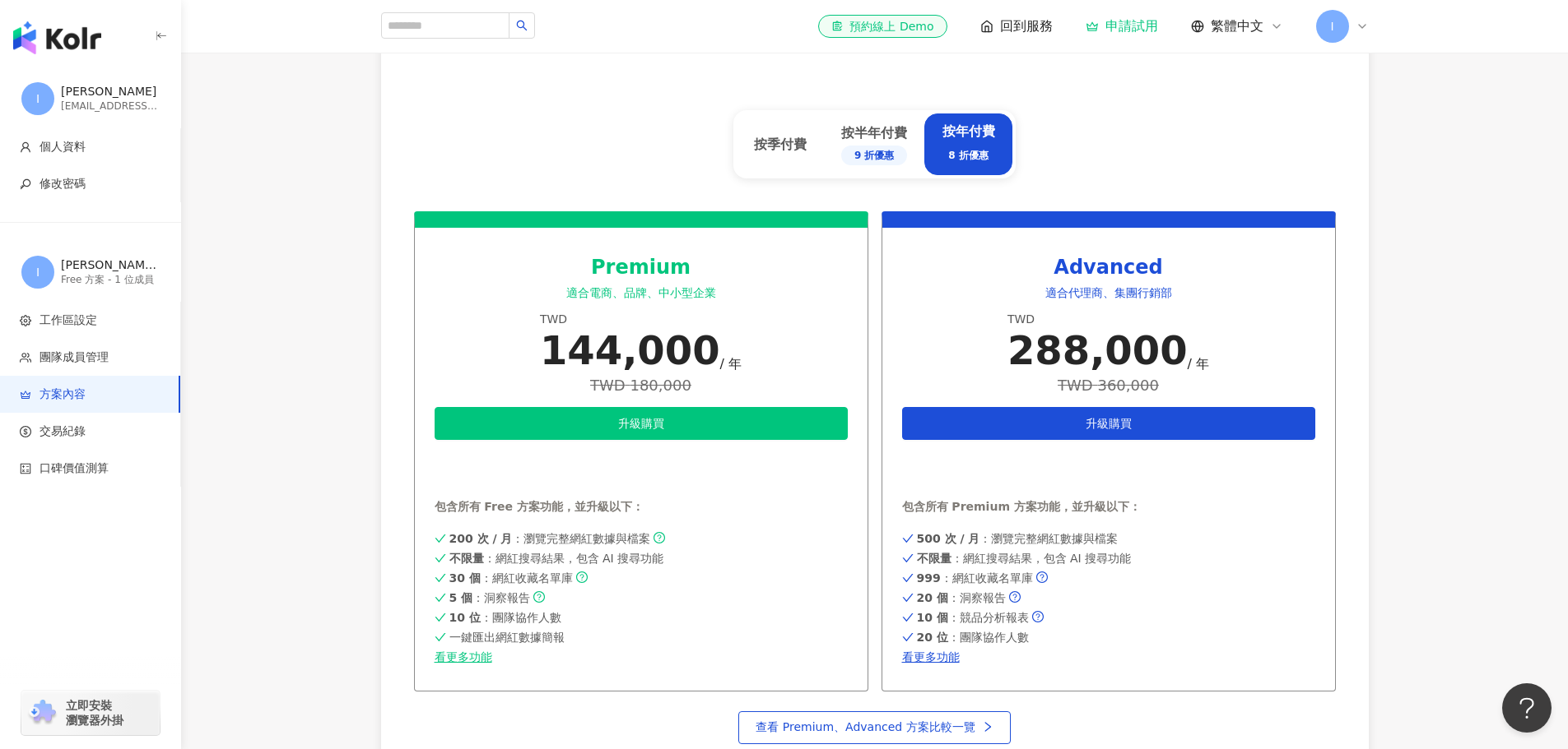
scroll to position [658, 0]
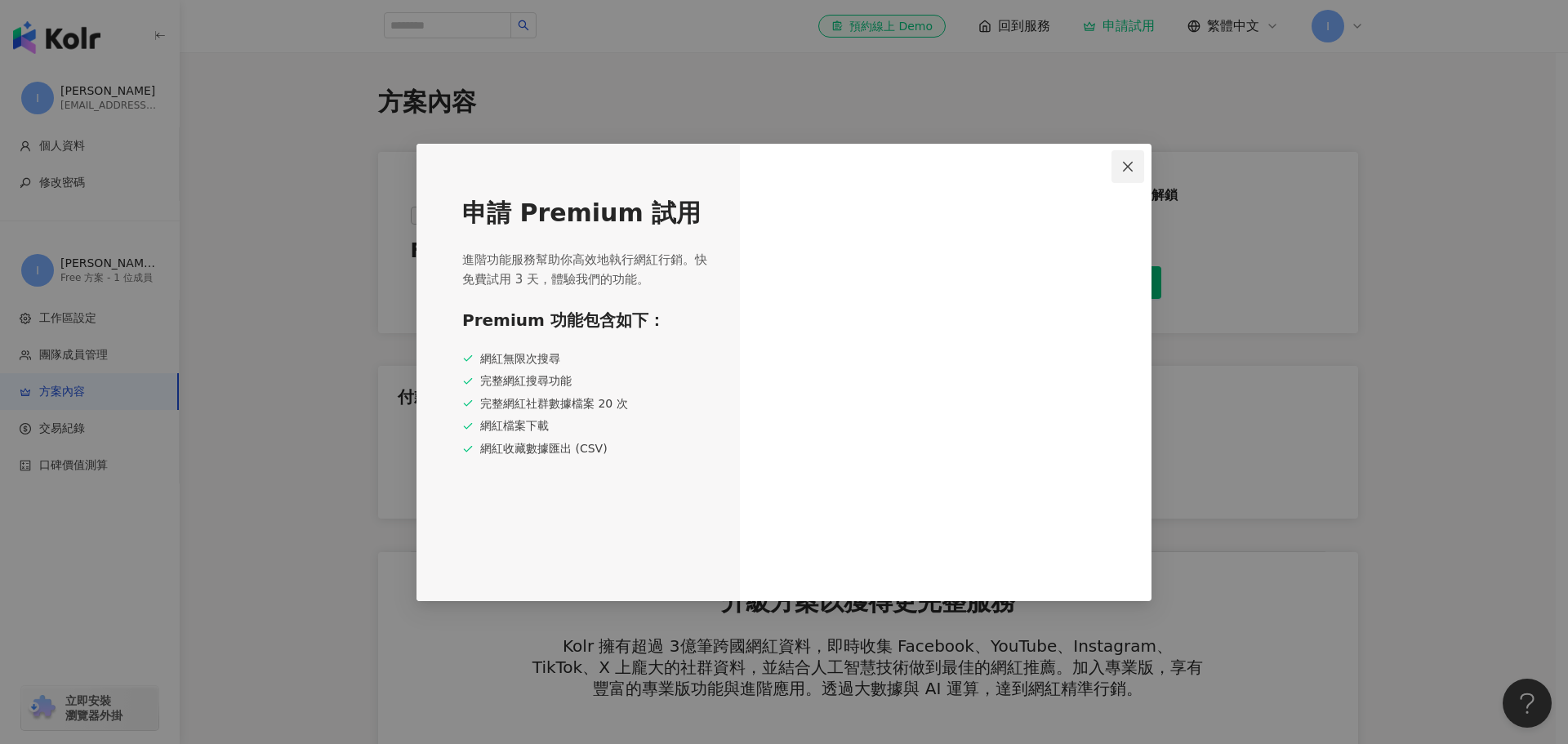
click at [1116, 168] on span "Close" at bounding box center [1128, 166] width 33 height 13
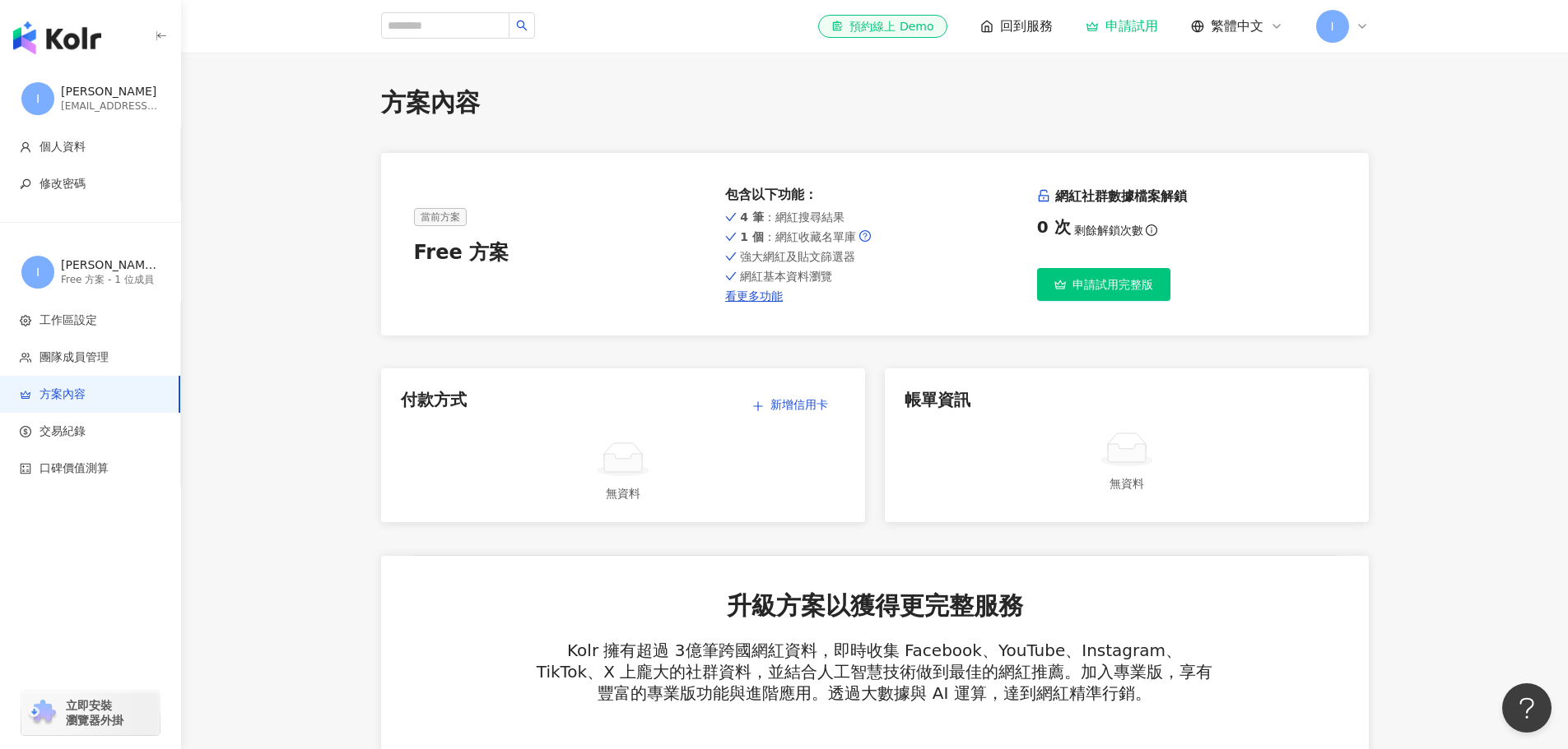
click at [89, 48] on img "button" at bounding box center [56, 38] width 88 height 33
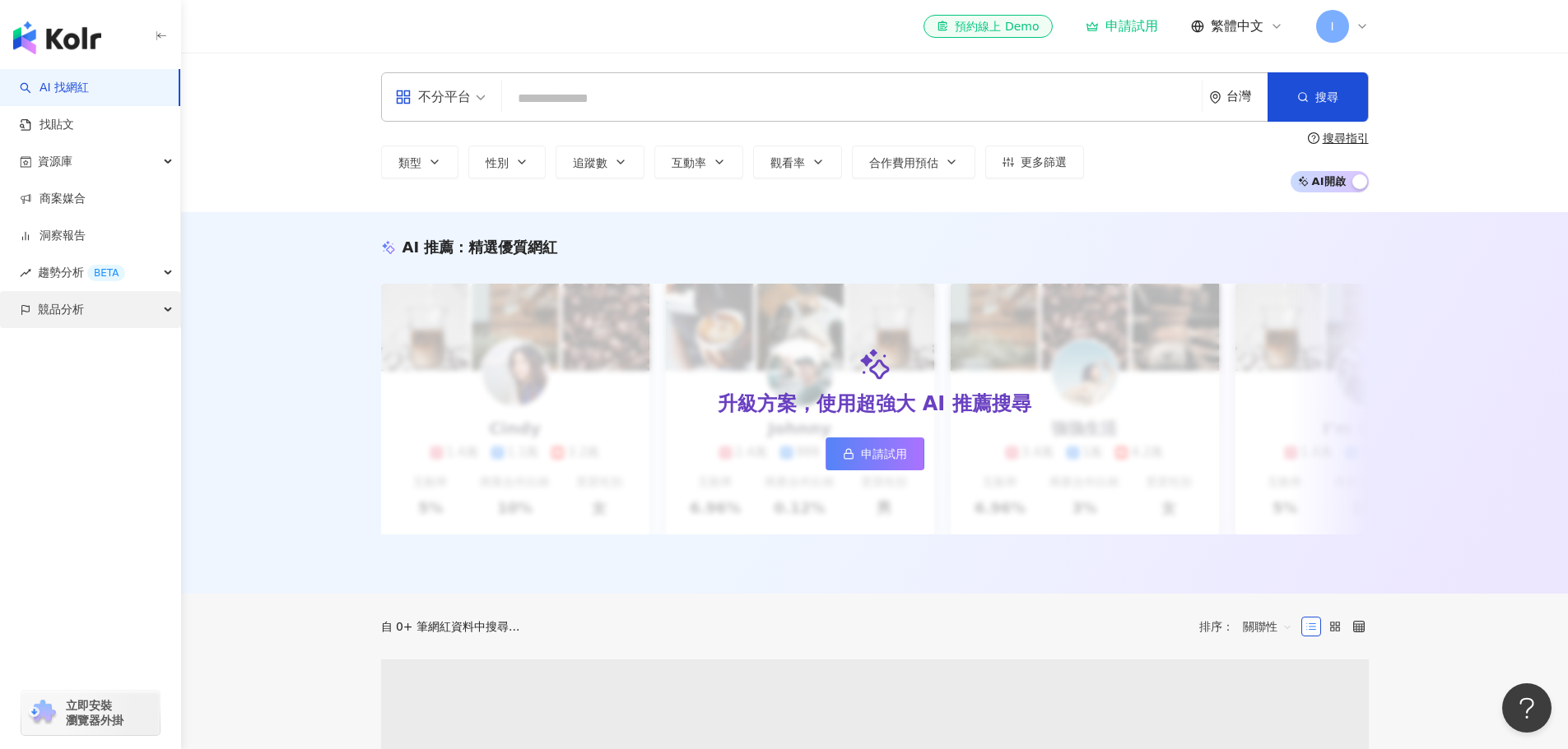
click at [79, 311] on span "競品分析" at bounding box center [61, 309] width 46 height 37
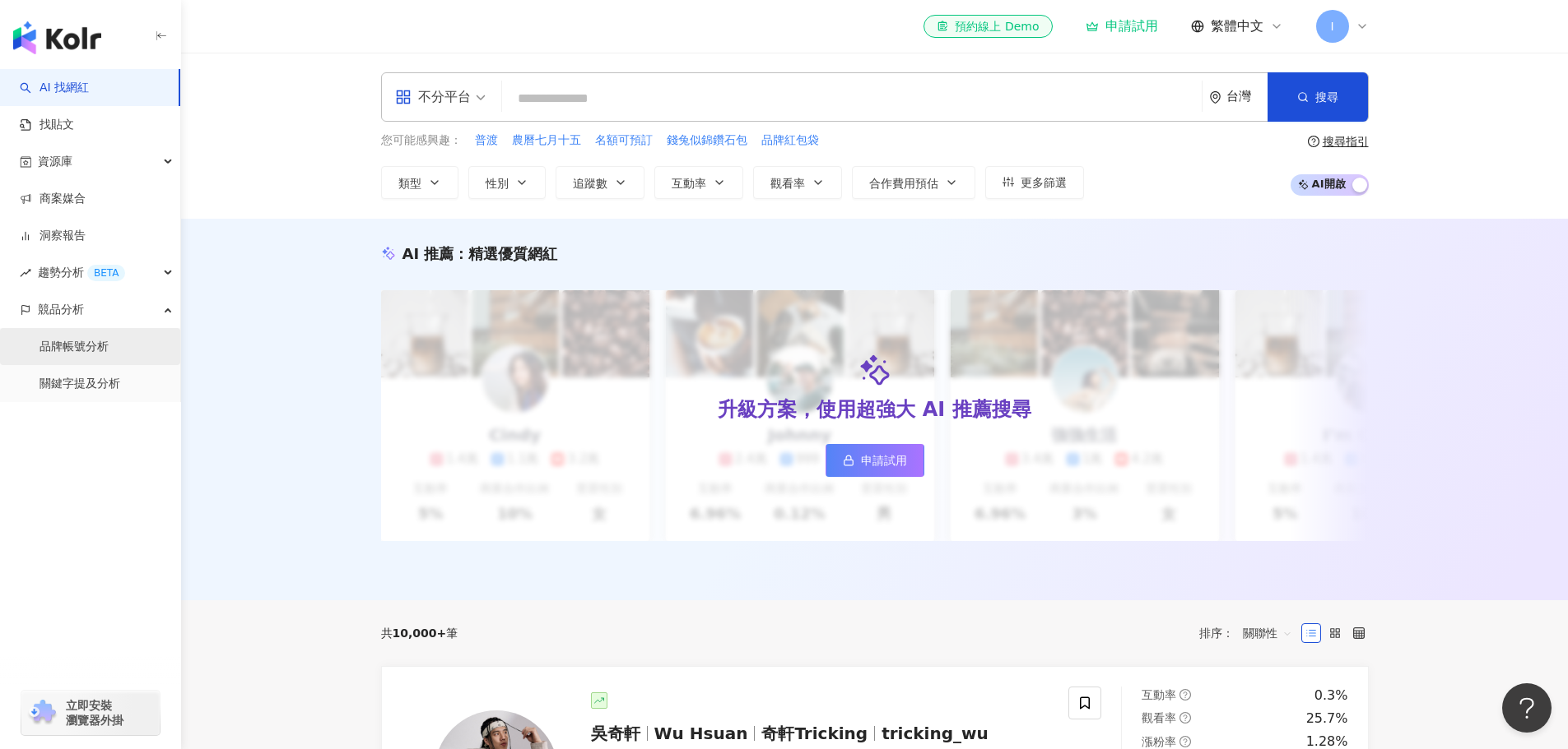
click at [85, 354] on link "品牌帳號分析" at bounding box center [73, 346] width 69 height 16
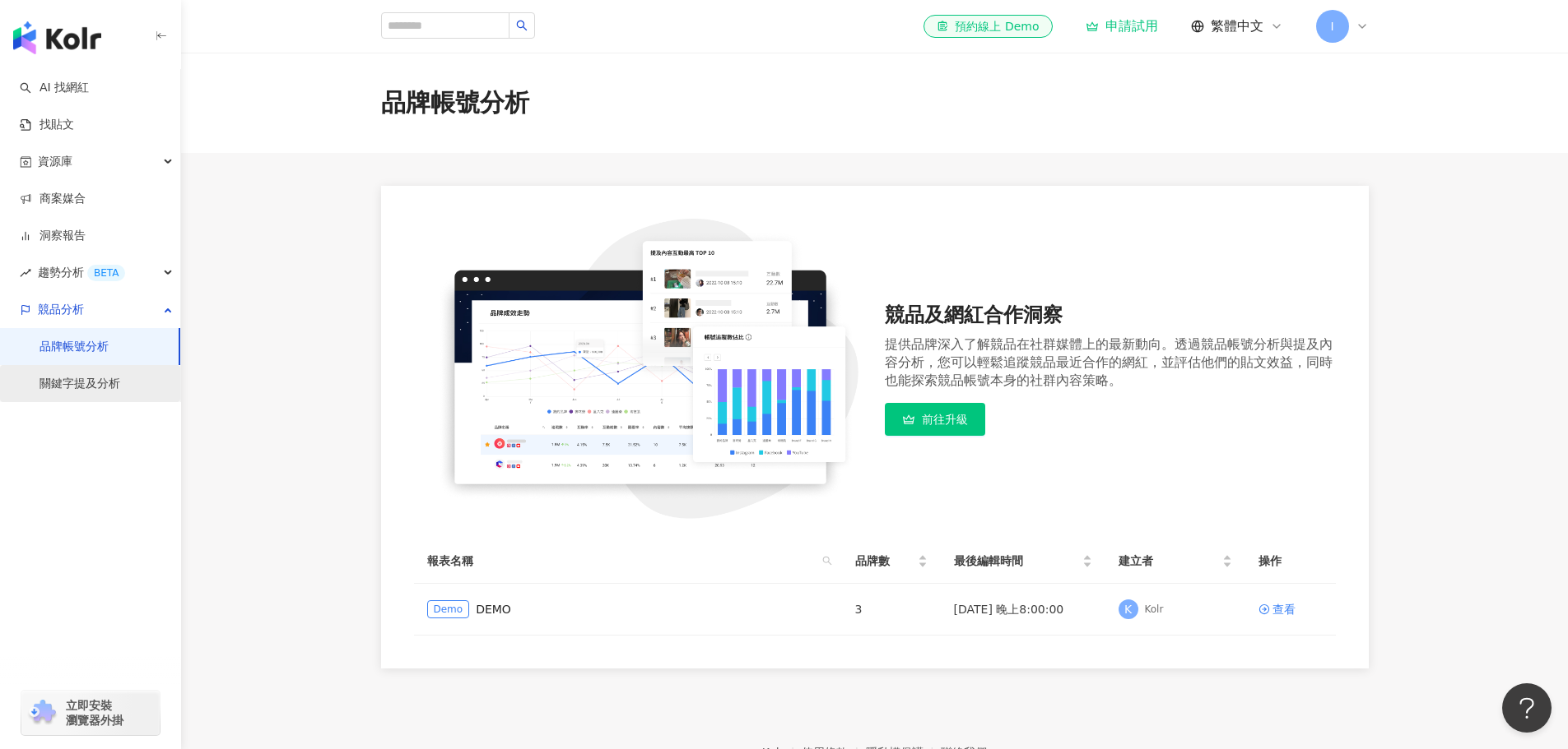
click at [83, 378] on link "關鍵字提及分析" at bounding box center [79, 384] width 80 height 16
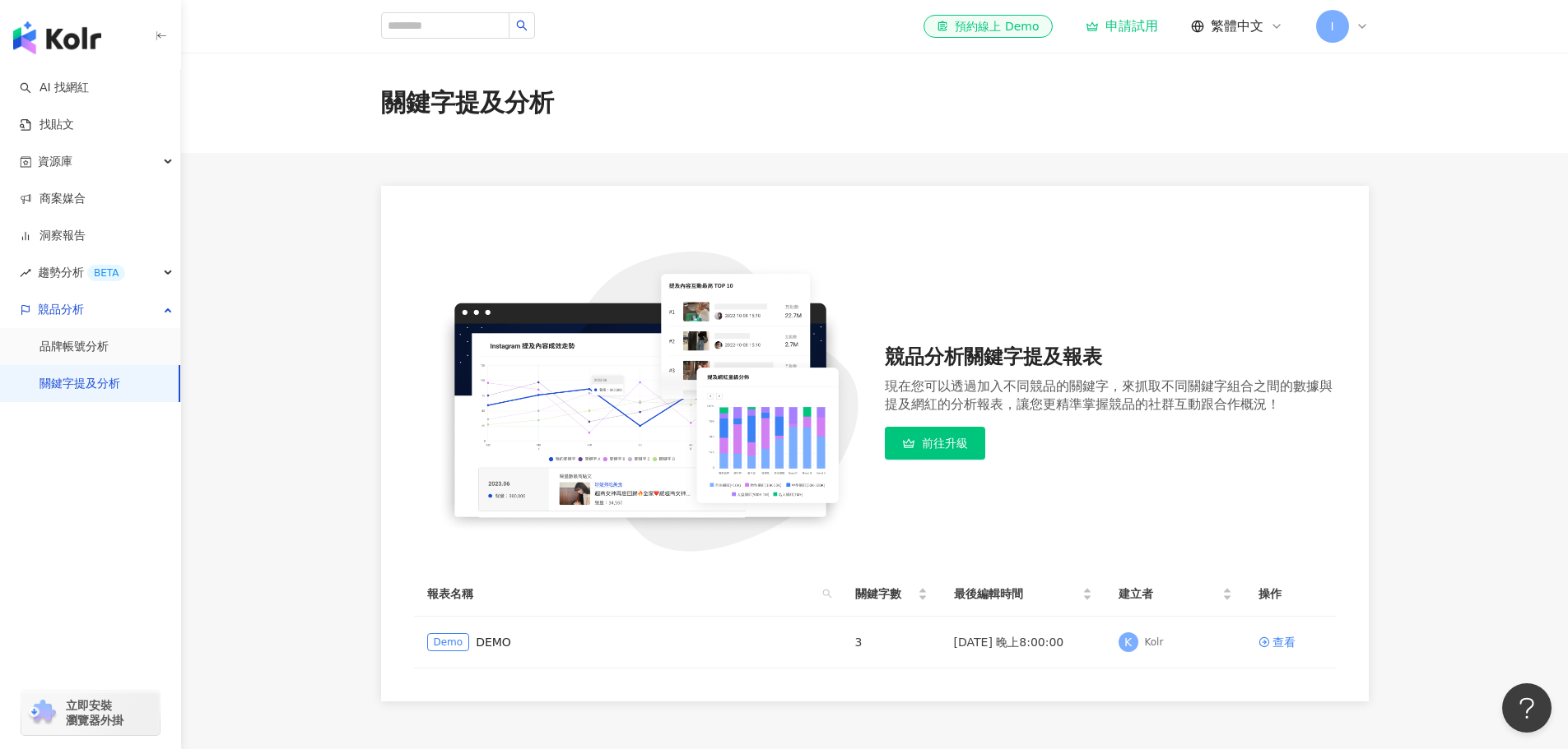
click at [1361, 24] on icon at bounding box center [1361, 26] width 13 height 13
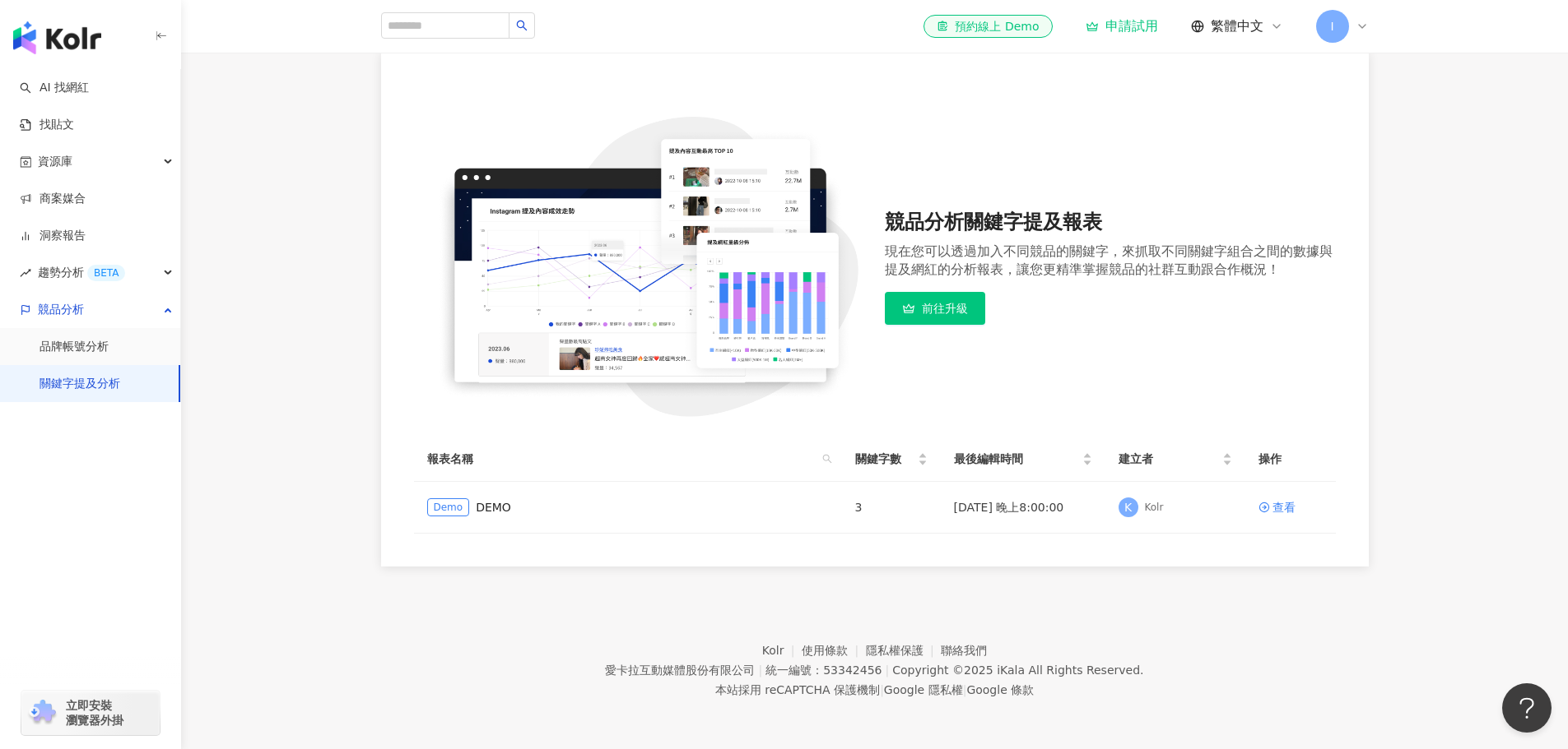
scroll to position [53, 0]
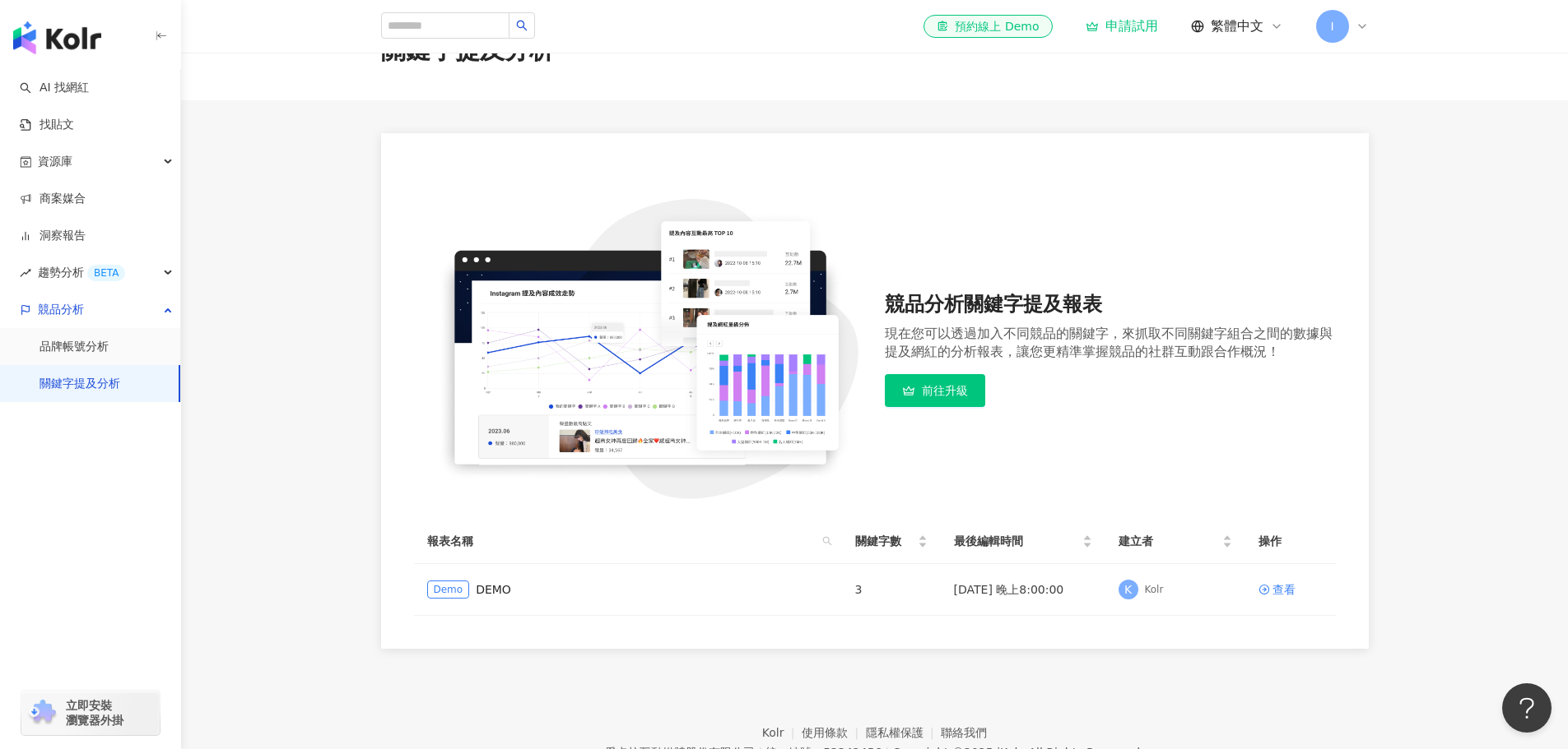
click at [1356, 18] on div "I" at bounding box center [1343, 26] width 53 height 33
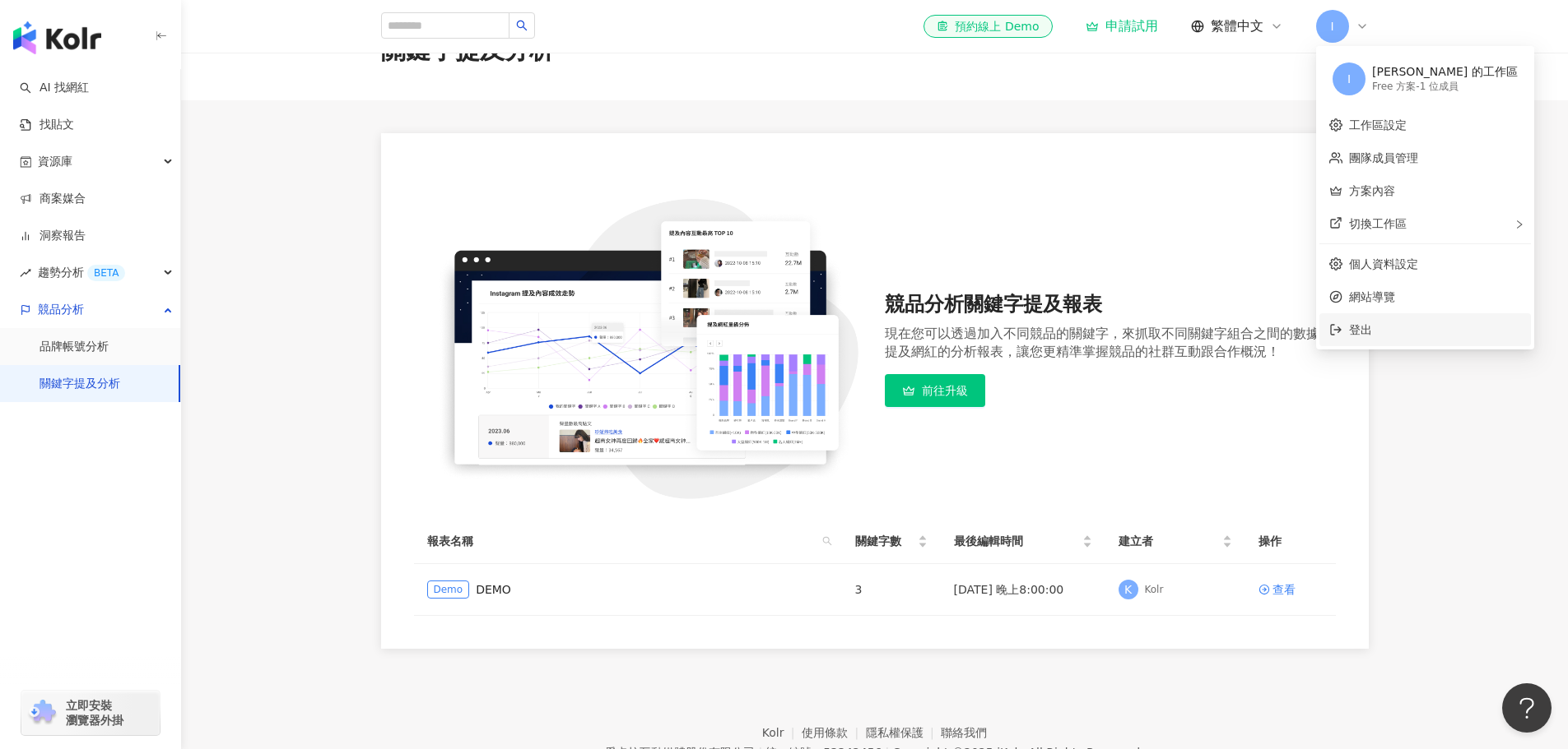
click at [1363, 332] on span "登出" at bounding box center [1360, 329] width 23 height 13
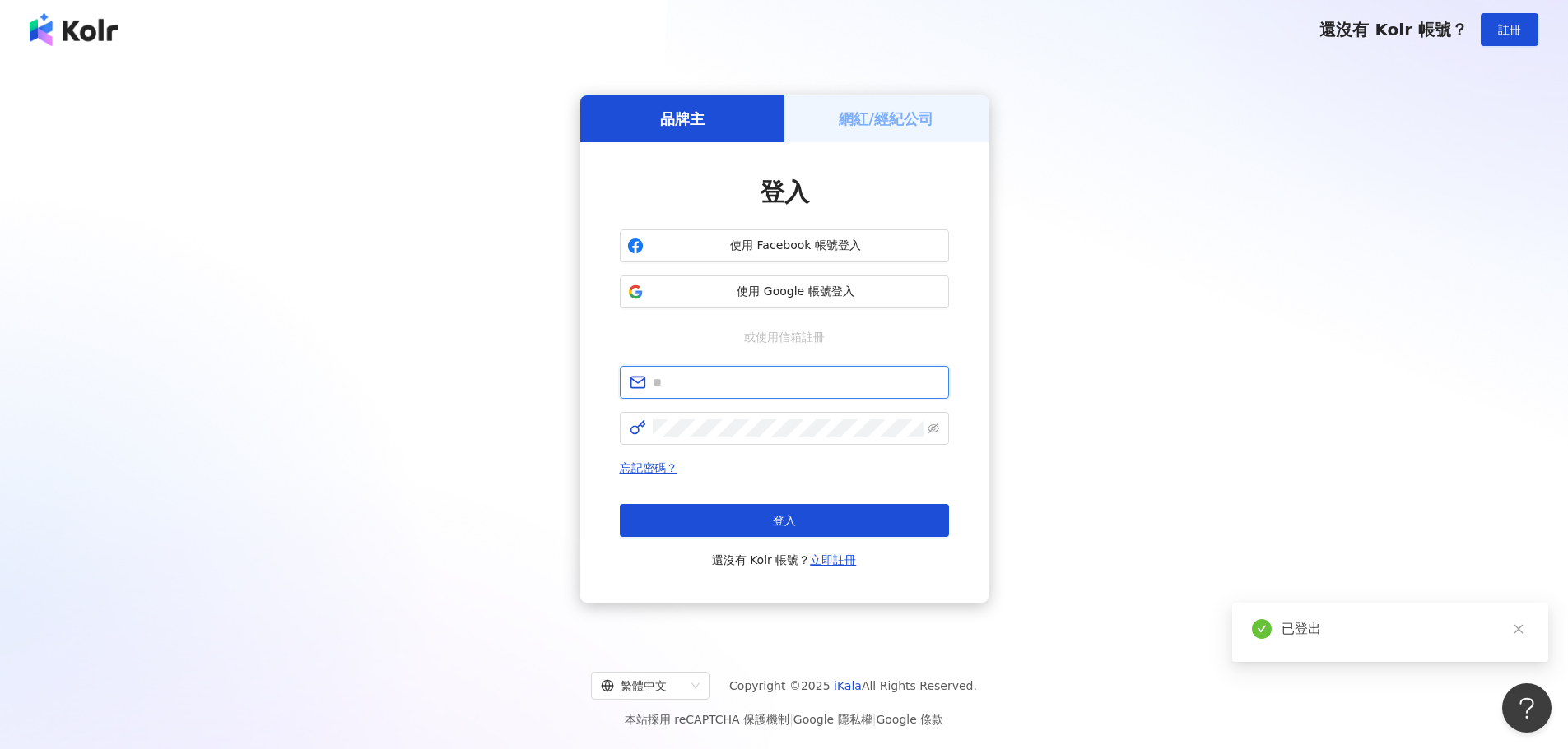
click at [779, 384] on input "text" at bounding box center [796, 382] width 287 height 18
paste input "**********"
type input "**********"
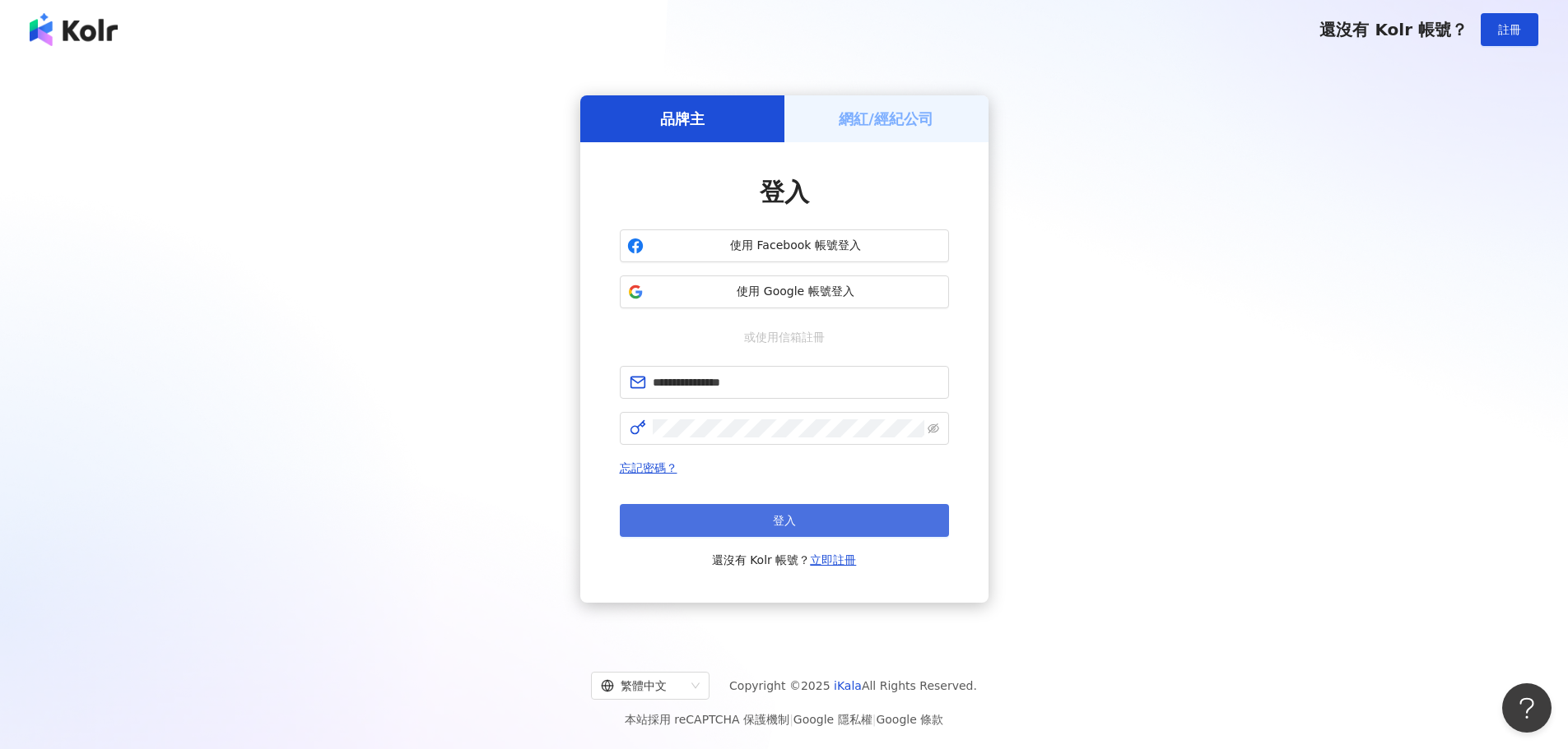
click at [795, 515] on span "登入" at bounding box center [784, 520] width 23 height 13
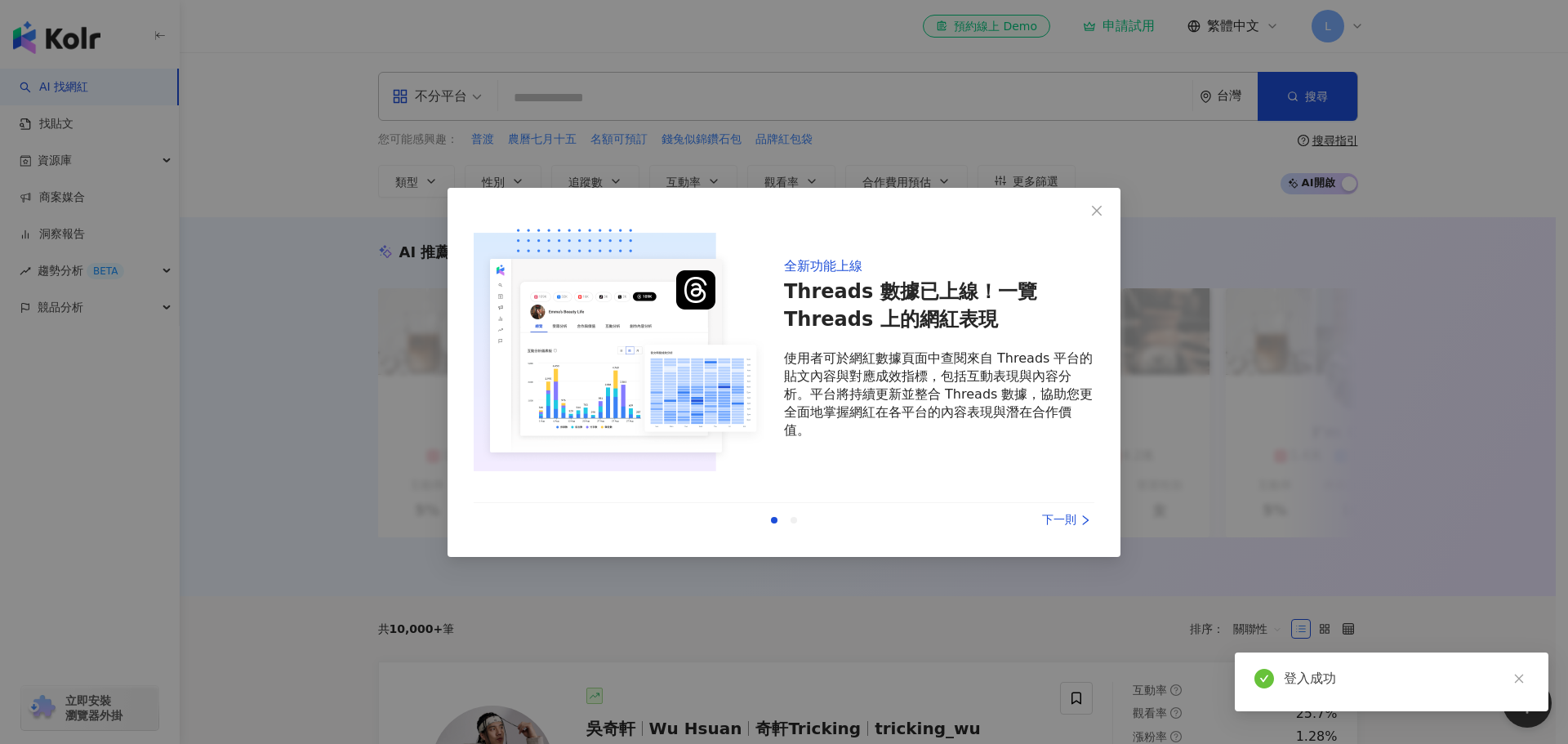
drag, startPoint x: 1103, startPoint y: 209, endPoint x: 1093, endPoint y: 209, distance: 10.0
click at [1103, 209] on icon "close" at bounding box center [1096, 210] width 13 height 13
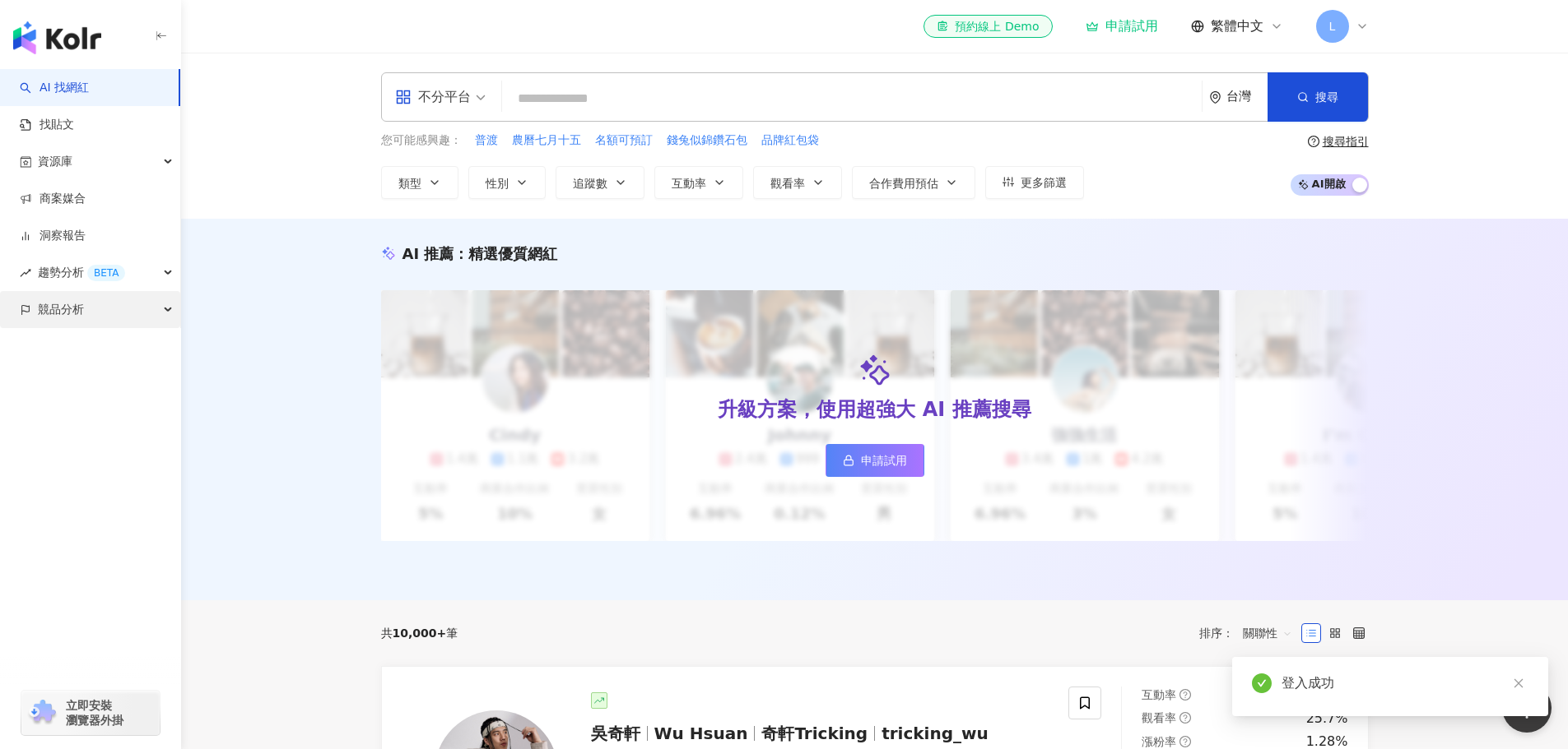
click at [107, 315] on div "競品分析" at bounding box center [90, 309] width 180 height 37
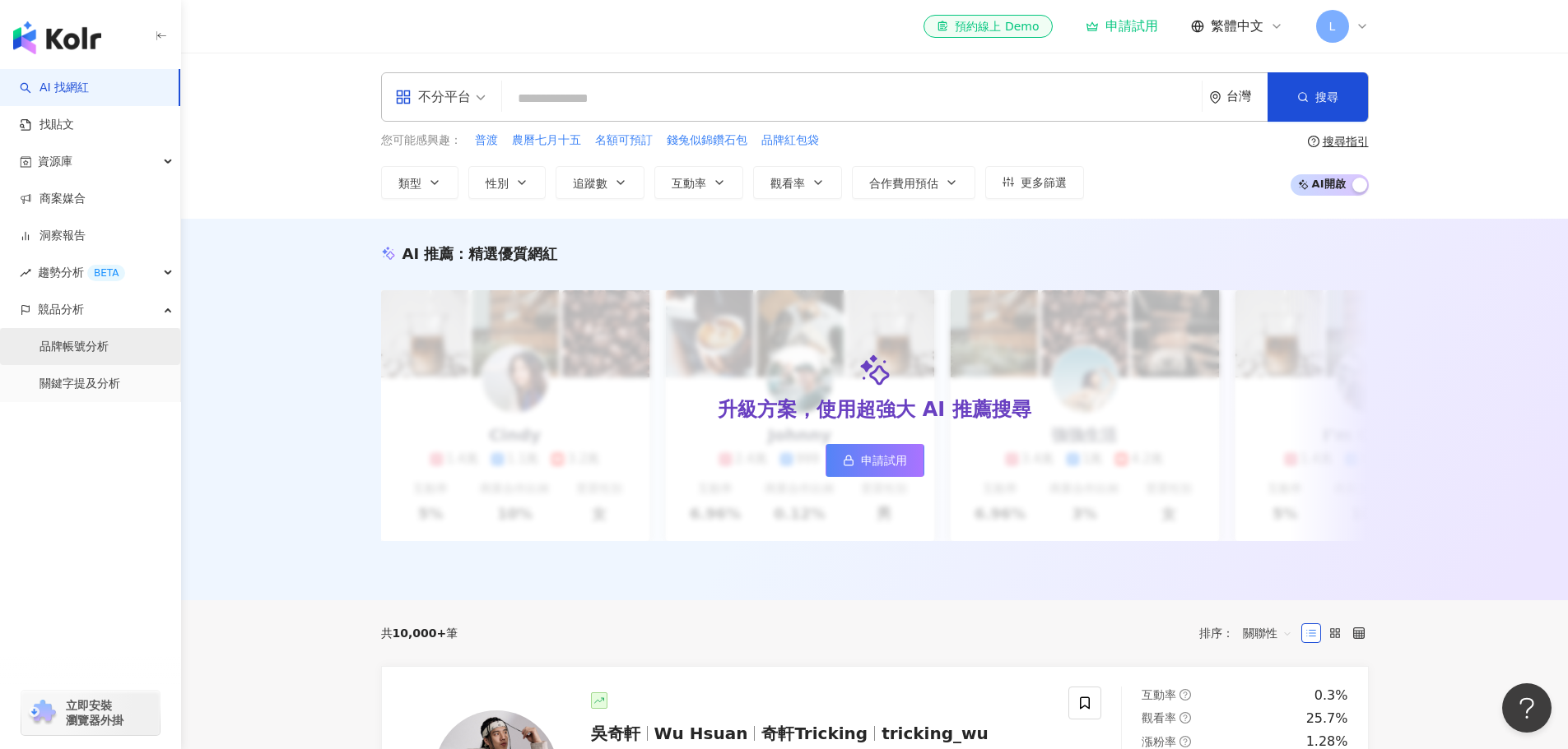
click at [79, 353] on link "品牌帳號分析" at bounding box center [73, 346] width 69 height 16
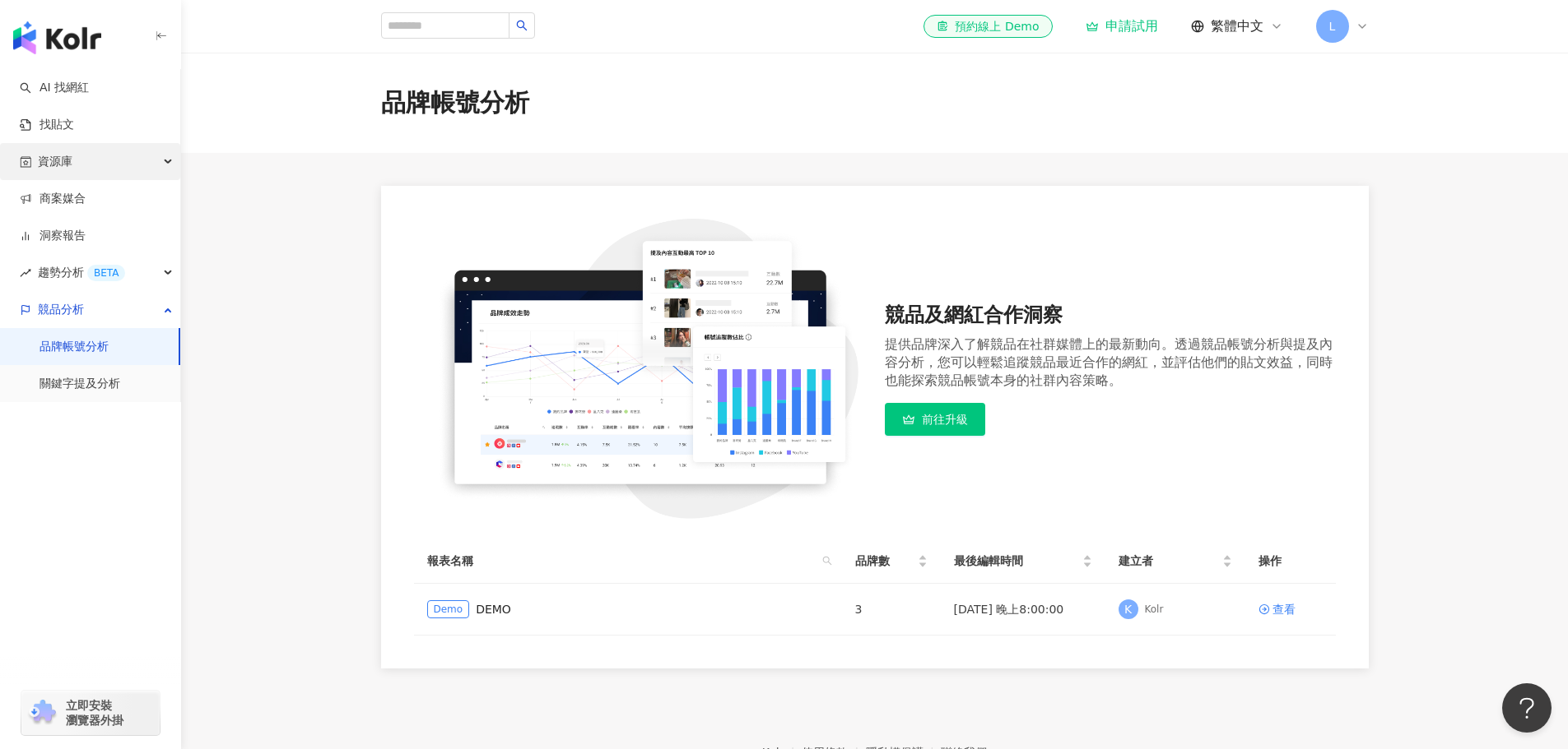
click at [167, 160] on div "資源庫" at bounding box center [90, 161] width 180 height 37
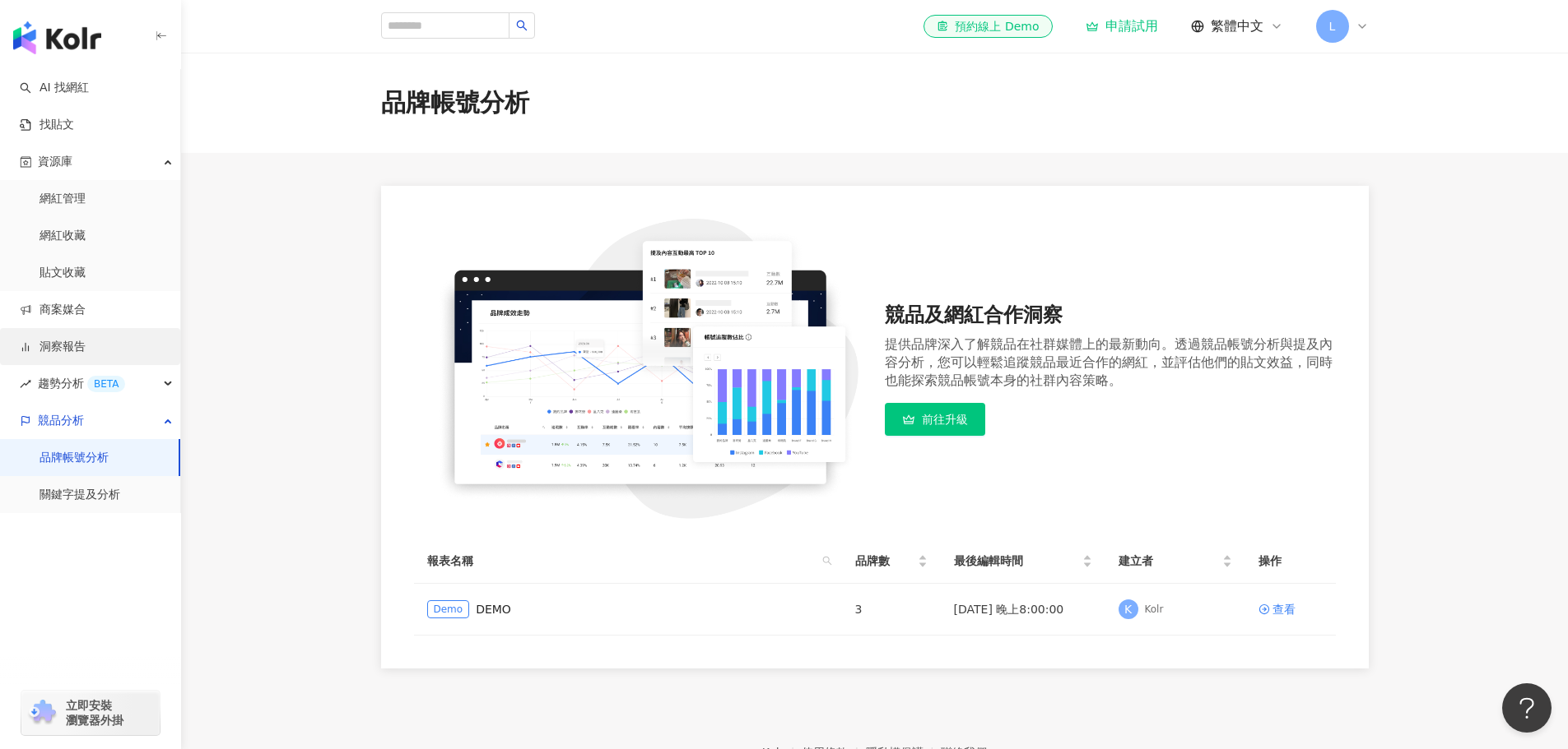
click at [65, 348] on link "洞察報告" at bounding box center [52, 346] width 66 height 16
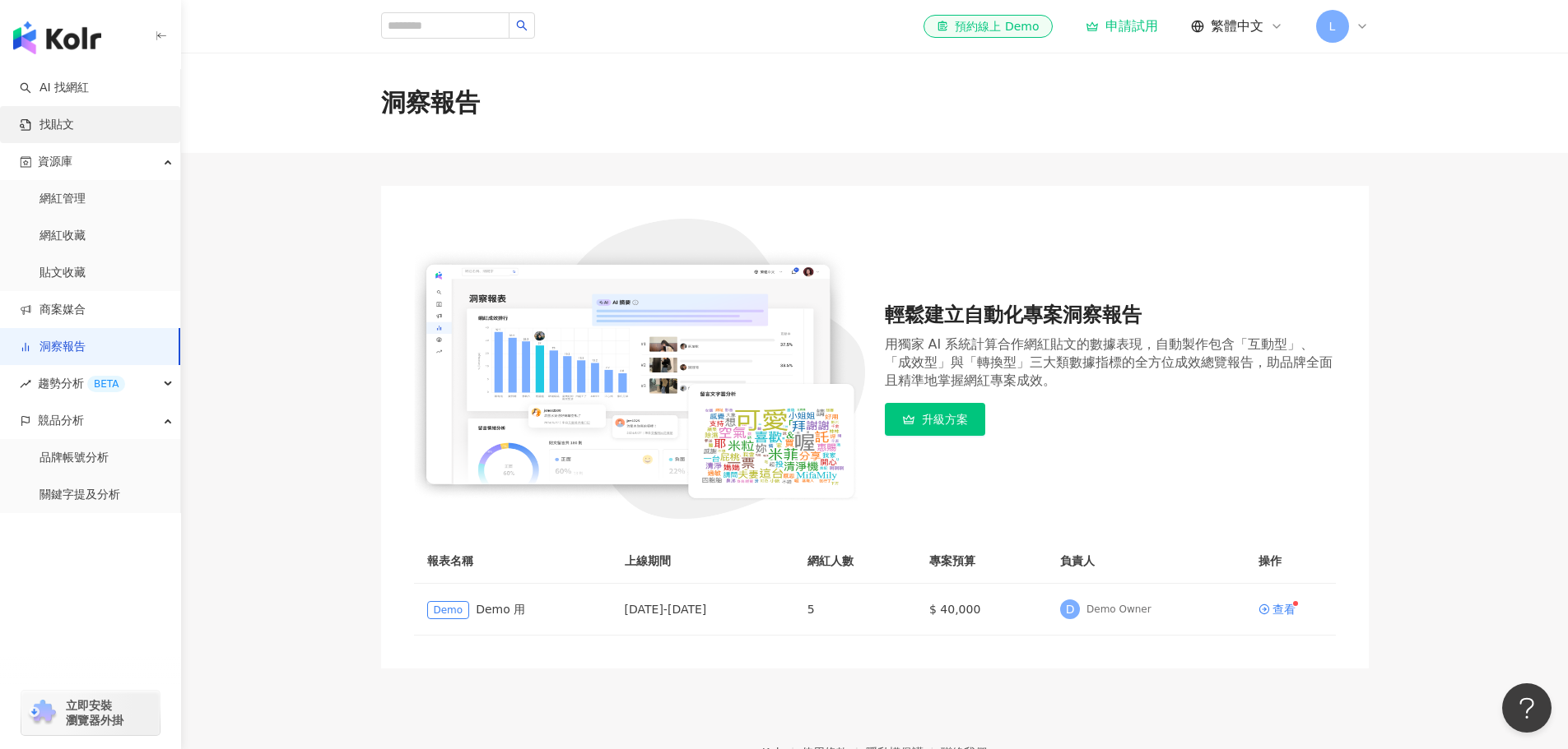
click at [74, 123] on link "找貼文" at bounding box center [47, 125] width 55 height 16
